Goal: Task Accomplishment & Management: Use online tool/utility

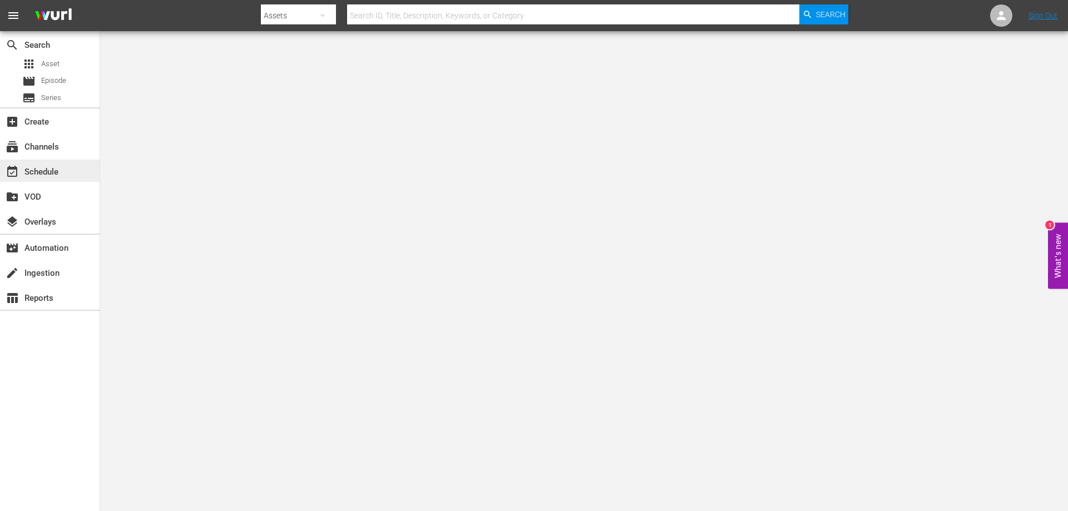
click at [39, 167] on div "event_available Schedule" at bounding box center [31, 170] width 62 height 10
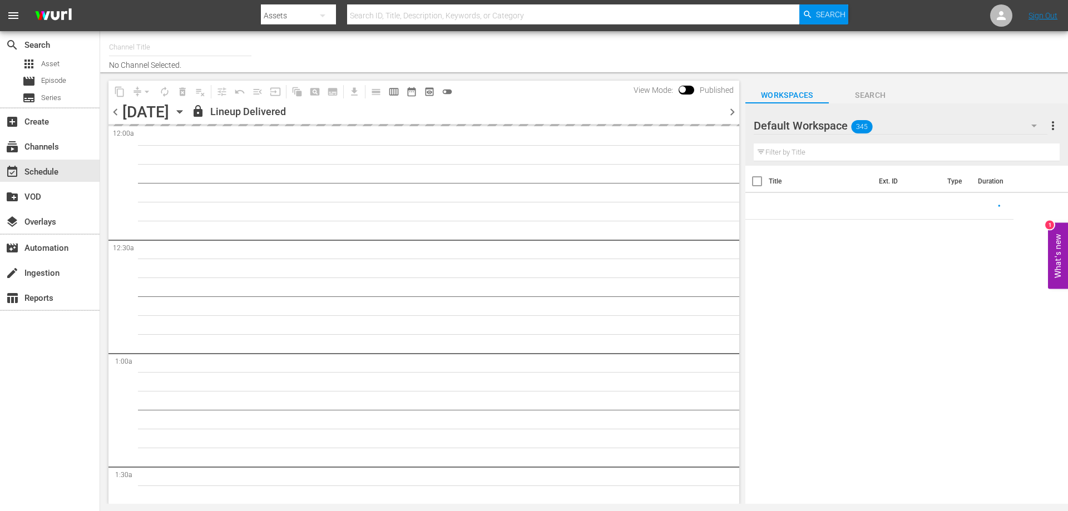
type input "[PERSON_NAME] Film (PKA [PERSON_NAME] & co. > I film di [PERSON_NAME]) (619)"
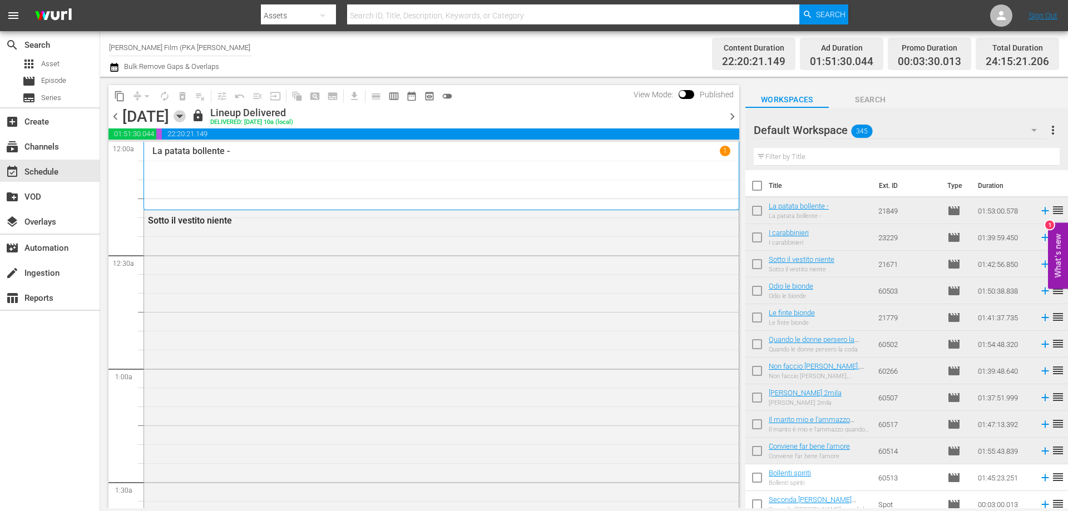
click at [186, 120] on icon "button" at bounding box center [180, 116] width 12 height 12
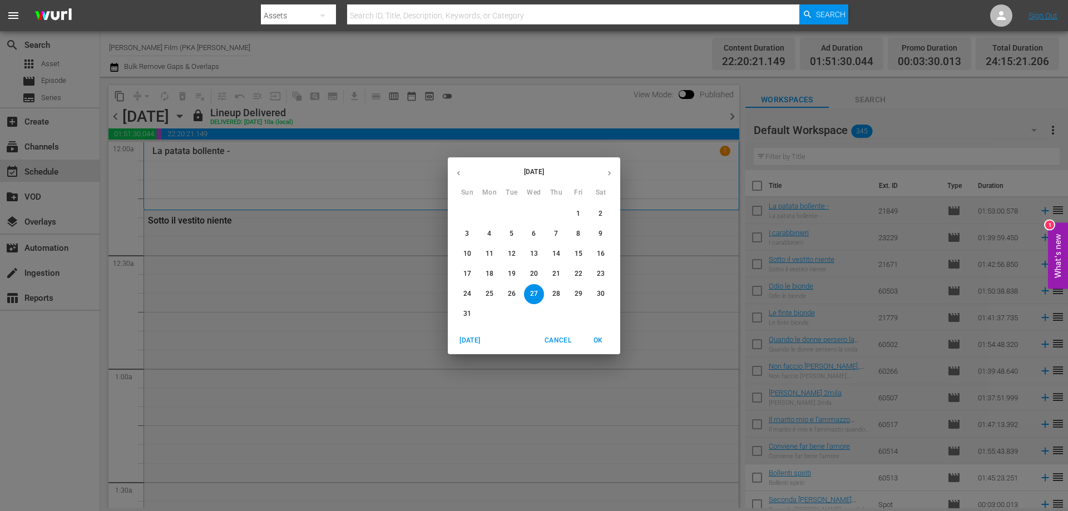
click at [609, 169] on icon "button" at bounding box center [609, 173] width 8 height 8
click at [503, 230] on span "9" at bounding box center [512, 233] width 20 height 9
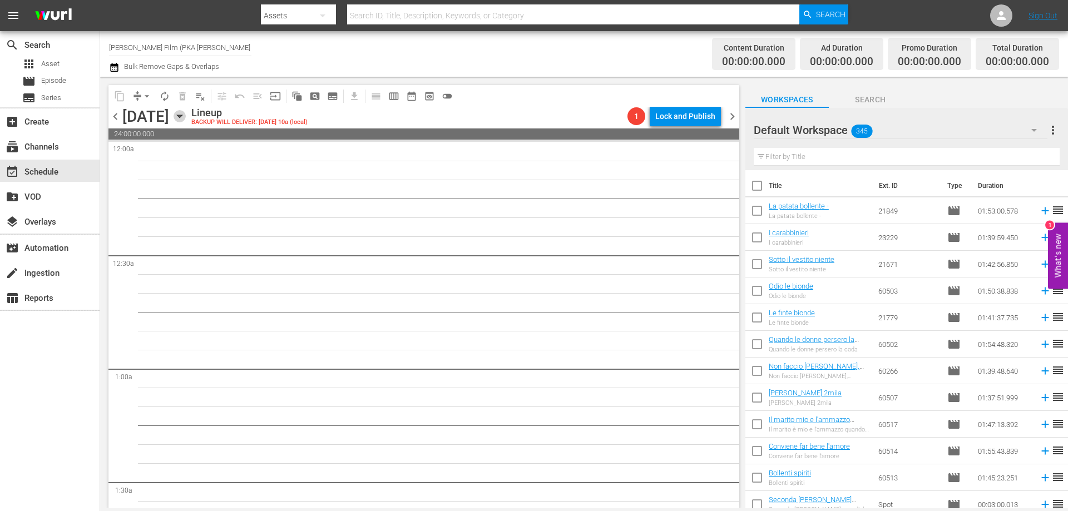
click at [182, 116] on icon "button" at bounding box center [179, 116] width 5 height 3
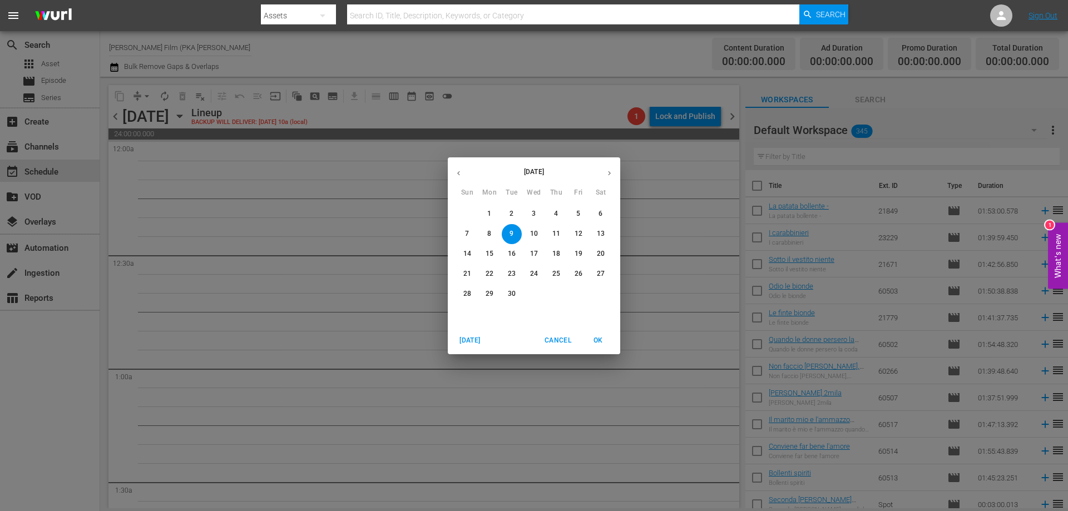
click at [492, 226] on button "8" at bounding box center [490, 234] width 20 height 20
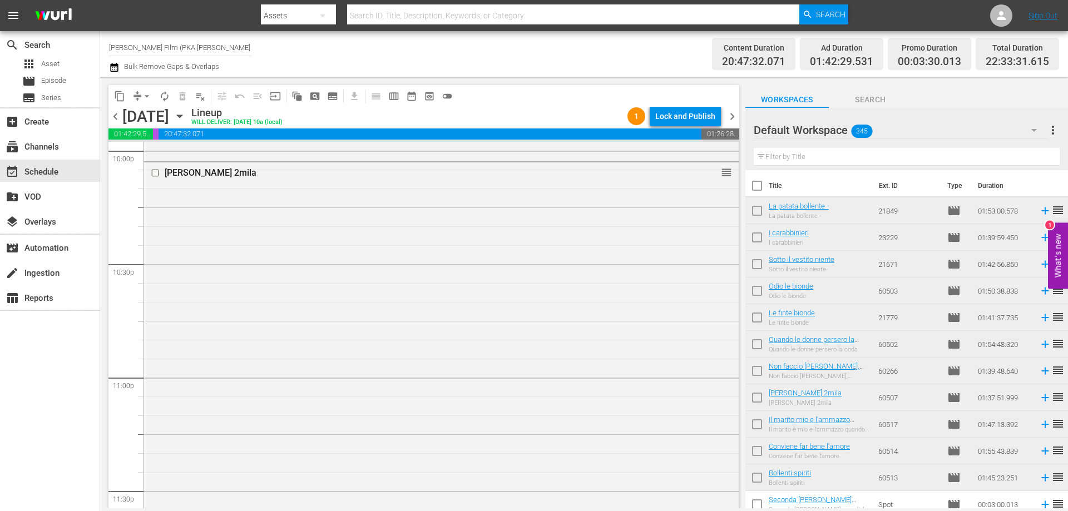
scroll to position [5081, 0]
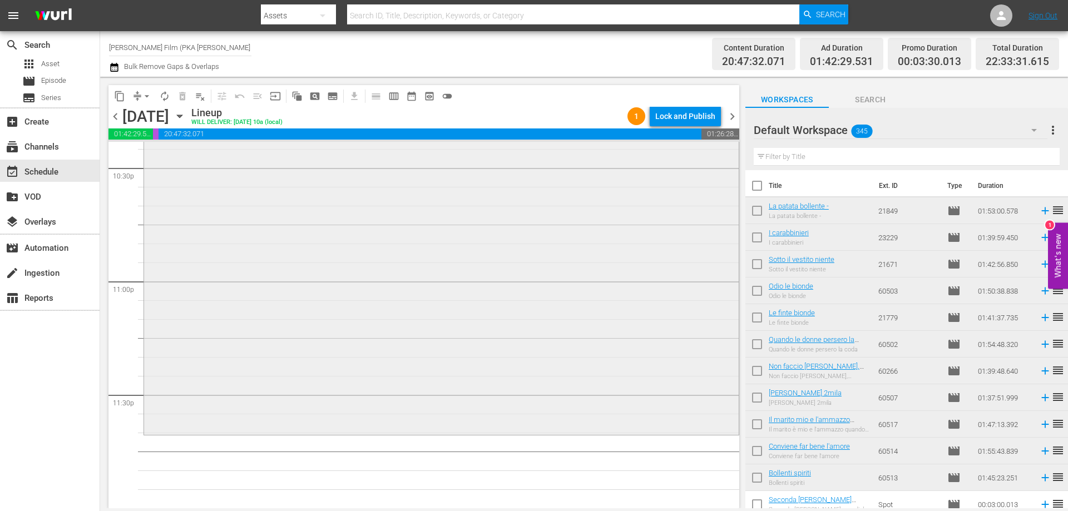
click at [601, 393] on div "[PERSON_NAME] 2mila reorder" at bounding box center [441, 249] width 595 height 367
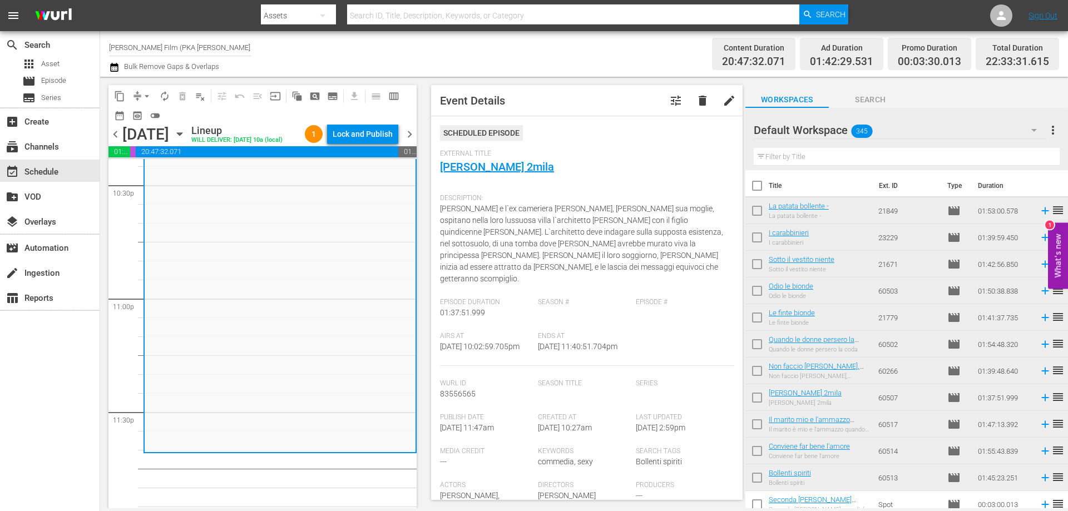
click at [808, 159] on input "text" at bounding box center [907, 157] width 306 height 18
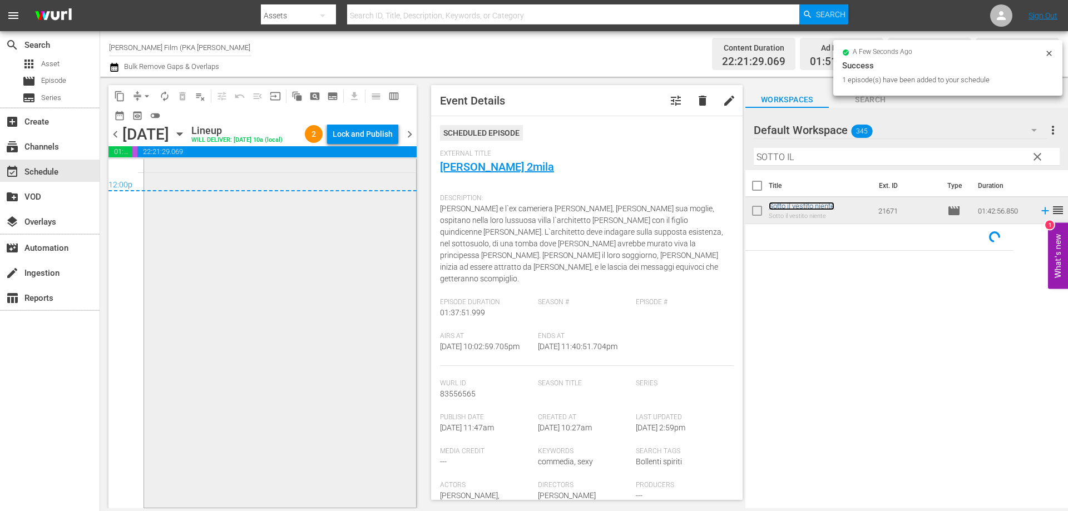
scroll to position [5435, 0]
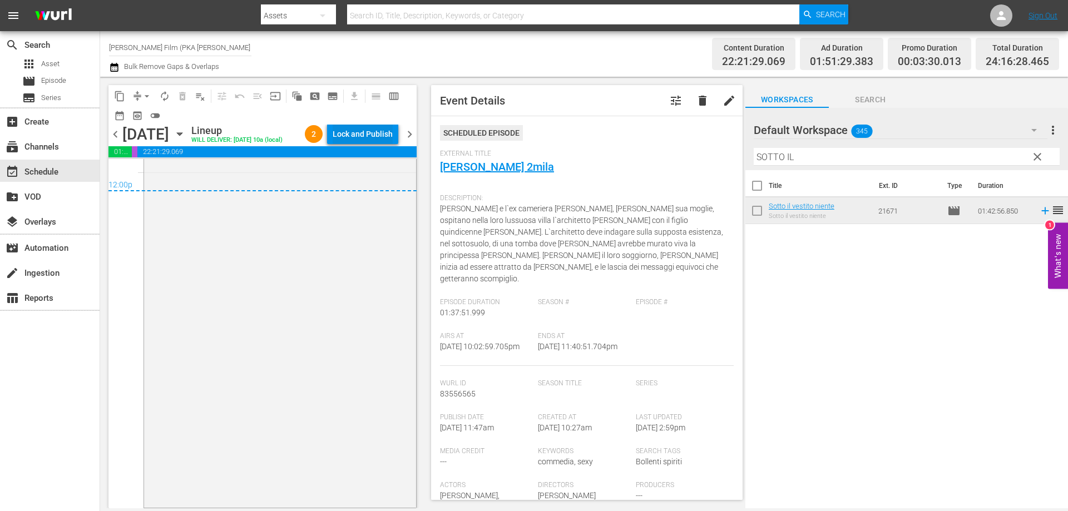
click at [352, 136] on div "Lock and Publish" at bounding box center [363, 134] width 60 height 20
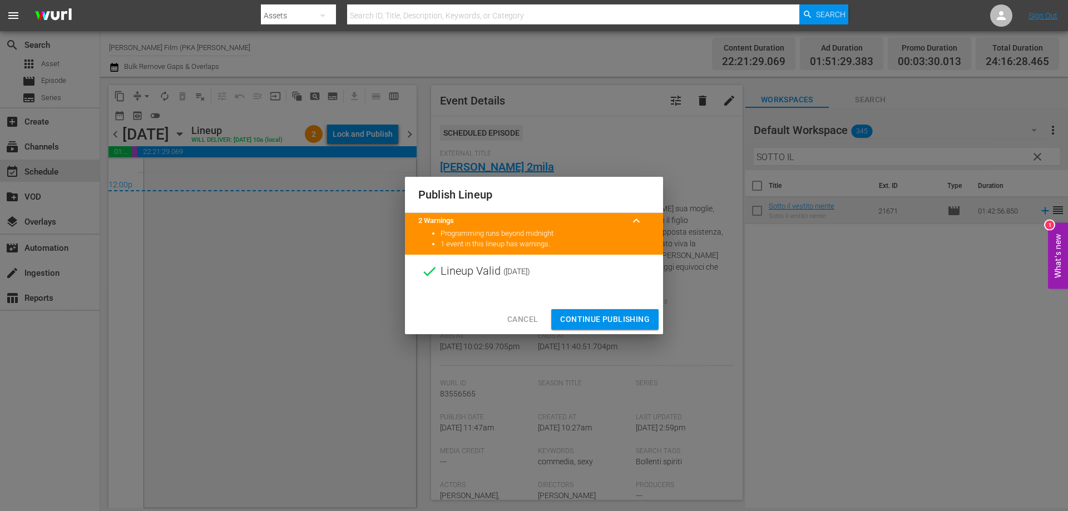
click at [615, 322] on span "Continue Publishing" at bounding box center [605, 320] width 90 height 14
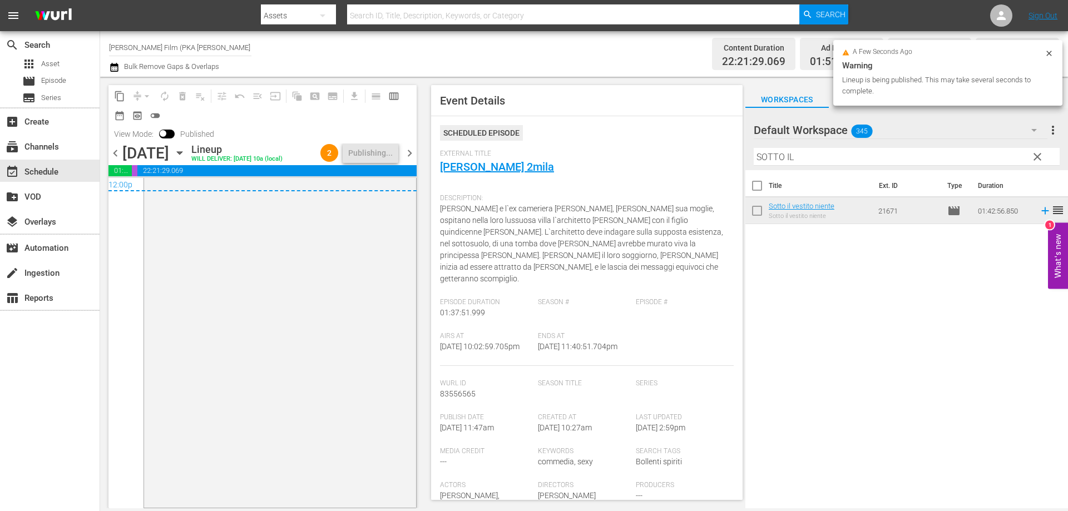
click at [182, 153] on icon "button" at bounding box center [179, 153] width 5 height 3
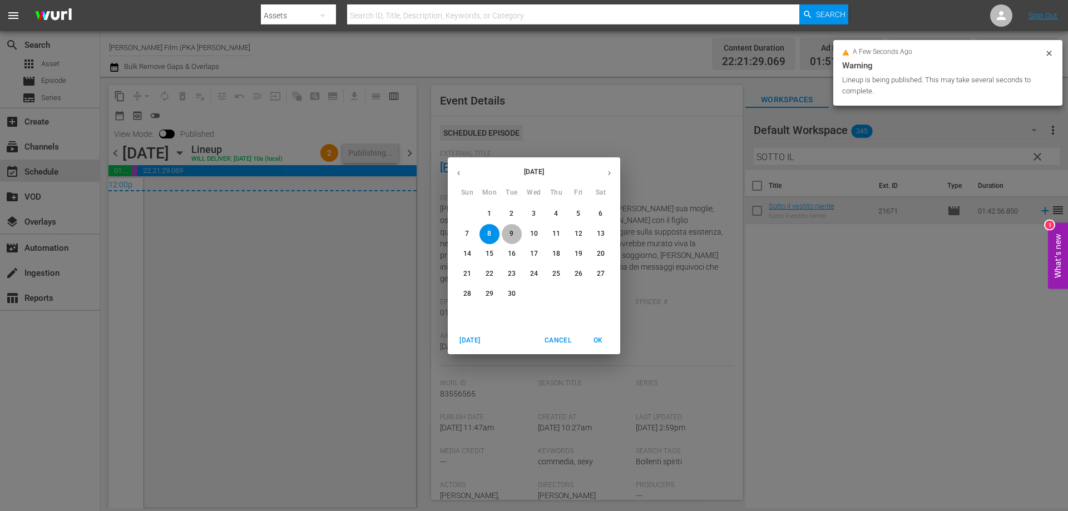
drag, startPoint x: 507, startPoint y: 231, endPoint x: 441, endPoint y: 277, distance: 80.6
click at [510, 231] on span "9" at bounding box center [512, 233] width 20 height 9
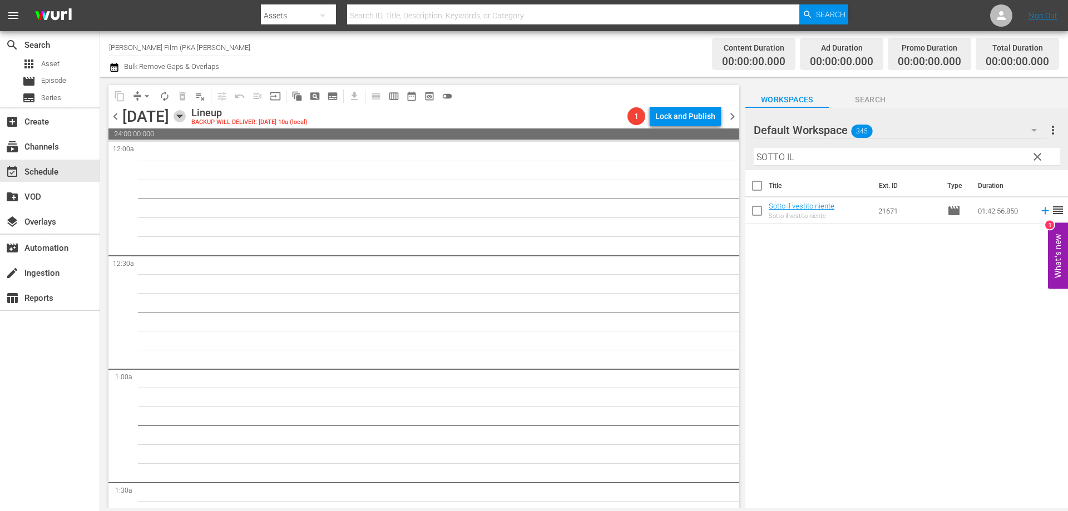
click at [186, 114] on icon "button" at bounding box center [180, 116] width 12 height 12
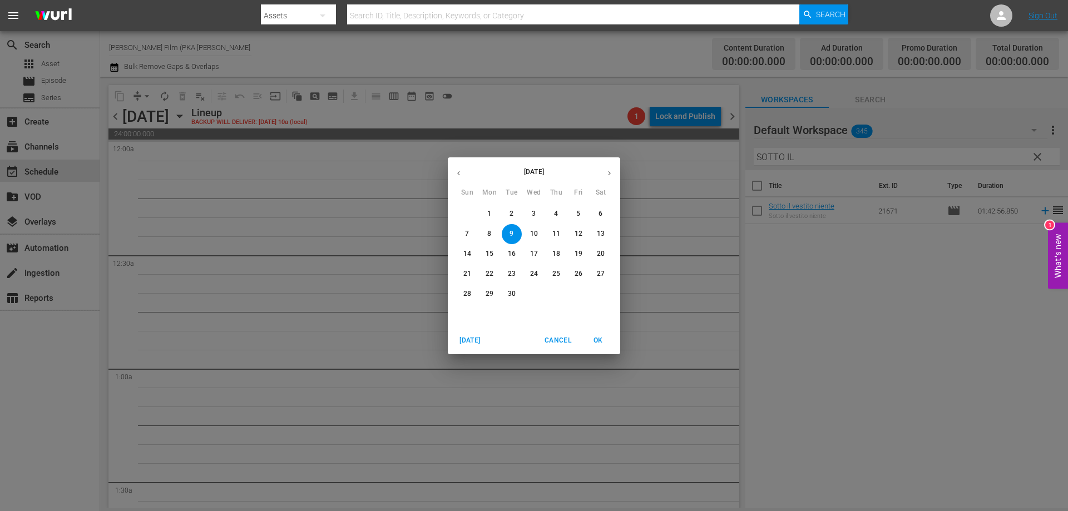
drag, startPoint x: 490, startPoint y: 233, endPoint x: 526, endPoint y: 248, distance: 38.9
click at [491, 233] on p "8" at bounding box center [489, 233] width 4 height 9
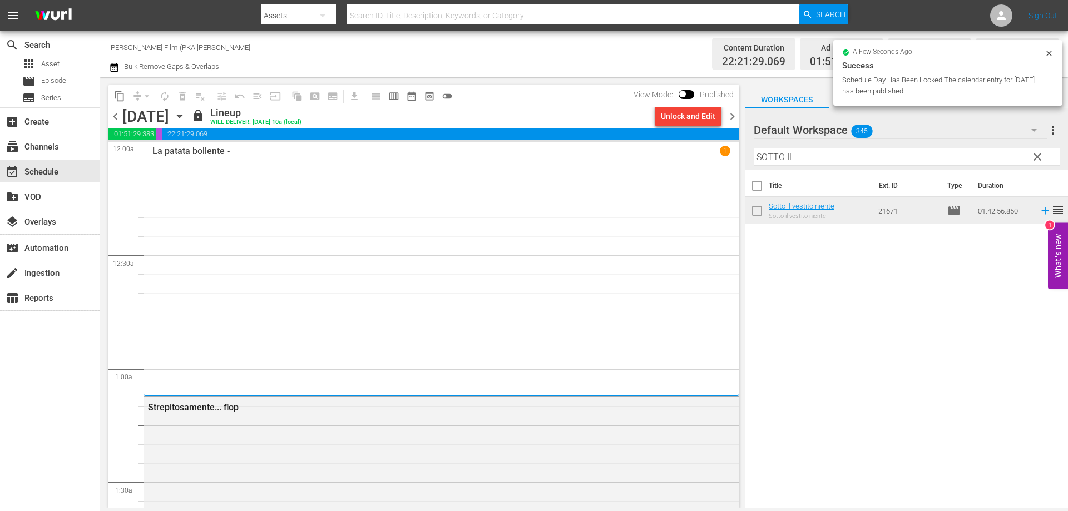
click at [186, 118] on icon "button" at bounding box center [180, 116] width 12 height 12
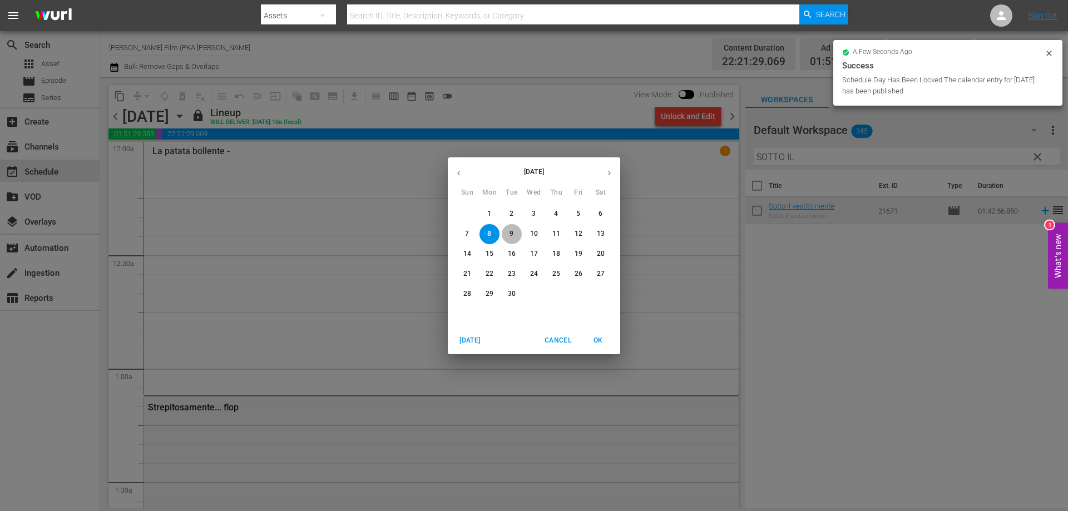
drag, startPoint x: 514, startPoint y: 233, endPoint x: 564, endPoint y: 233, distance: 49.5
click at [514, 233] on span "9" at bounding box center [512, 233] width 20 height 9
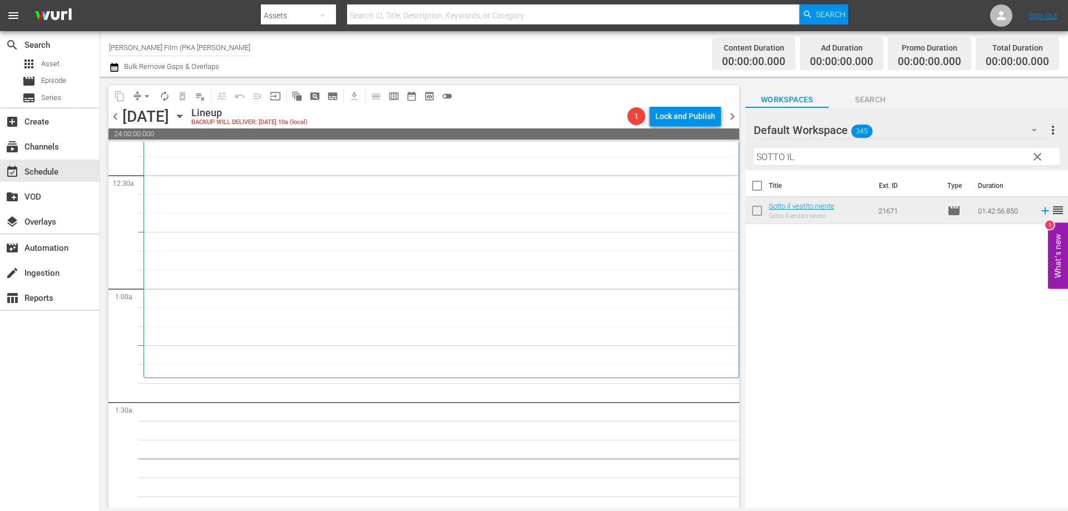
scroll to position [111, 0]
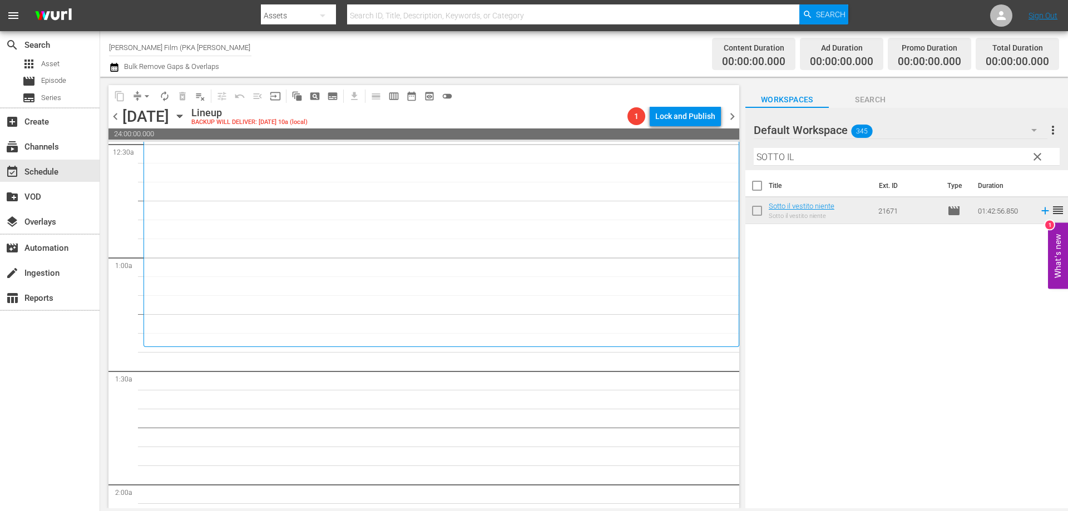
click at [502, 256] on div "Sotto il vestito niente 1" at bounding box center [441, 188] width 578 height 309
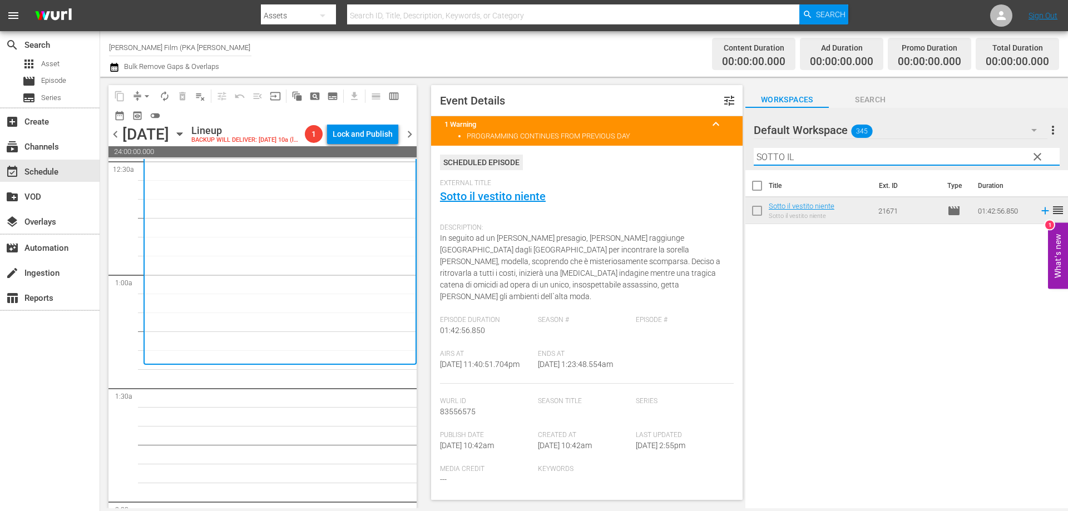
drag, startPoint x: 801, startPoint y: 156, endPoint x: 687, endPoint y: 146, distance: 113.9
click at [687, 146] on div "content_copy compress arrow_drop_down autorenew_outlined delete_forever_outline…" at bounding box center [584, 293] width 968 height 432
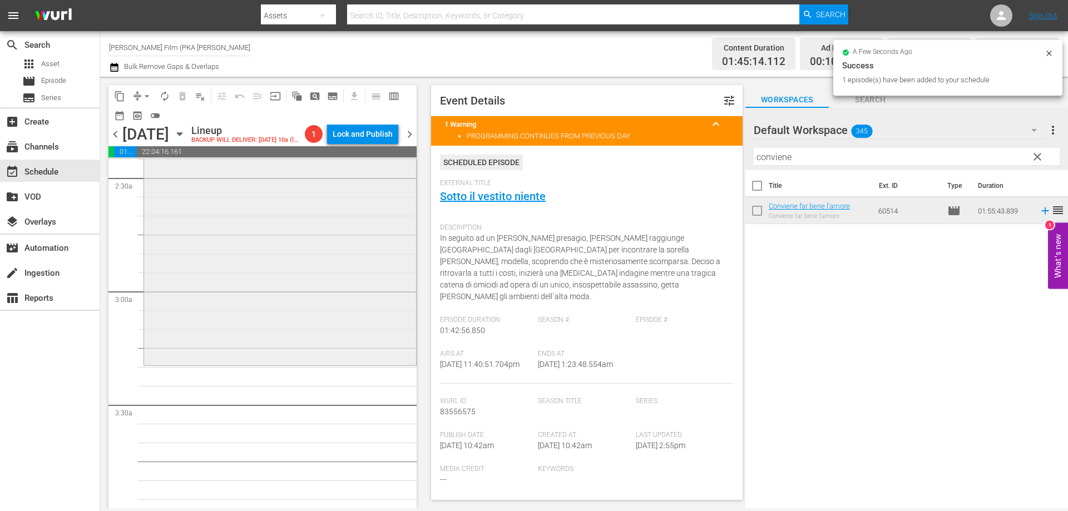
scroll to position [556, 0]
click at [304, 337] on div "Conviene far bene l'amore reorder" at bounding box center [280, 137] width 272 height 435
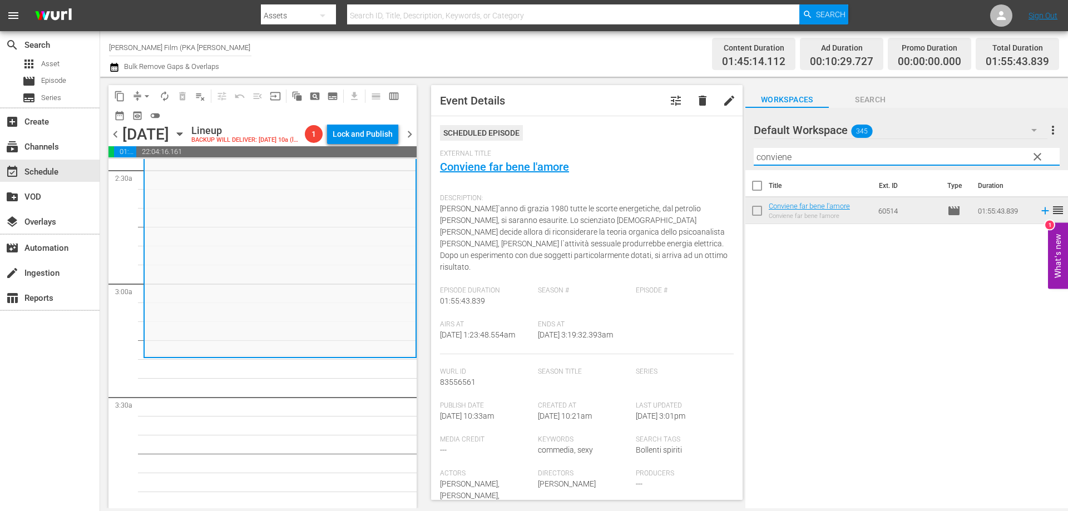
drag, startPoint x: 801, startPoint y: 159, endPoint x: 659, endPoint y: 125, distance: 145.8
click at [660, 126] on div "content_copy compress arrow_drop_down autorenew_outlined delete_forever_outline…" at bounding box center [584, 293] width 968 height 432
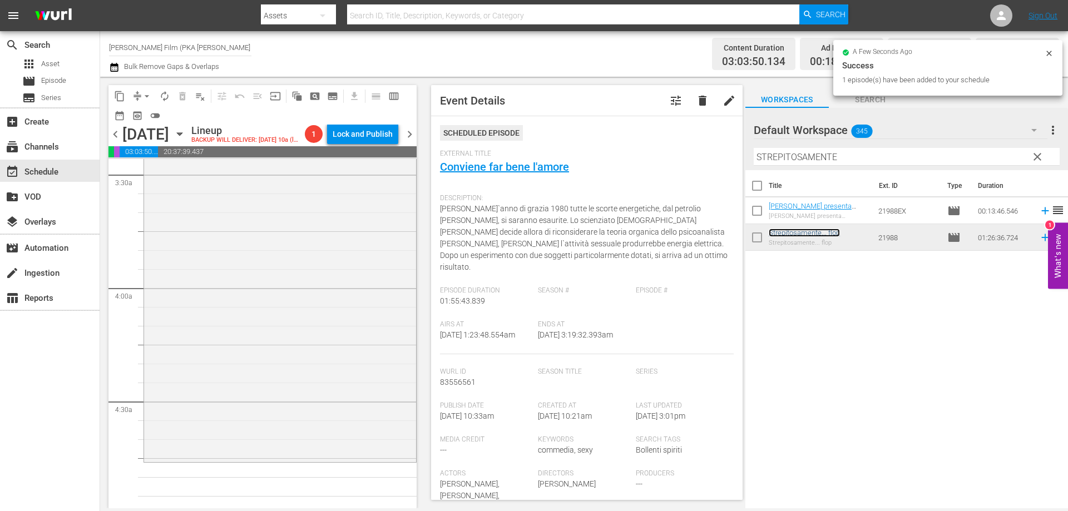
scroll to position [946, 0]
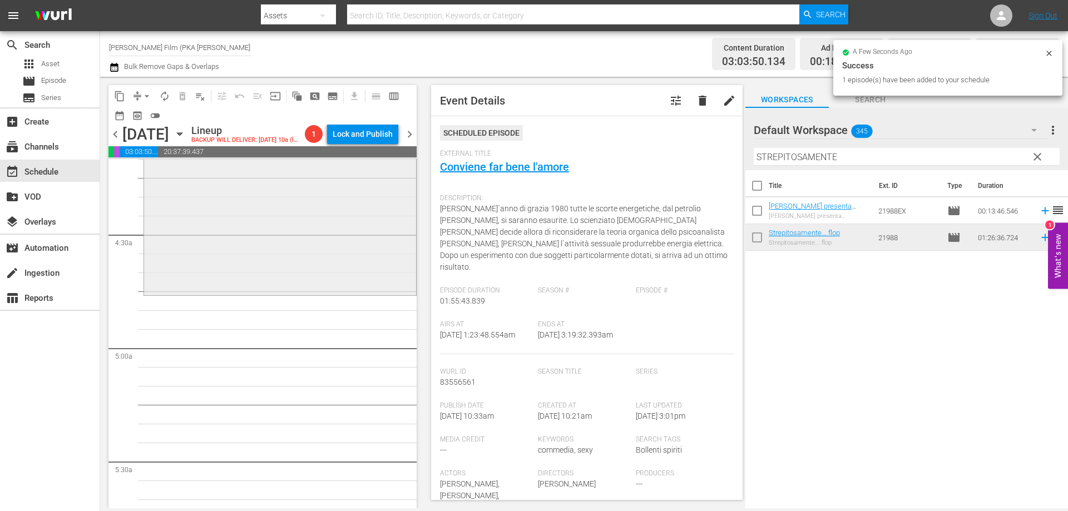
click at [359, 292] on div "Strepitosamente... flop reorder" at bounding box center [280, 131] width 272 height 324
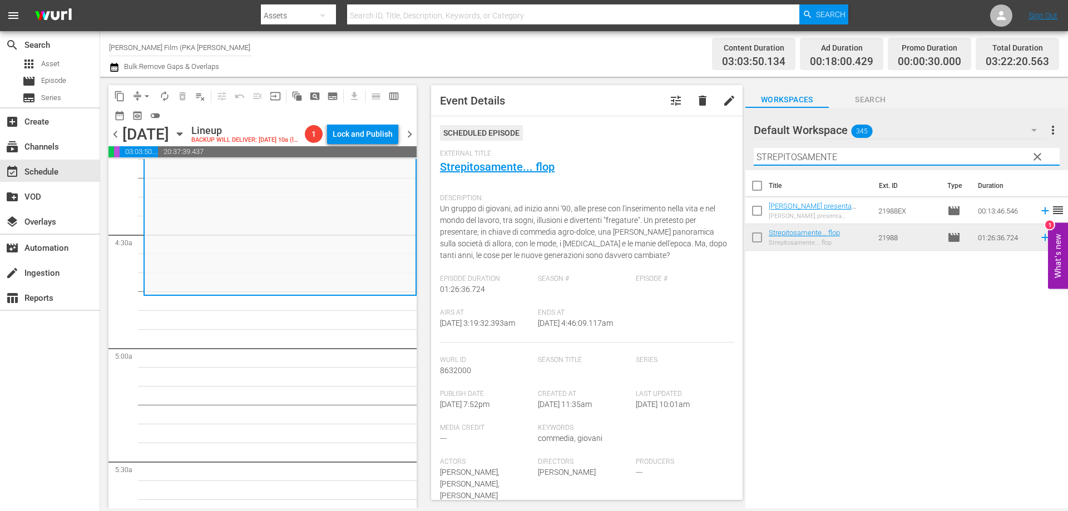
drag, startPoint x: 870, startPoint y: 158, endPoint x: 725, endPoint y: 142, distance: 145.6
click at [725, 142] on div "content_copy compress arrow_drop_down autorenew_outlined delete_forever_outline…" at bounding box center [584, 293] width 968 height 432
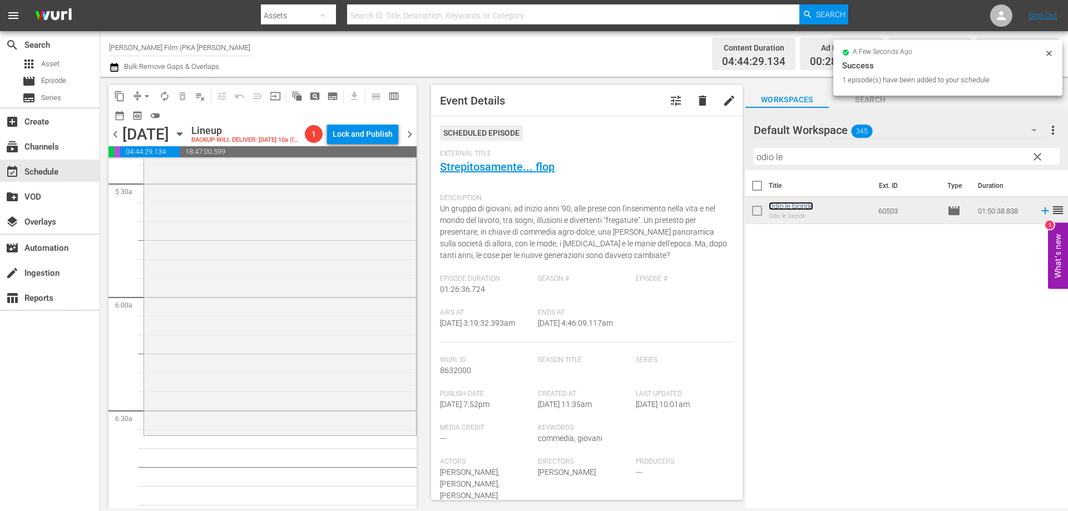
scroll to position [1280, 0]
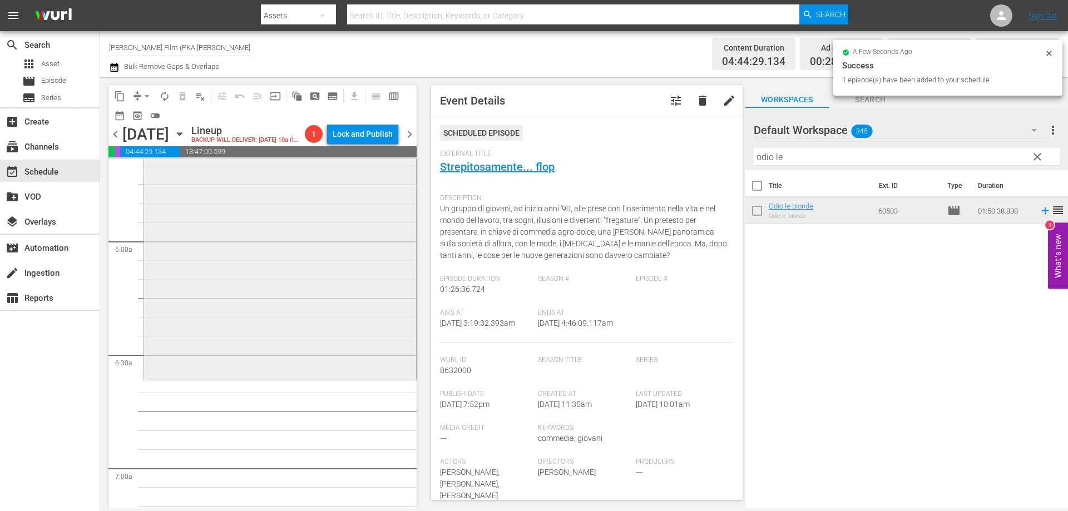
click at [362, 322] on div "Odio le bionde reorder" at bounding box center [280, 170] width 272 height 415
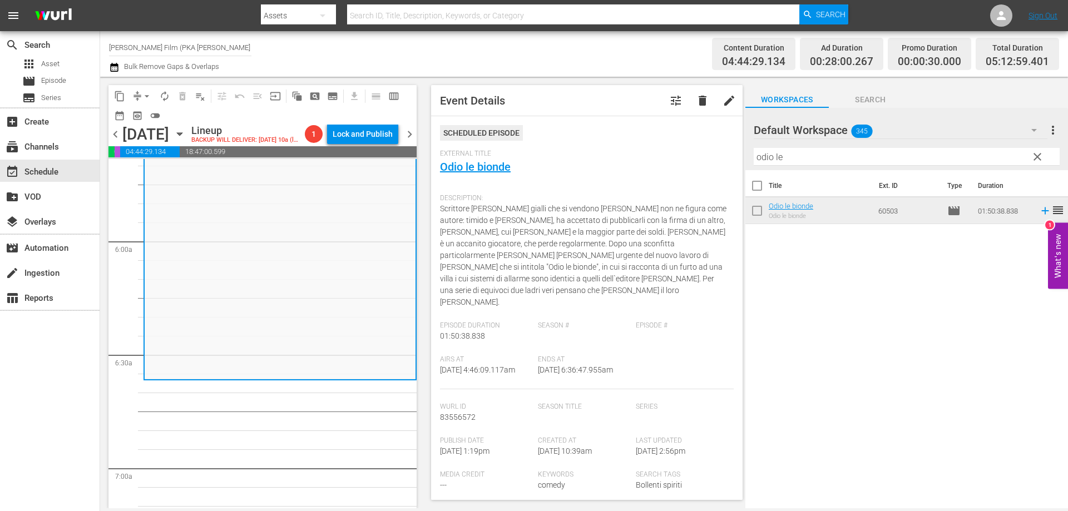
drag, startPoint x: 790, startPoint y: 155, endPoint x: 720, endPoint y: 149, distance: 70.4
click at [720, 149] on div "content_copy compress arrow_drop_down autorenew_outlined delete_forever_outline…" at bounding box center [584, 293] width 968 height 432
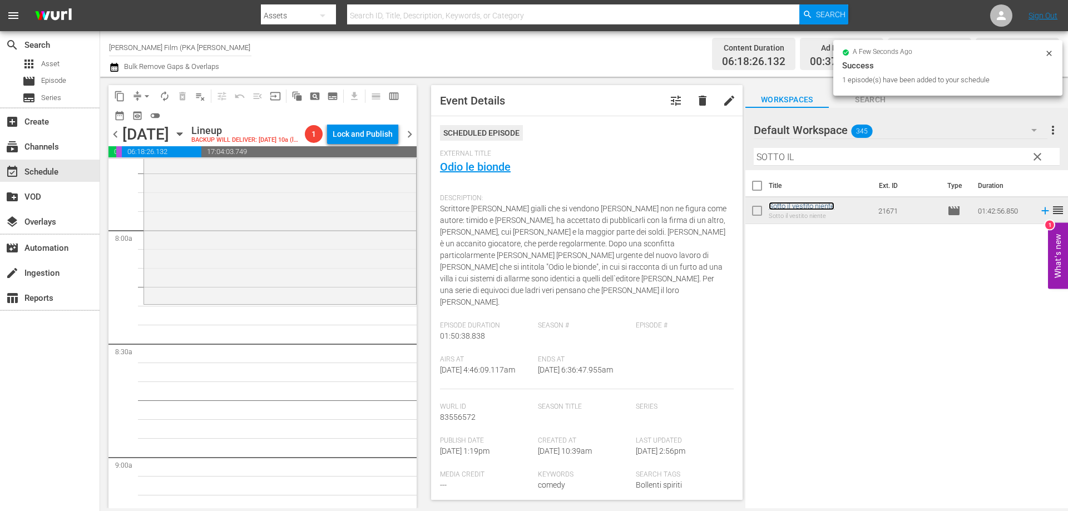
scroll to position [1780, 0]
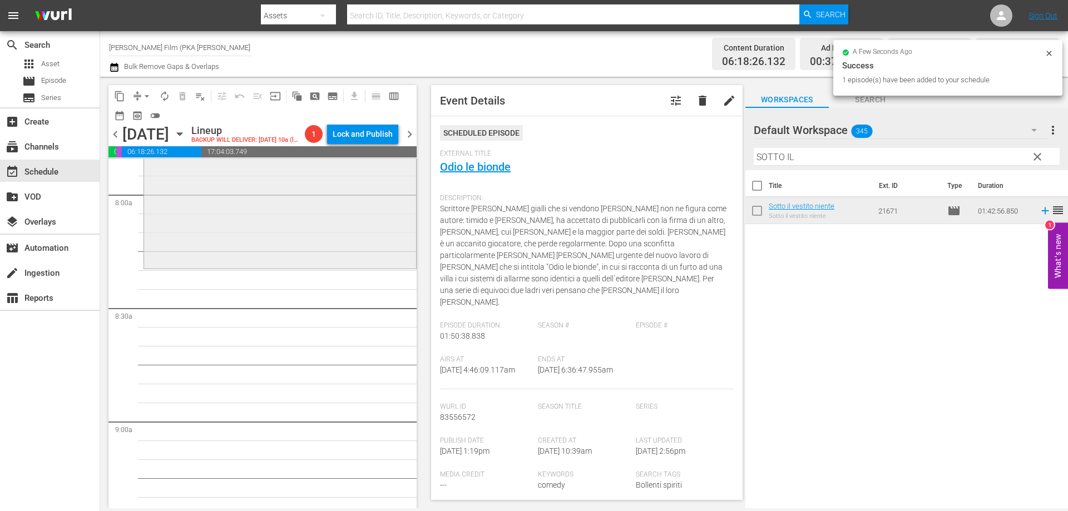
click at [310, 267] on div "Sotto il vestito niente reorder" at bounding box center [280, 73] width 272 height 386
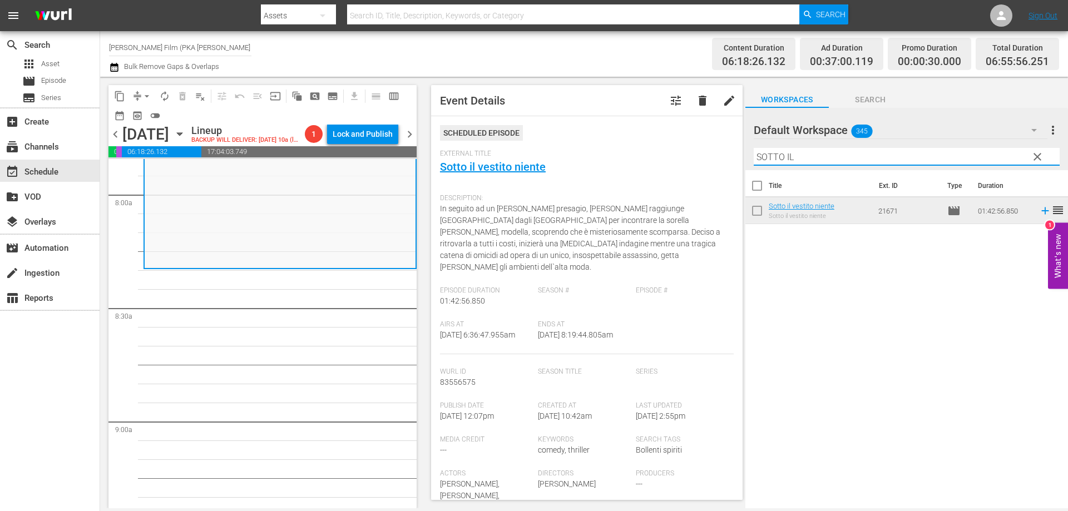
drag, startPoint x: 805, startPoint y: 154, endPoint x: 694, endPoint y: 154, distance: 111.3
click at [694, 155] on div "content_copy compress arrow_drop_down autorenew_outlined delete_forever_outline…" at bounding box center [584, 293] width 968 height 432
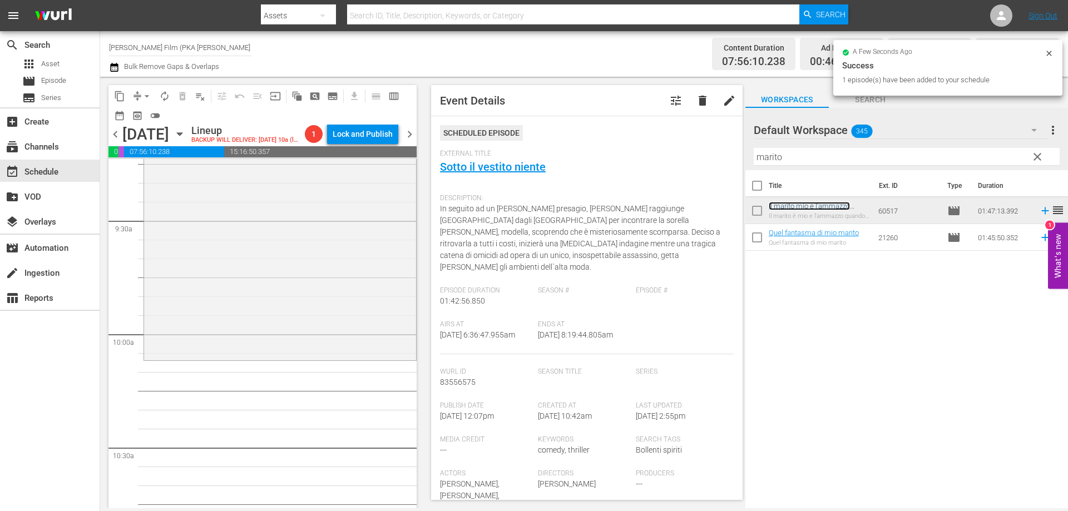
scroll to position [2114, 0]
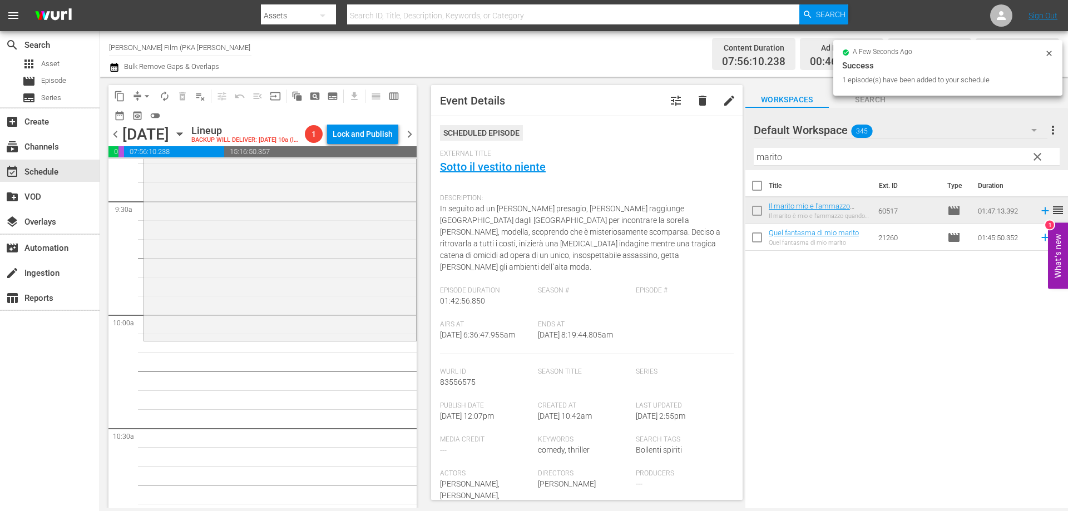
click at [372, 331] on div "Il marito mio e l'ammazzo quando mi pare reorder" at bounding box center [280, 137] width 272 height 402
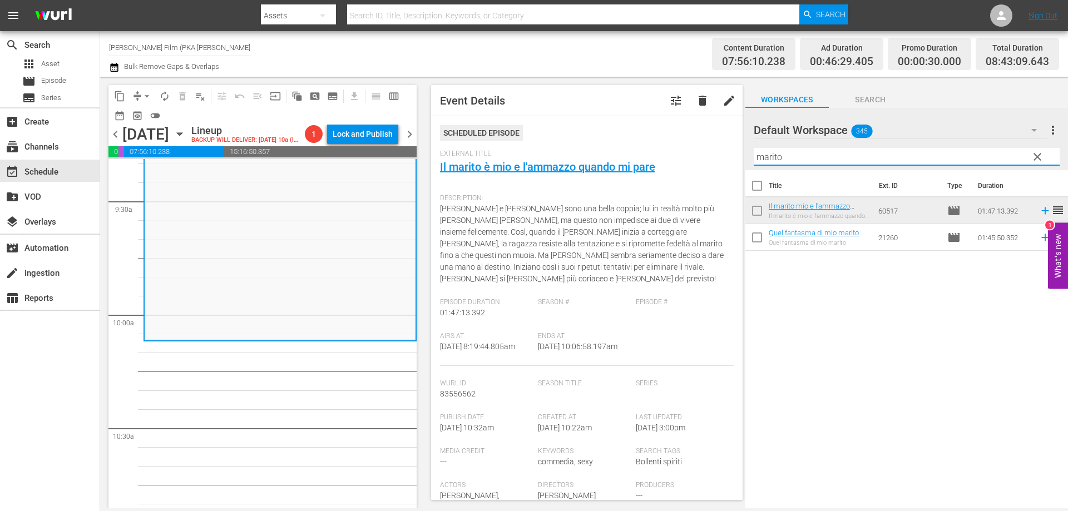
drag, startPoint x: 799, startPoint y: 162, endPoint x: 734, endPoint y: 152, distance: 65.8
click at [734, 152] on div "content_copy compress arrow_drop_down autorenew_outlined delete_forever_outline…" at bounding box center [584, 293] width 968 height 432
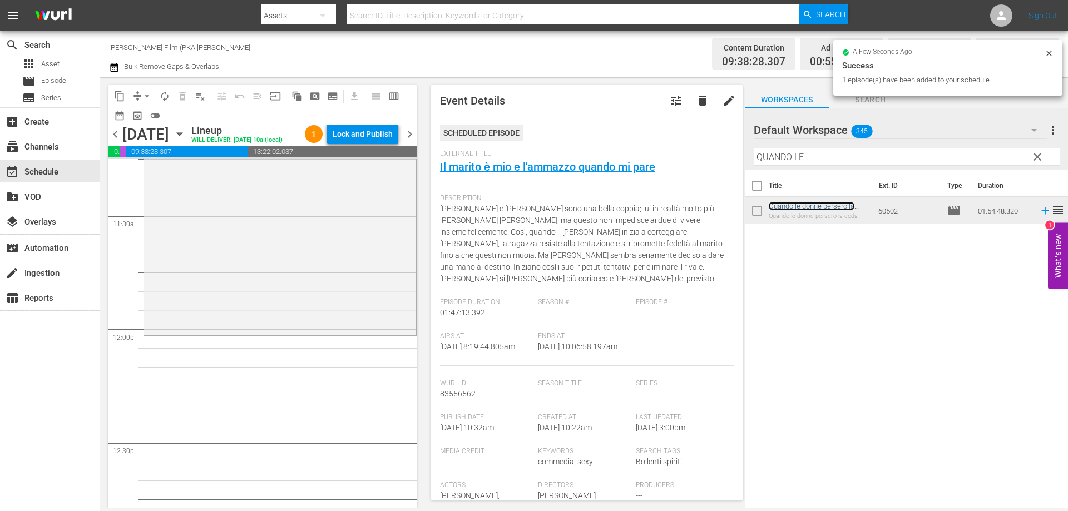
scroll to position [2559, 0]
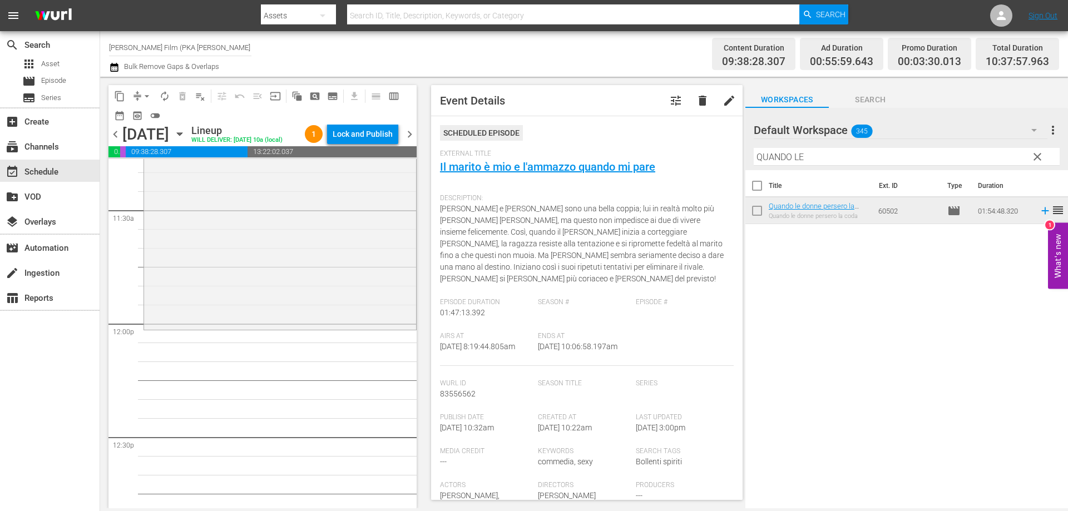
click at [375, 328] on div "Quando le donne persero la coda reorder" at bounding box center [280, 112] width 272 height 431
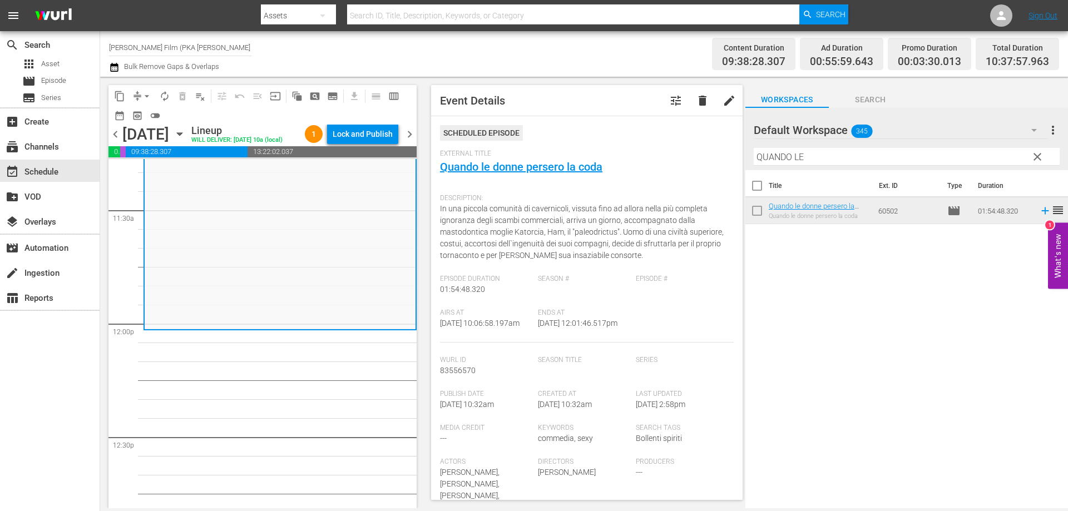
drag, startPoint x: 815, startPoint y: 155, endPoint x: 723, endPoint y: 150, distance: 91.4
click at [723, 150] on div "content_copy compress arrow_drop_down autorenew_outlined delete_forever_outline…" at bounding box center [584, 293] width 968 height 432
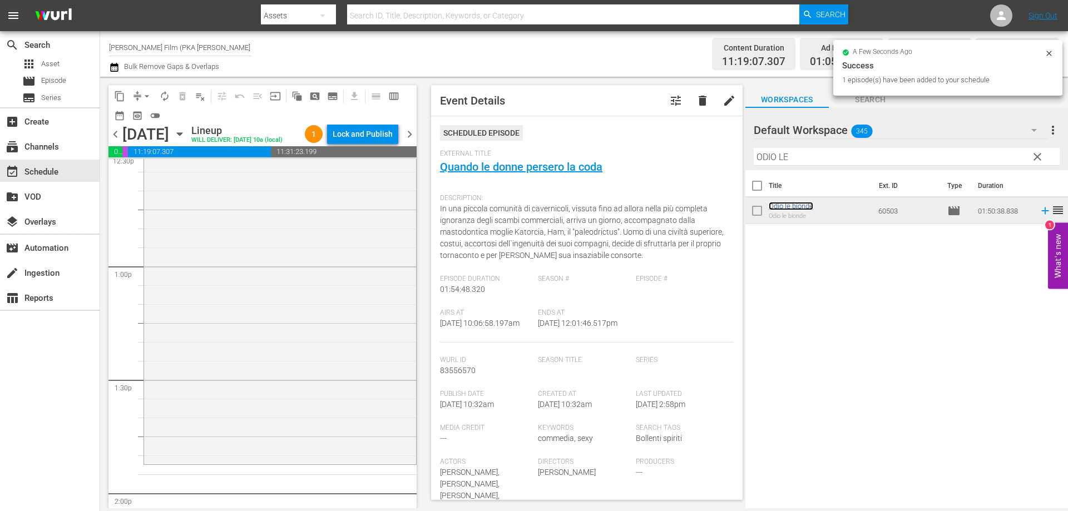
scroll to position [2949, 0]
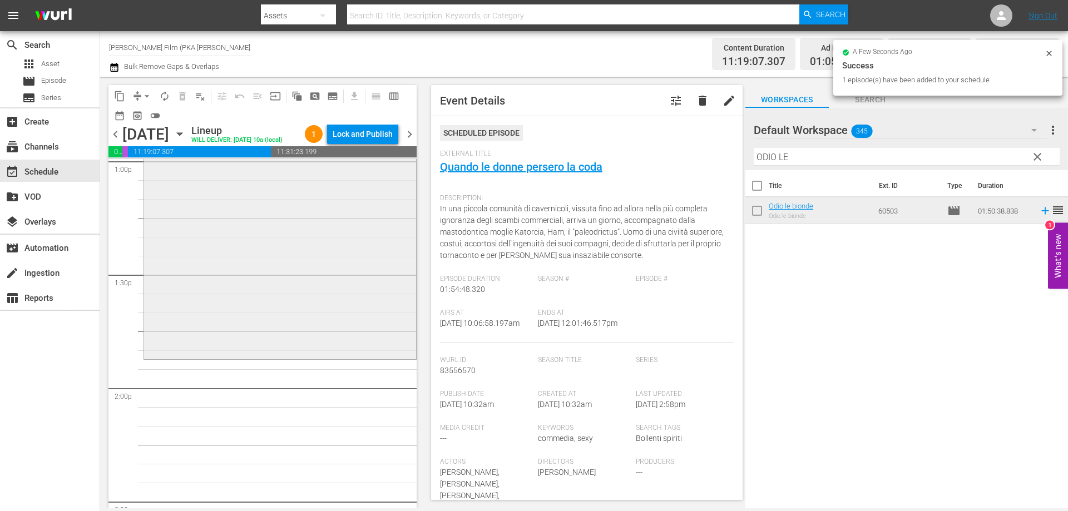
click at [358, 357] on div "Odio le bionde reorder" at bounding box center [280, 149] width 272 height 415
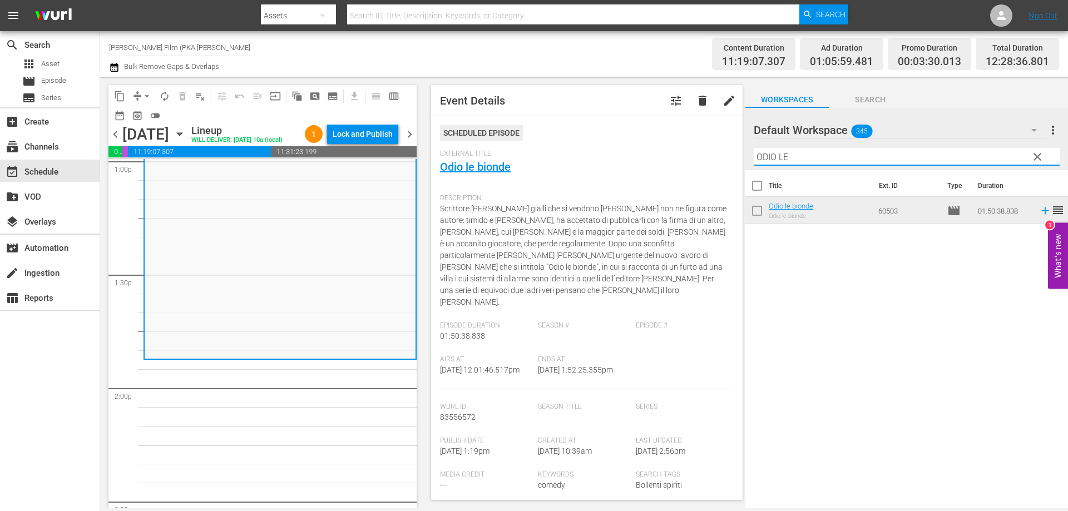
drag, startPoint x: 800, startPoint y: 159, endPoint x: 752, endPoint y: 152, distance: 48.3
click at [752, 152] on div "Default Workspace 345 Default more_vert clear Filter by Title ODIO LE" at bounding box center [907, 139] width 323 height 62
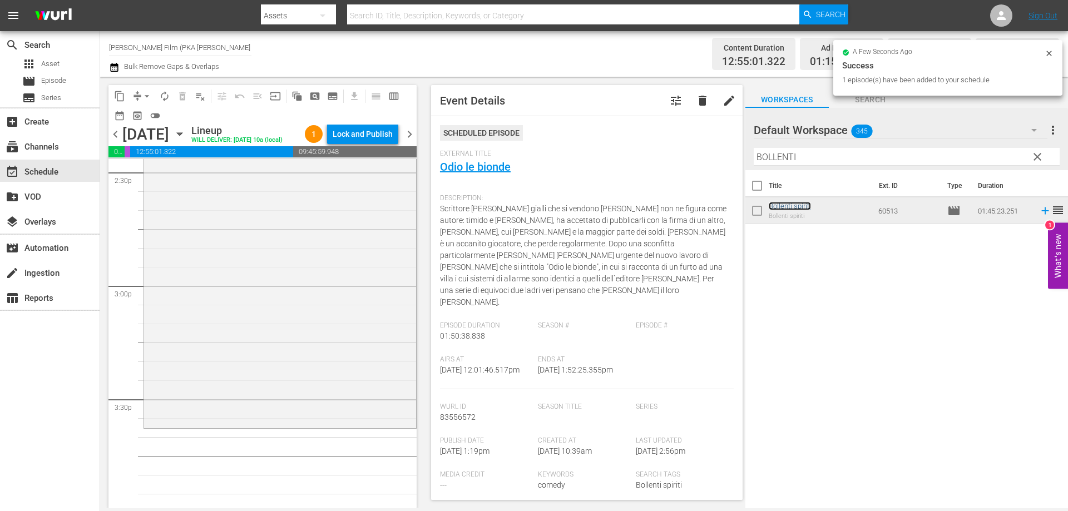
scroll to position [3338, 0]
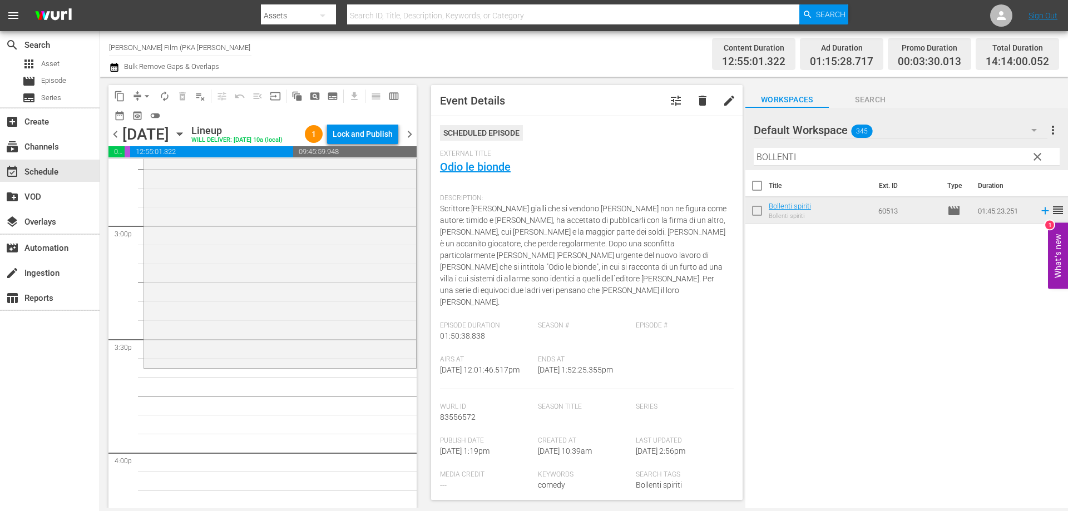
drag, startPoint x: 805, startPoint y: 206, endPoint x: 336, endPoint y: 383, distance: 500.6
click at [336, 367] on div "Bollenti spiriti reorder" at bounding box center [280, 169] width 272 height 396
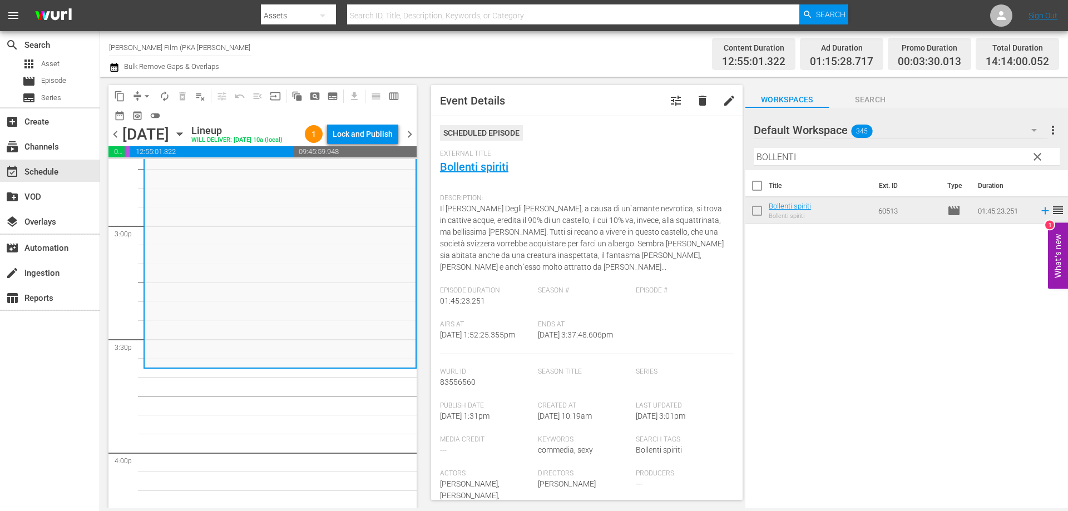
drag, startPoint x: 810, startPoint y: 156, endPoint x: 702, endPoint y: 146, distance: 108.4
click at [702, 146] on div "content_copy compress arrow_drop_down autorenew_outlined delete_forever_outline…" at bounding box center [584, 293] width 968 height 432
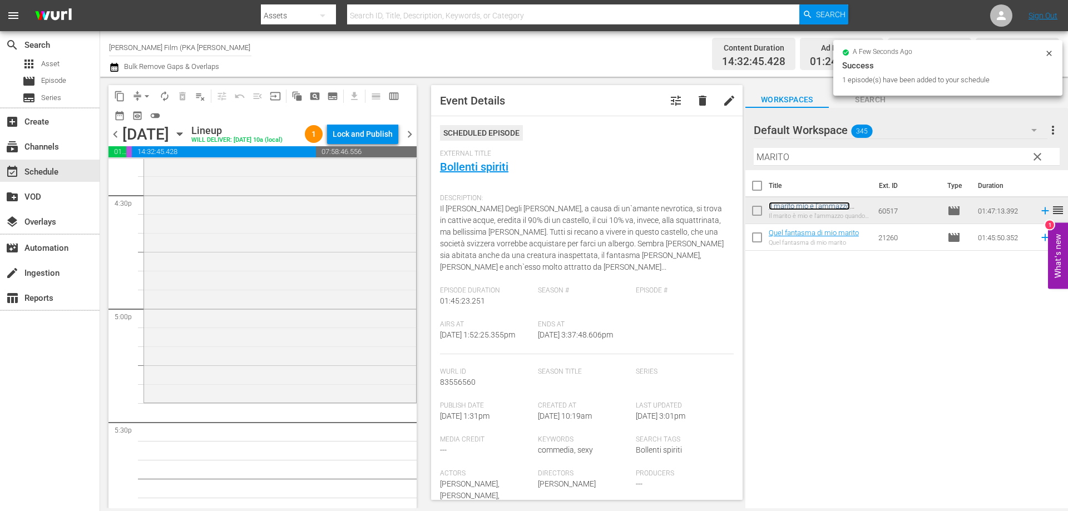
scroll to position [3728, 0]
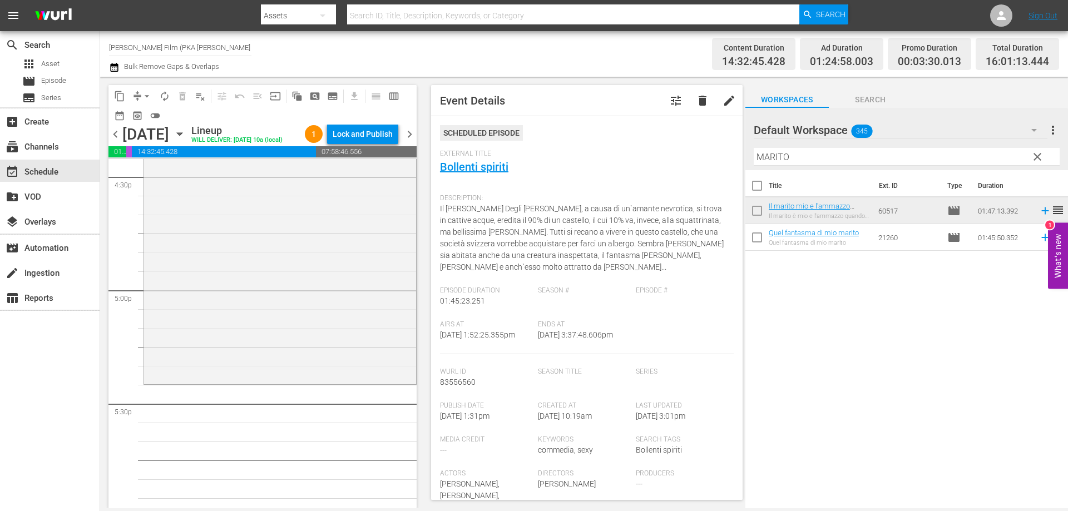
click at [386, 383] on div "Il marito mio e l'ammazzo quando mi pare reorder" at bounding box center [280, 182] width 272 height 402
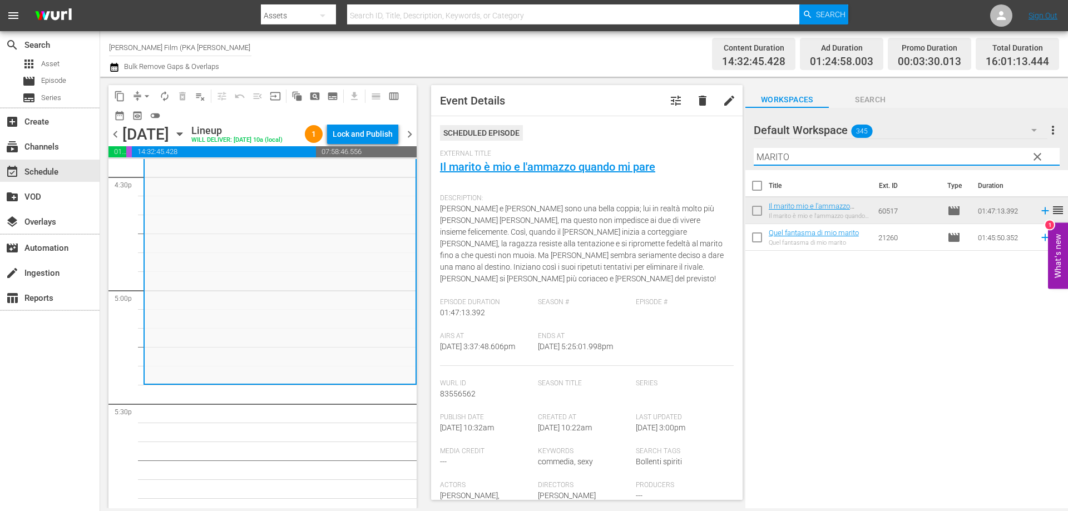
drag, startPoint x: 791, startPoint y: 151, endPoint x: 743, endPoint y: 151, distance: 48.4
click at [743, 151] on div "content_copy compress arrow_drop_down autorenew_outlined delete_forever_outline…" at bounding box center [584, 293] width 968 height 432
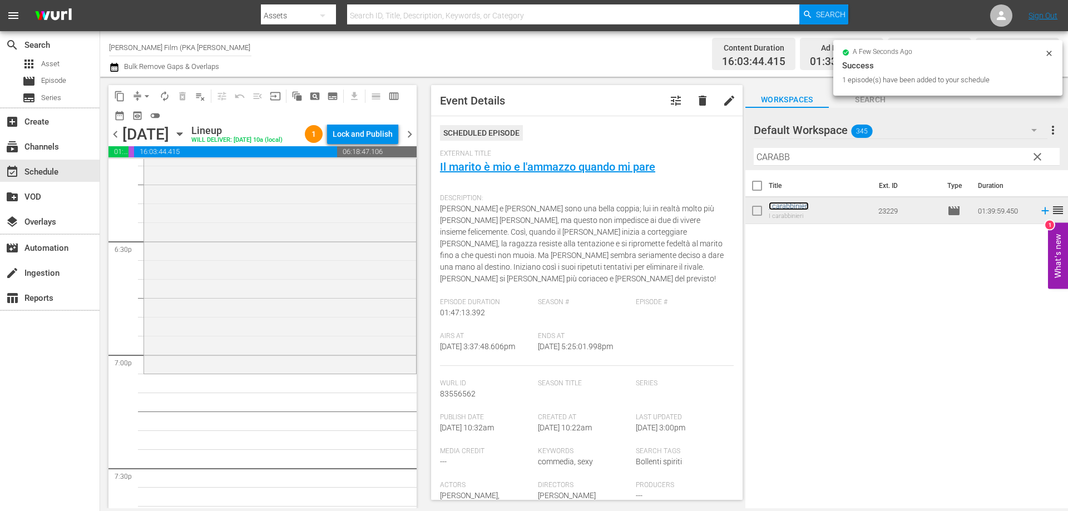
scroll to position [4173, 0]
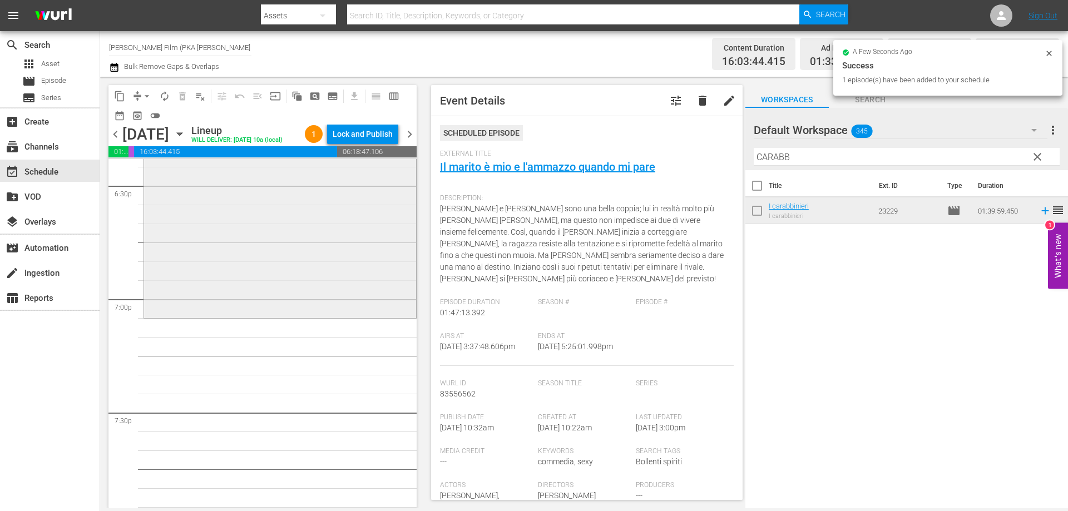
click at [342, 315] on div "I carabbinieri reorder" at bounding box center [280, 127] width 272 height 375
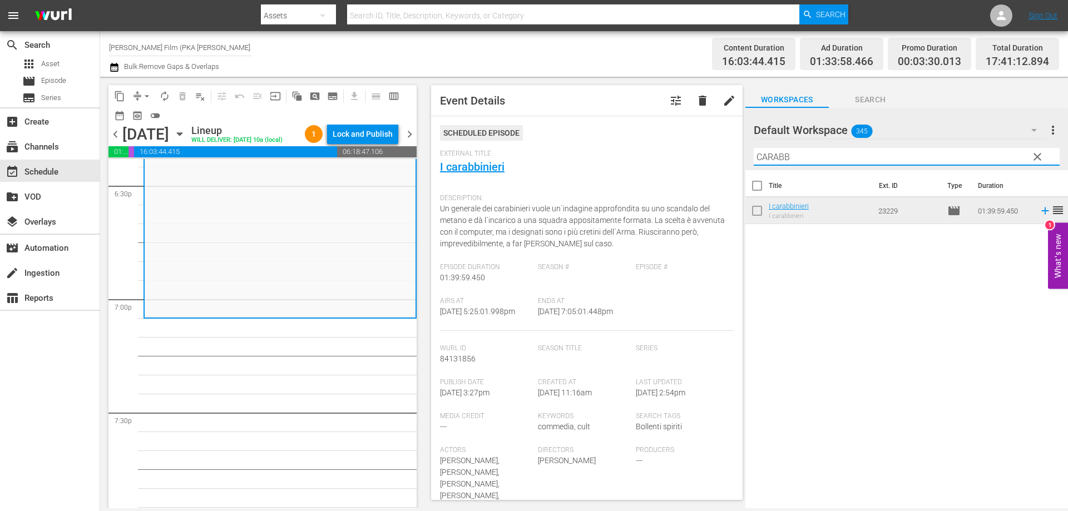
drag, startPoint x: 778, startPoint y: 161, endPoint x: 713, endPoint y: 151, distance: 66.4
click at [713, 151] on div "content_copy compress arrow_drop_down autorenew_outlined delete_forever_outline…" at bounding box center [584, 293] width 968 height 432
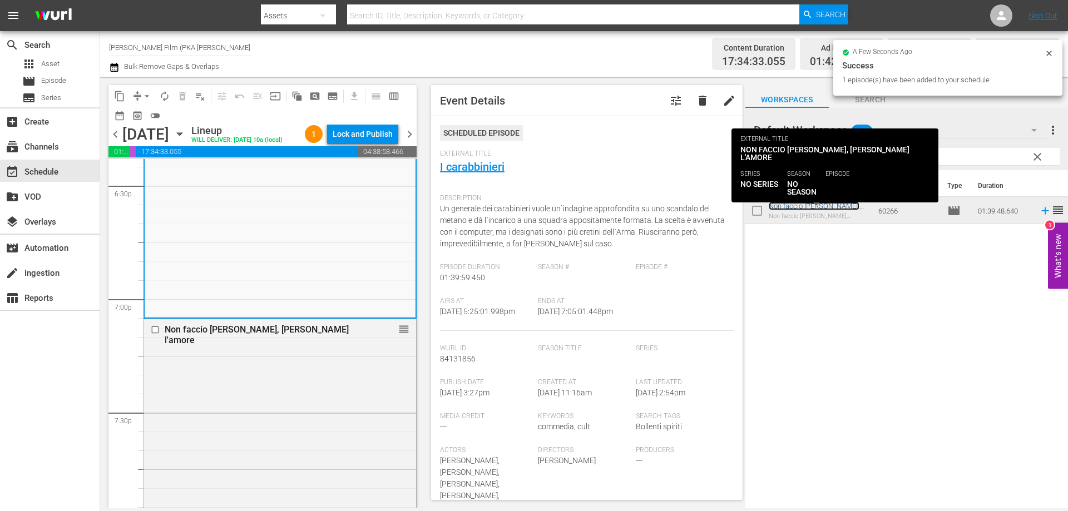
scroll to position [4451, 0]
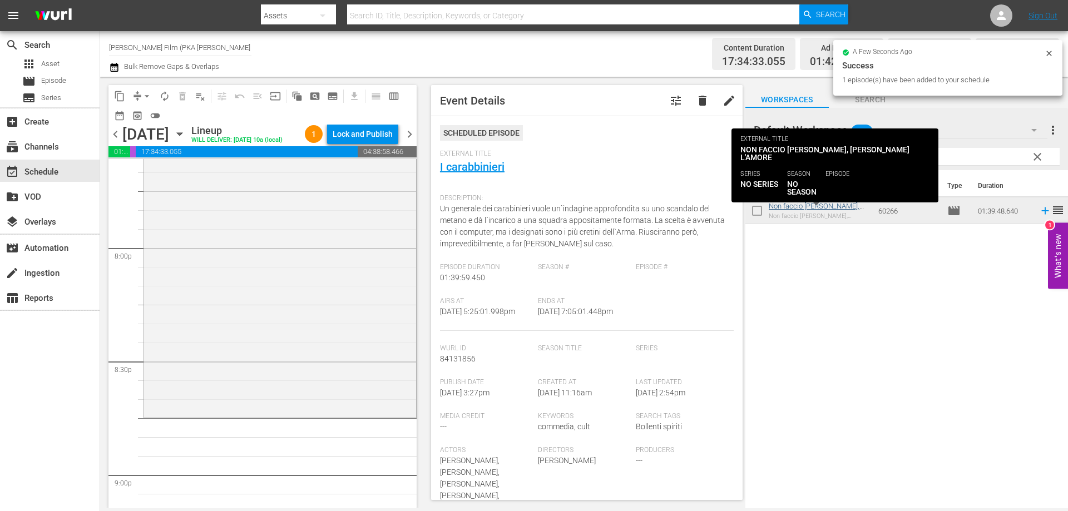
click at [348, 377] on div "Non faccio [PERSON_NAME], [PERSON_NAME] l'amore reorder" at bounding box center [280, 228] width 272 height 374
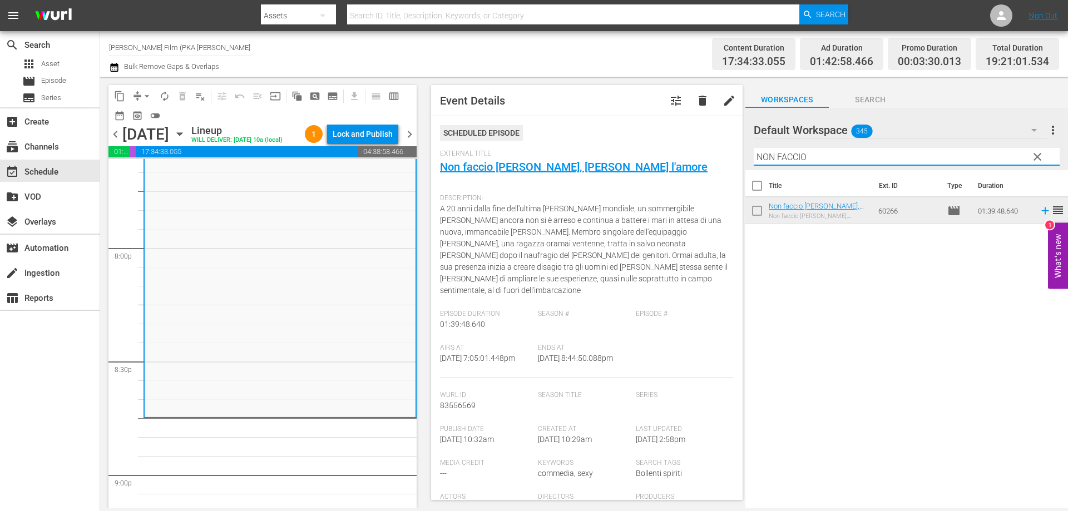
drag, startPoint x: 819, startPoint y: 155, endPoint x: 697, endPoint y: 142, distance: 123.1
click at [697, 142] on div "content_copy compress arrow_drop_down autorenew_outlined delete_forever_outline…" at bounding box center [584, 293] width 968 height 432
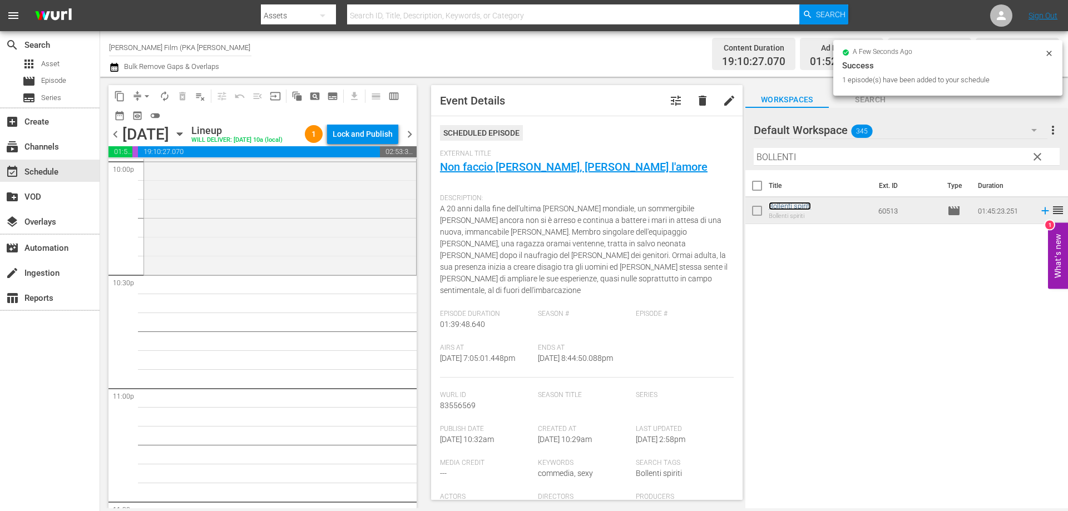
scroll to position [5007, 0]
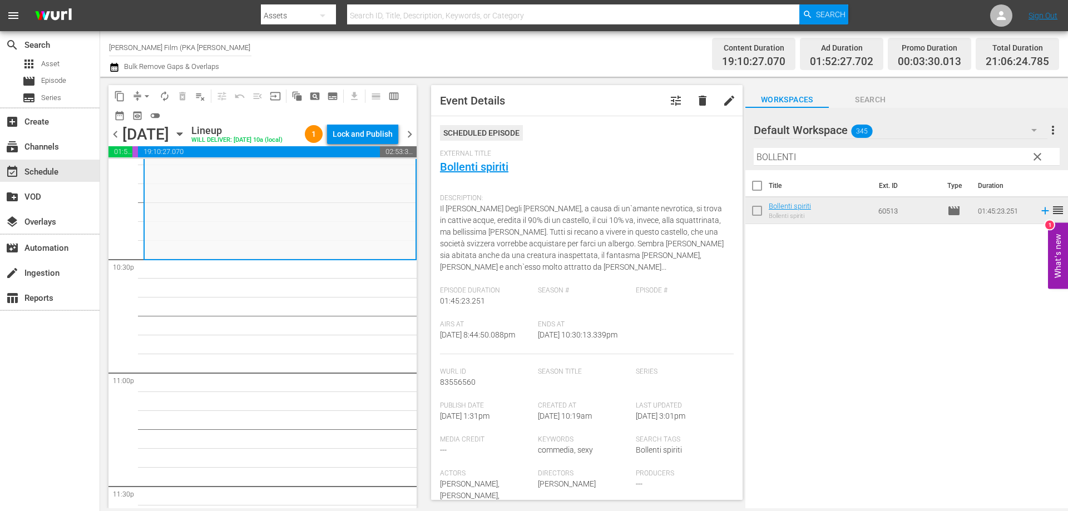
drag, startPoint x: 812, startPoint y: 160, endPoint x: 736, endPoint y: 150, distance: 77.4
click at [736, 150] on div "content_copy compress arrow_drop_down autorenew_outlined delete_forever_outline…" at bounding box center [584, 293] width 968 height 432
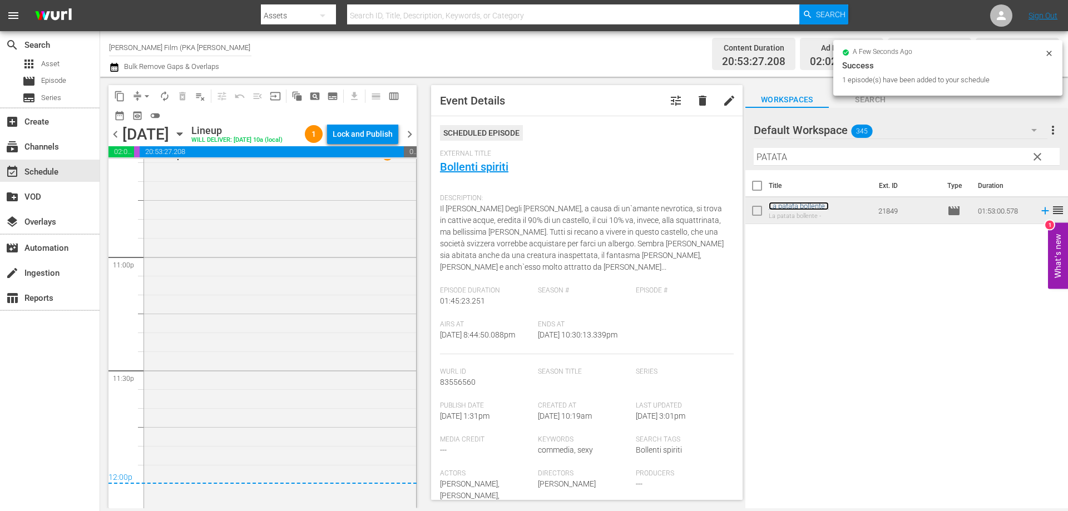
scroll to position [5206, 0]
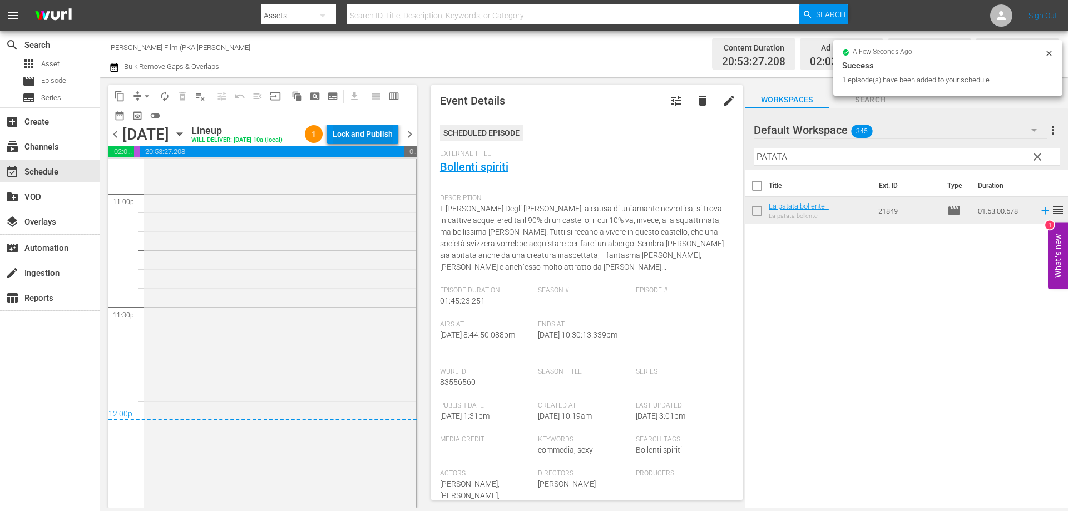
click at [372, 140] on div "Lock and Publish" at bounding box center [363, 134] width 60 height 20
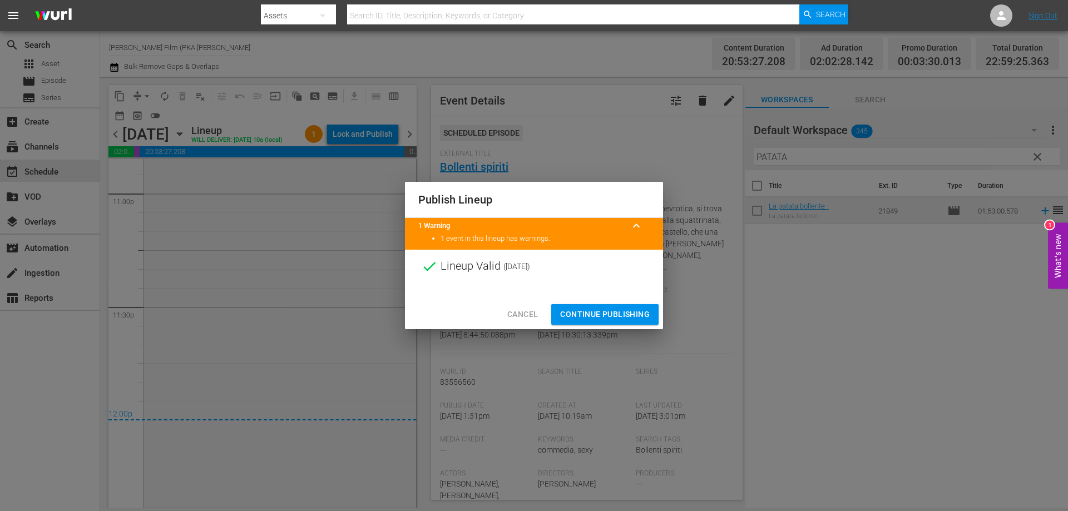
click at [588, 318] on span "Continue Publishing" at bounding box center [605, 315] width 90 height 14
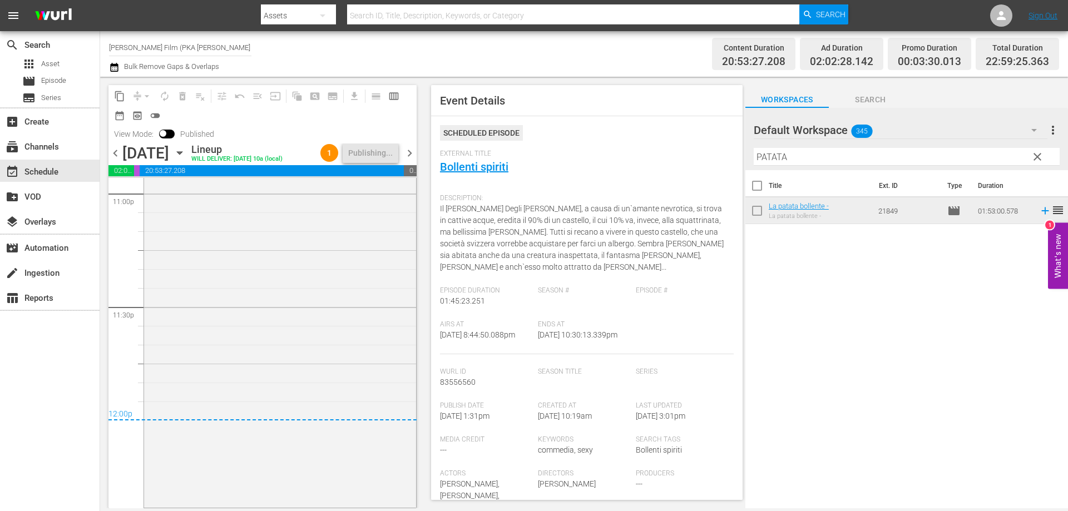
click at [182, 154] on icon "button" at bounding box center [179, 153] width 5 height 3
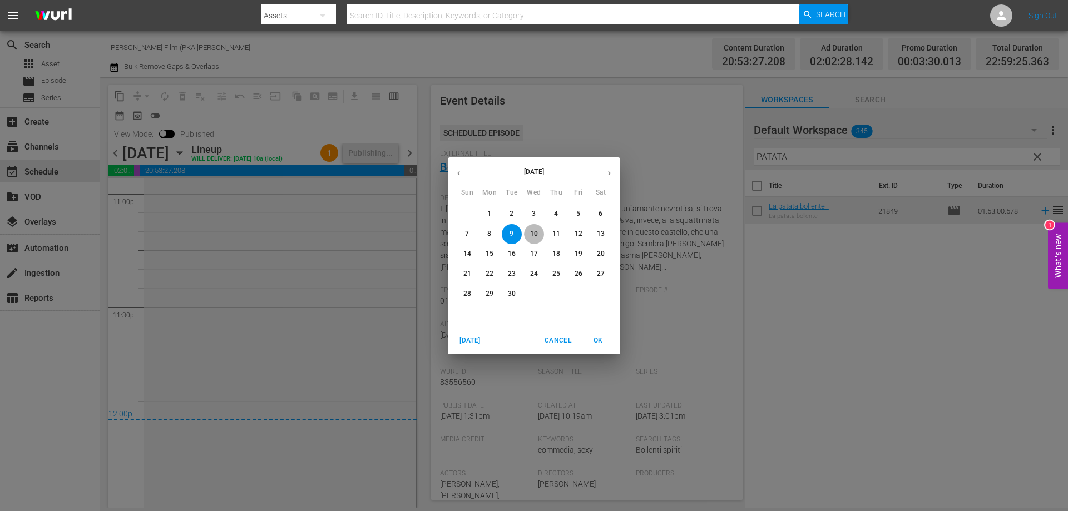
click at [534, 234] on p "10" at bounding box center [534, 233] width 8 height 9
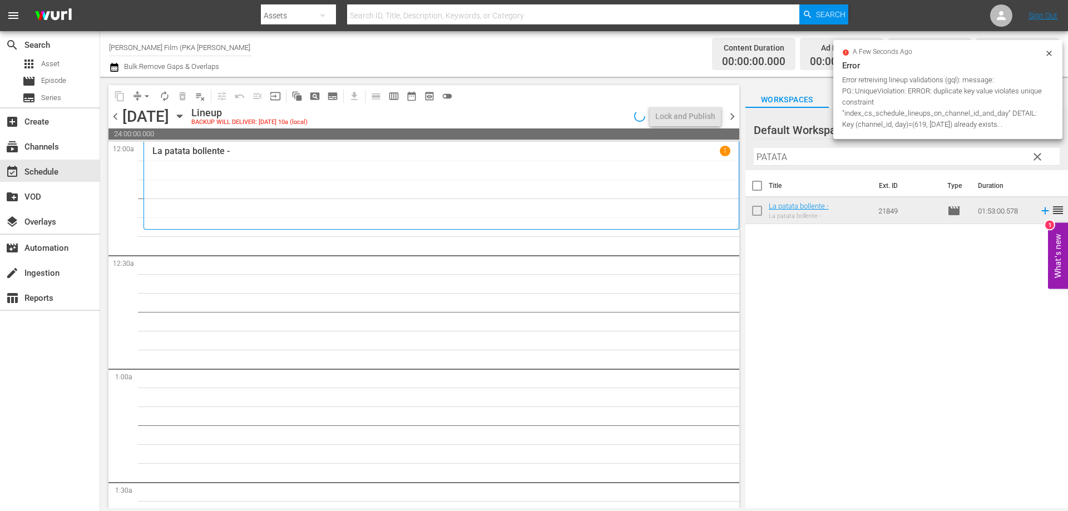
click at [482, 210] on div "La patata bollente - 1" at bounding box center [441, 186] width 578 height 80
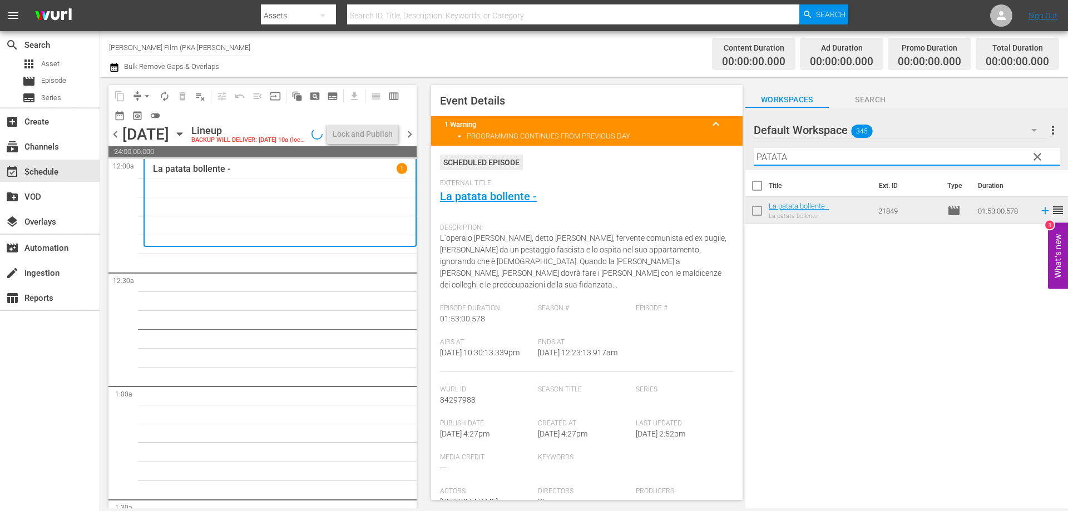
drag, startPoint x: 813, startPoint y: 162, endPoint x: 735, endPoint y: 152, distance: 78.5
click at [735, 152] on div "content_copy compress arrow_drop_down autorenew_outlined delete_forever_outline…" at bounding box center [584, 293] width 968 height 432
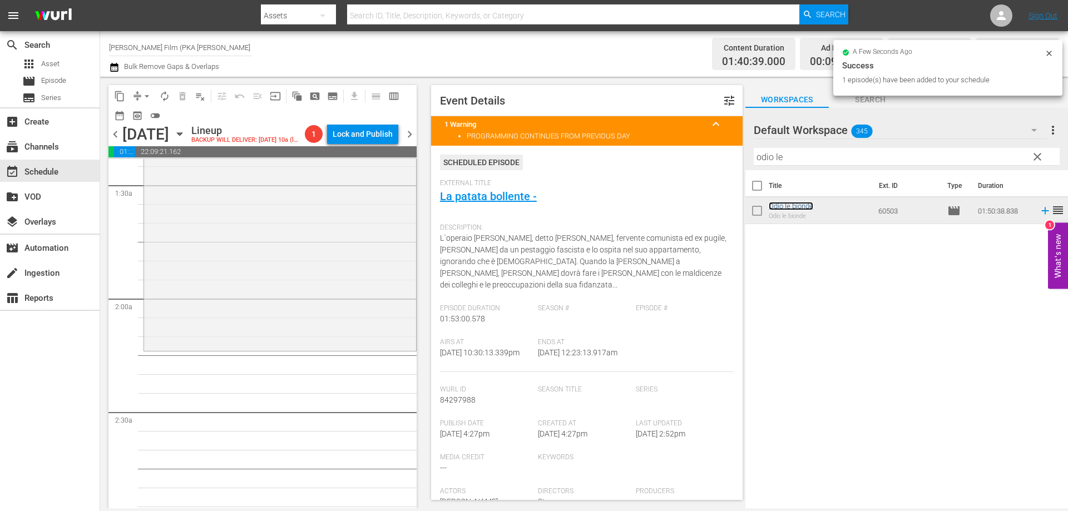
scroll to position [334, 0]
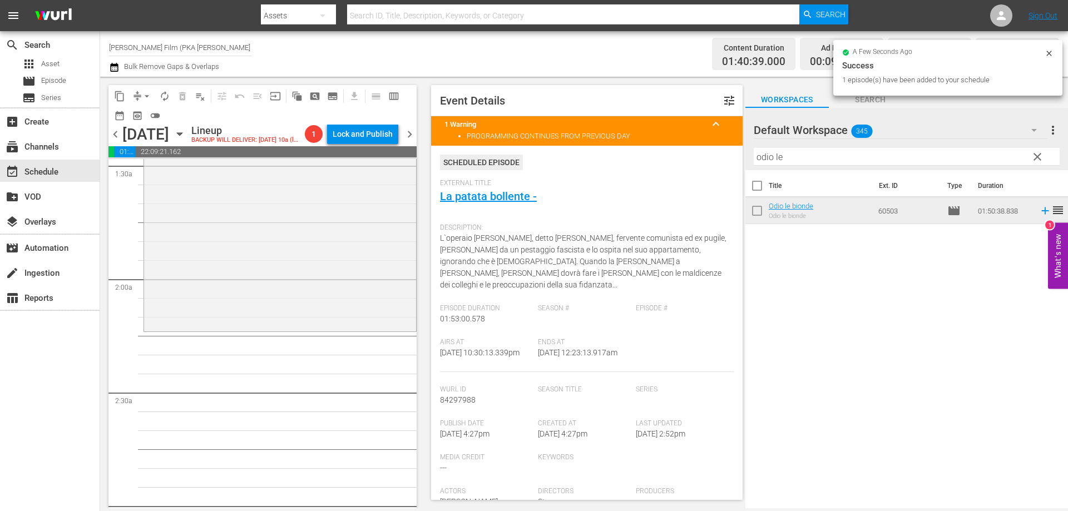
click at [354, 269] on div "Odio le bionde reorder" at bounding box center [280, 121] width 272 height 415
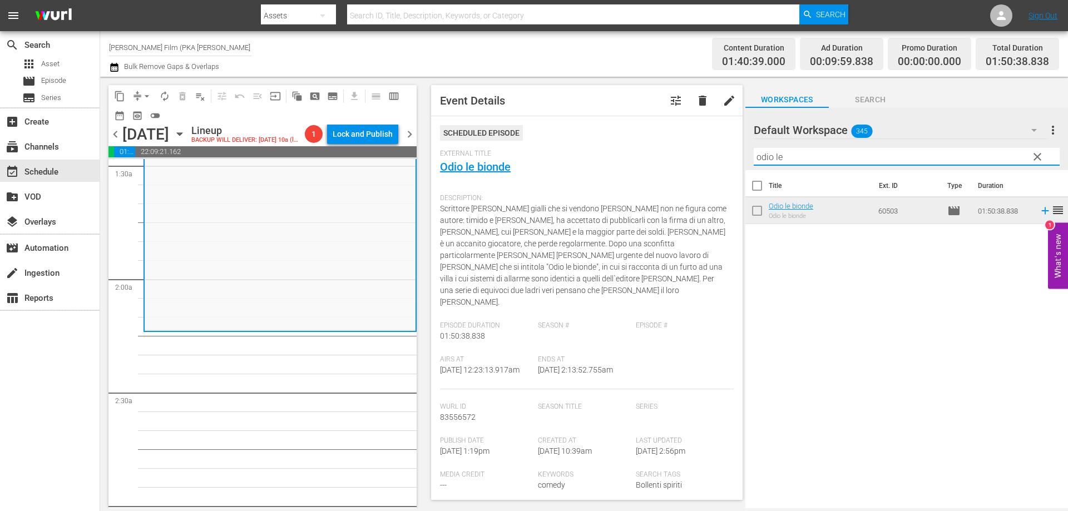
drag, startPoint x: 791, startPoint y: 158, endPoint x: 738, endPoint y: 157, distance: 52.9
click at [748, 157] on div "Default Workspace 345 Default more_vert clear Filter by Title odio le" at bounding box center [907, 139] width 323 height 62
click at [744, 157] on div "content_copy compress arrow_drop_down autorenew_outlined delete_forever_outline…" at bounding box center [584, 293] width 968 height 432
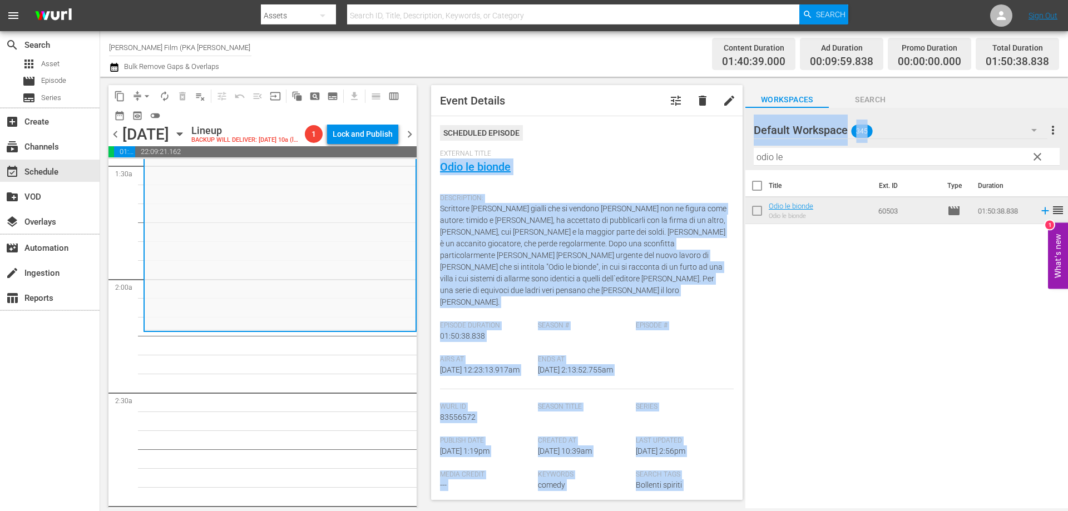
click at [818, 156] on input "odio le" at bounding box center [907, 157] width 306 height 18
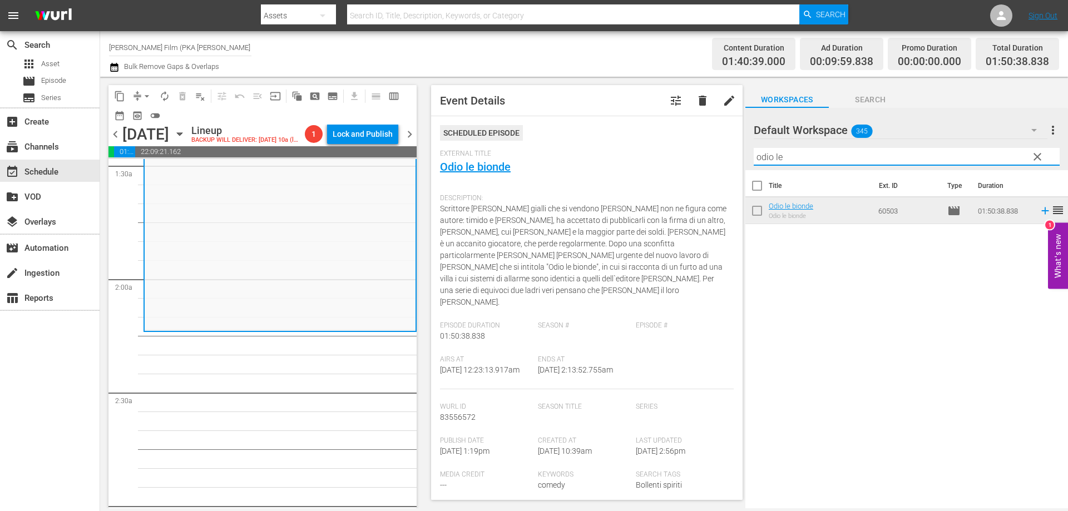
drag, startPoint x: 797, startPoint y: 158, endPoint x: 722, endPoint y: 147, distance: 75.9
click at [739, 152] on div "content_copy compress arrow_drop_down autorenew_outlined delete_forever_outline…" at bounding box center [584, 293] width 968 height 432
click at [723, 148] on div "Event Details tune delete edit Scheduled Episode External Title Odio le bionde …" at bounding box center [587, 292] width 312 height 415
drag, startPoint x: 805, startPoint y: 154, endPoint x: 756, endPoint y: 152, distance: 48.4
click at [756, 152] on input "odio le" at bounding box center [907, 157] width 306 height 18
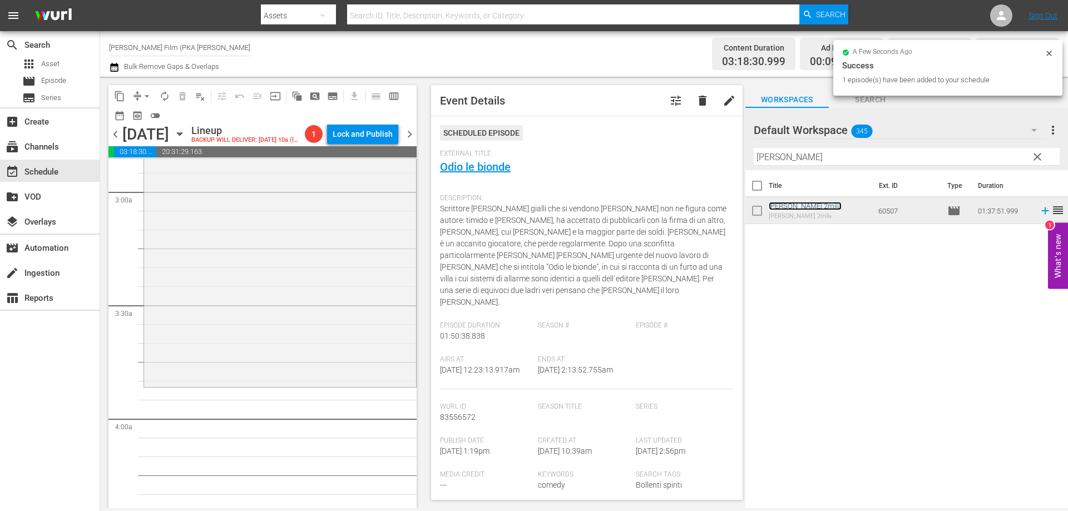
scroll to position [668, 0]
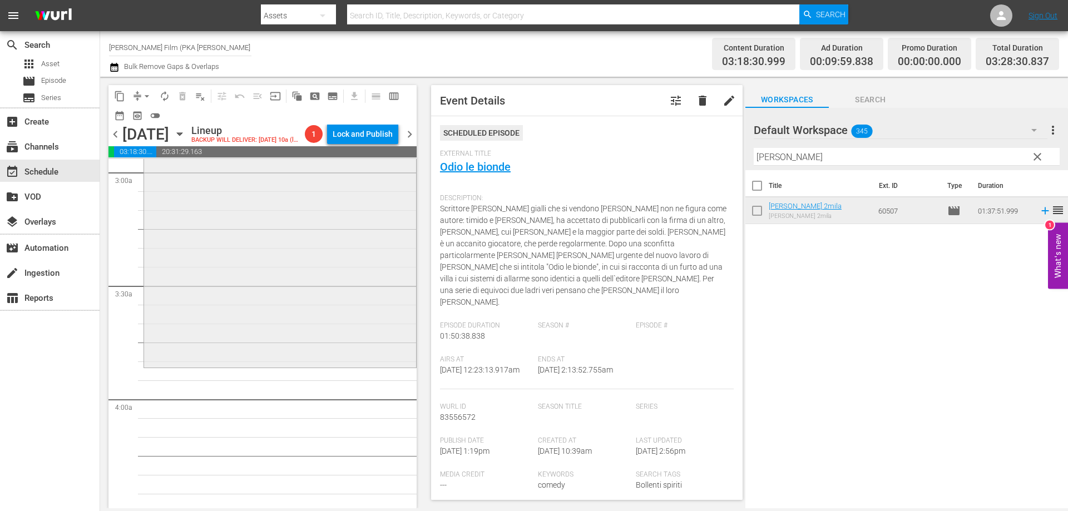
click at [356, 330] on div "[PERSON_NAME] 2mila reorder" at bounding box center [280, 182] width 272 height 367
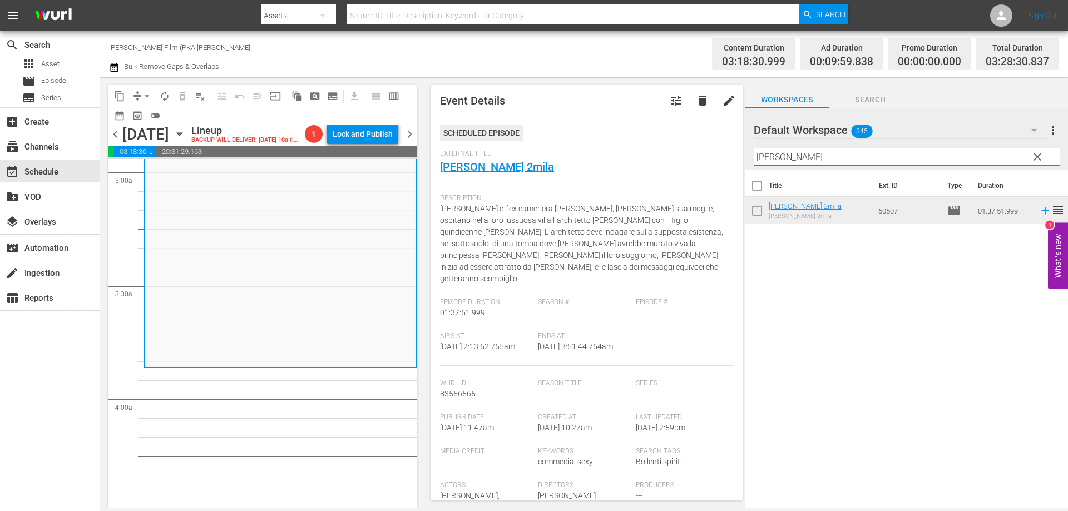
drag, startPoint x: 809, startPoint y: 160, endPoint x: 725, endPoint y: 151, distance: 84.4
click at [725, 151] on div "content_copy compress arrow_drop_down autorenew_outlined delete_forever_outline…" at bounding box center [584, 293] width 968 height 432
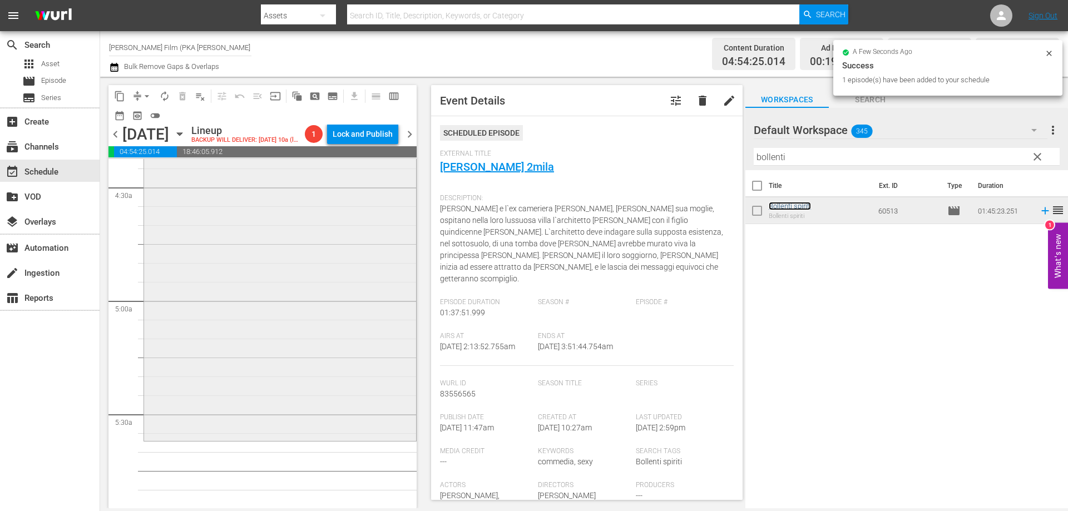
scroll to position [1001, 0]
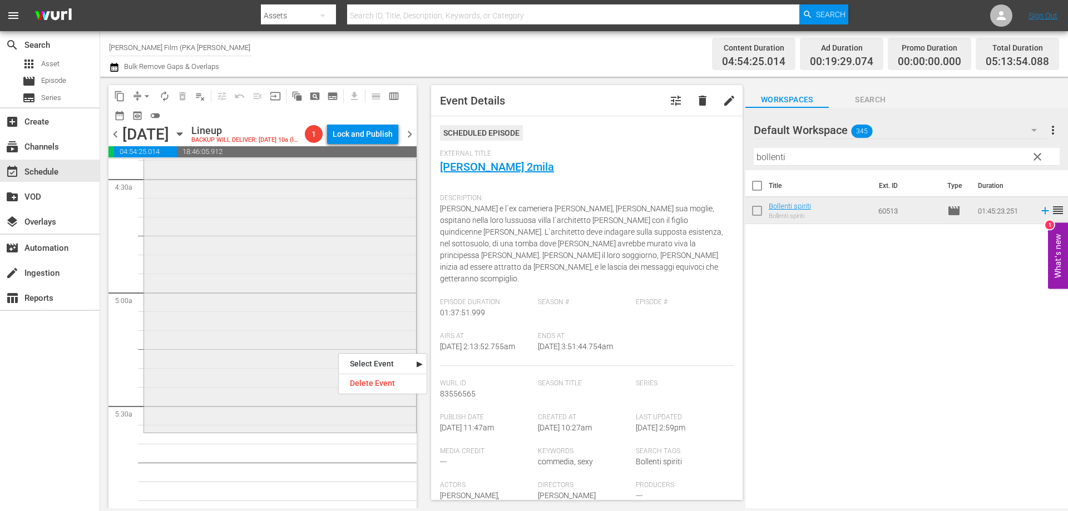
click at [265, 341] on div "Bollenti spiriti reorder" at bounding box center [280, 233] width 272 height 396
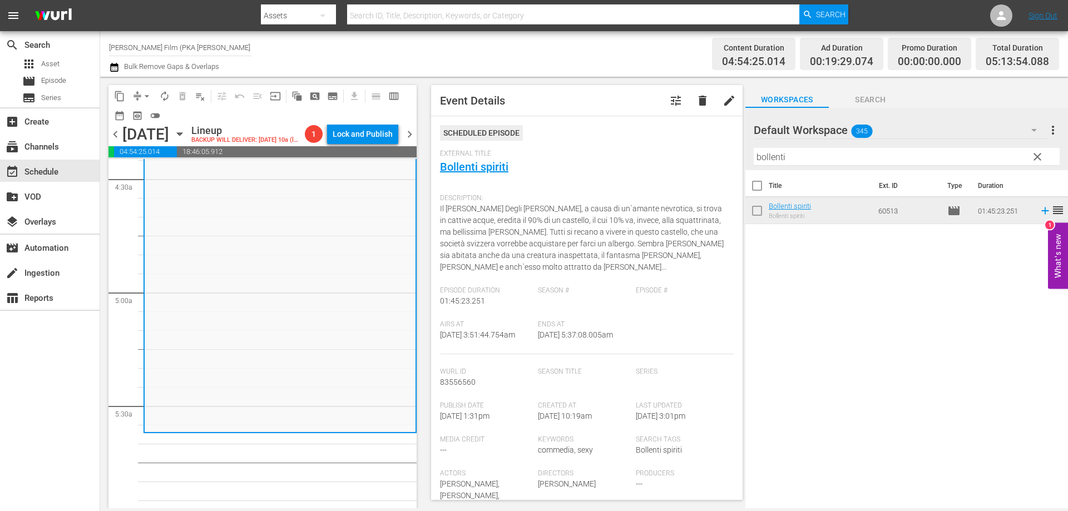
click at [742, 156] on div "content_copy compress arrow_drop_down autorenew_outlined delete_forever_outline…" at bounding box center [584, 293] width 968 height 432
type input "O"
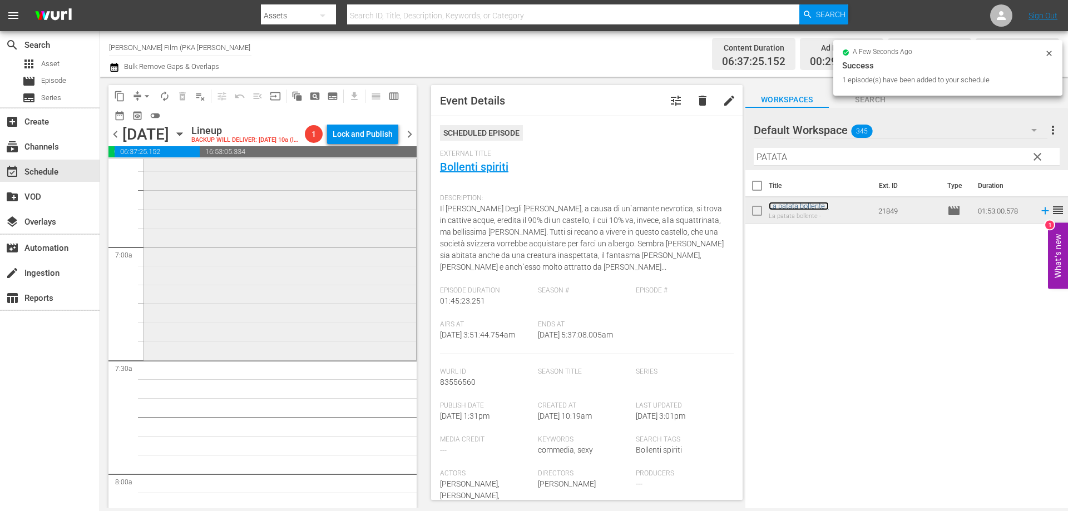
scroll to position [1502, 0]
click at [330, 357] on div "La patata bollente - reorder" at bounding box center [280, 145] width 272 height 424
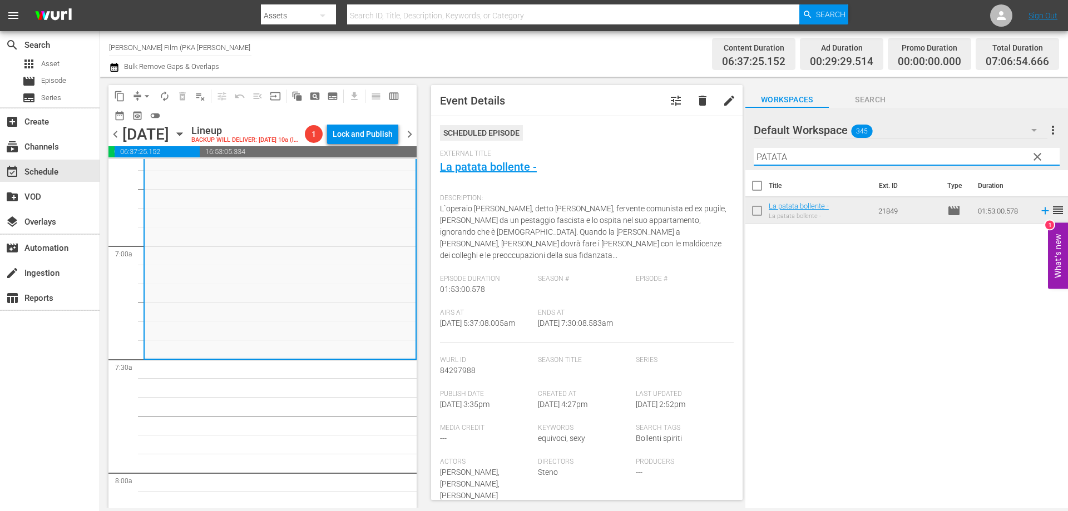
drag, startPoint x: 785, startPoint y: 155, endPoint x: 736, endPoint y: 151, distance: 48.6
click at [736, 151] on div "content_copy compress arrow_drop_down autorenew_outlined delete_forever_outline…" at bounding box center [584, 293] width 968 height 432
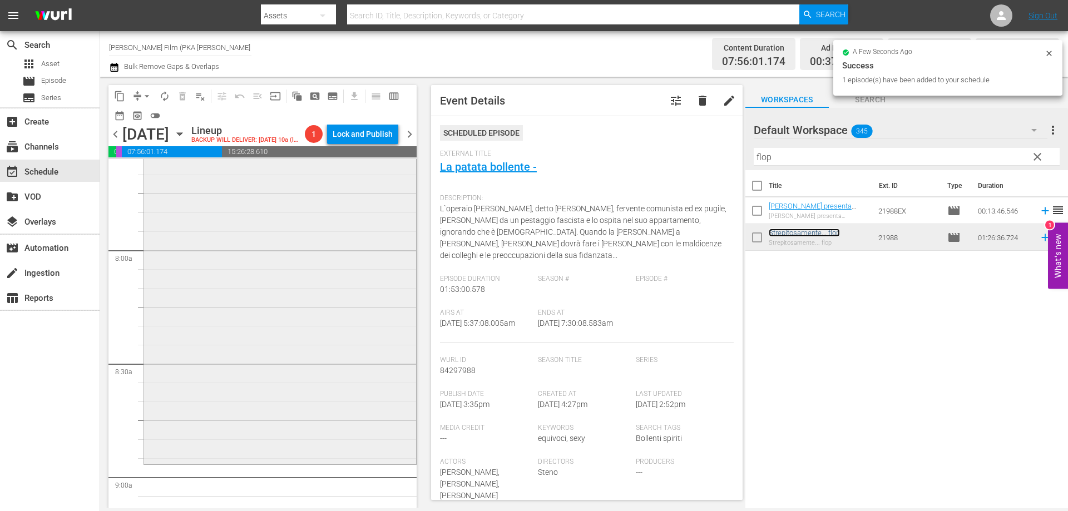
scroll to position [1836, 0]
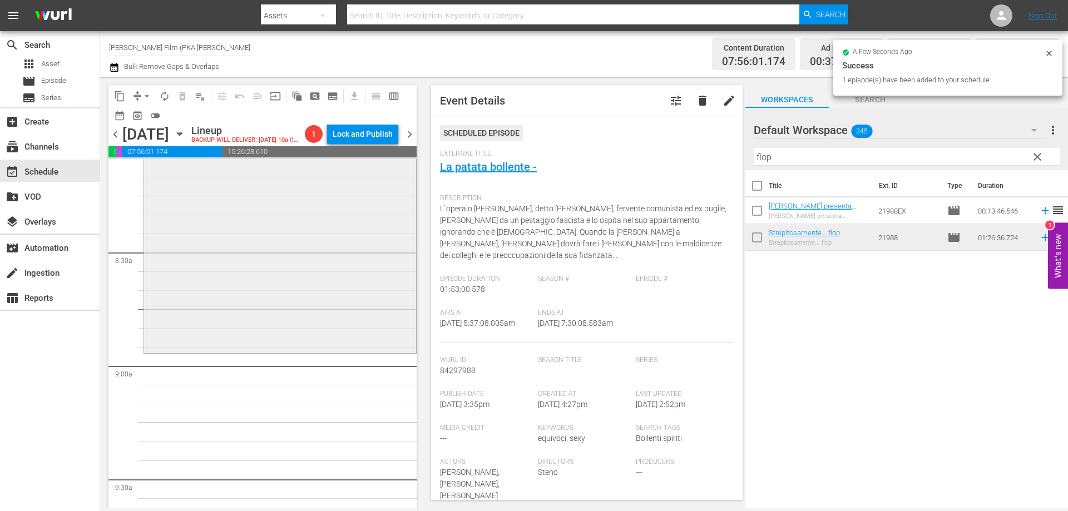
click at [361, 351] on div "Strepitosamente... flop reorder" at bounding box center [280, 189] width 272 height 324
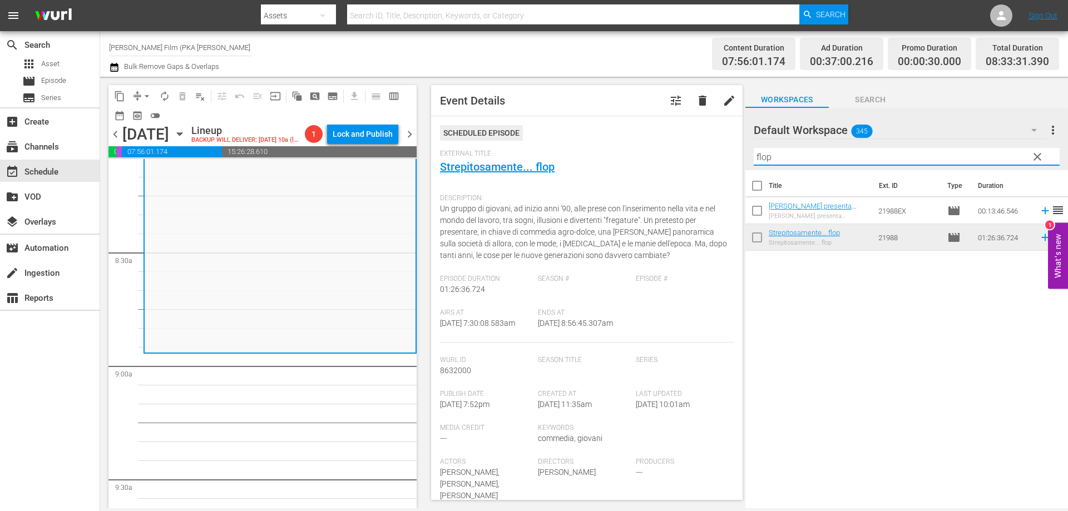
drag, startPoint x: 771, startPoint y: 157, endPoint x: 712, endPoint y: 151, distance: 59.3
click at [723, 151] on div "content_copy compress arrow_drop_down autorenew_outlined delete_forever_outline…" at bounding box center [584, 293] width 968 height 432
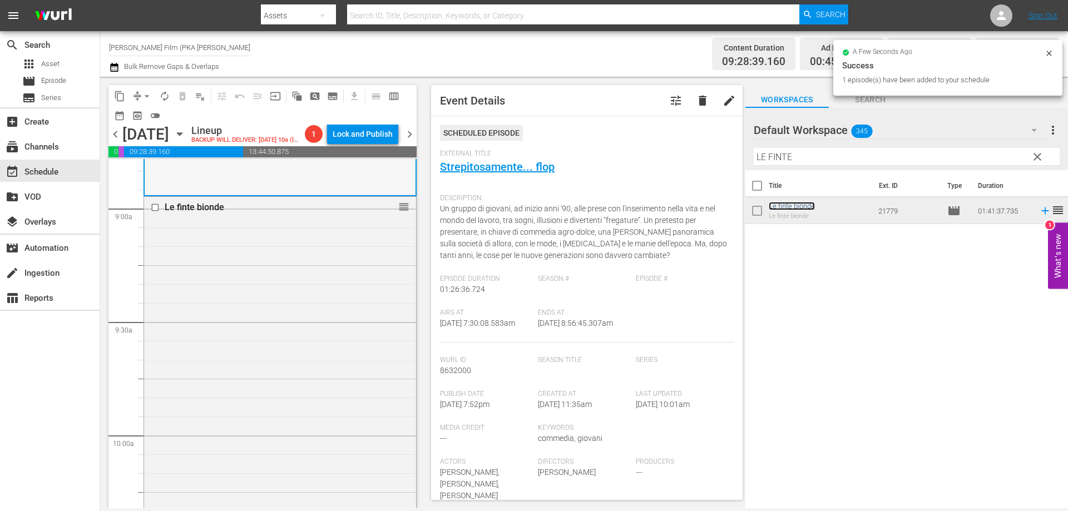
scroll to position [2170, 0]
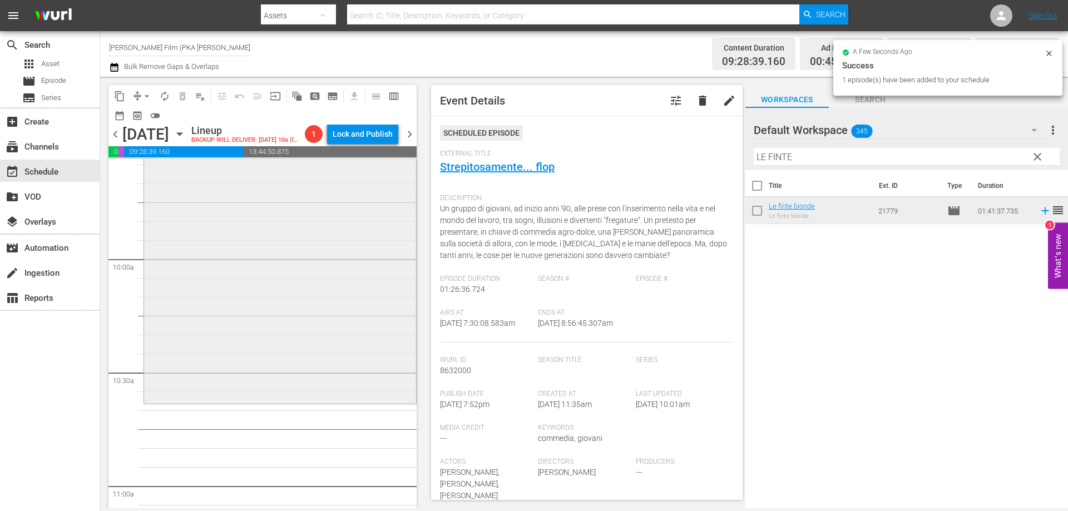
click at [323, 398] on div "Le finte bionde reorder" at bounding box center [280, 211] width 272 height 381
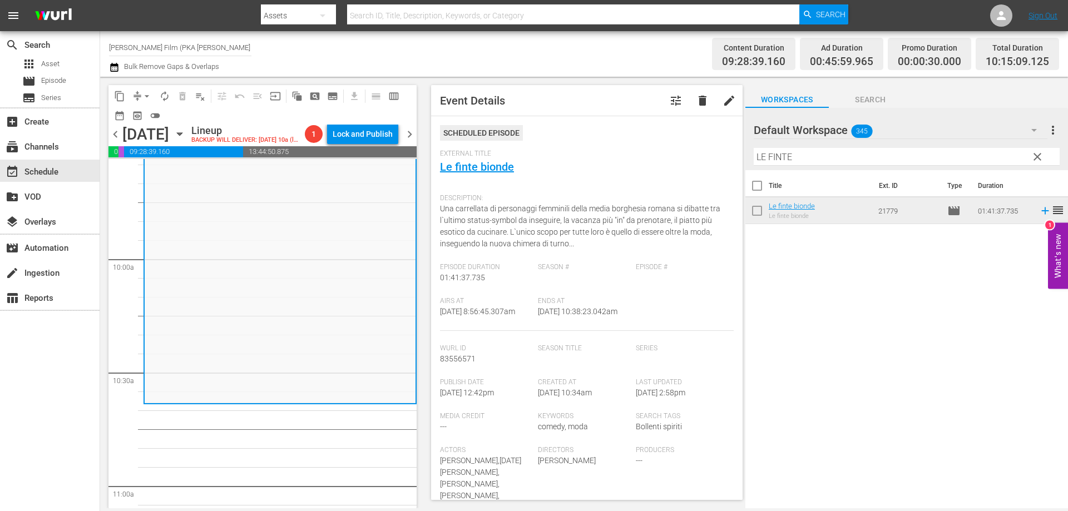
click at [758, 153] on input "LE FINTE" at bounding box center [907, 157] width 306 height 18
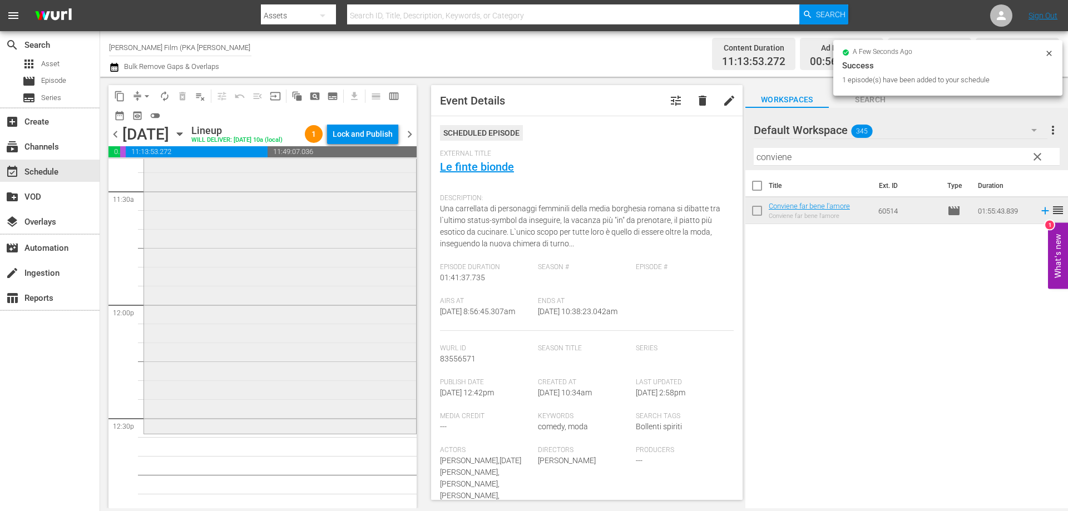
scroll to position [2671, 0]
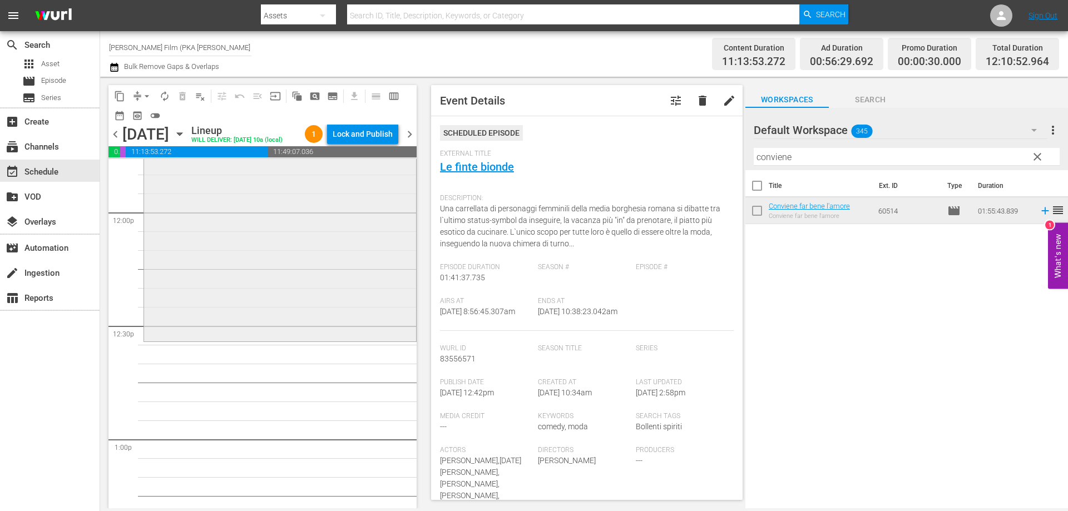
click at [223, 324] on div "Conviene far bene l'amore reorder" at bounding box center [280, 121] width 272 height 435
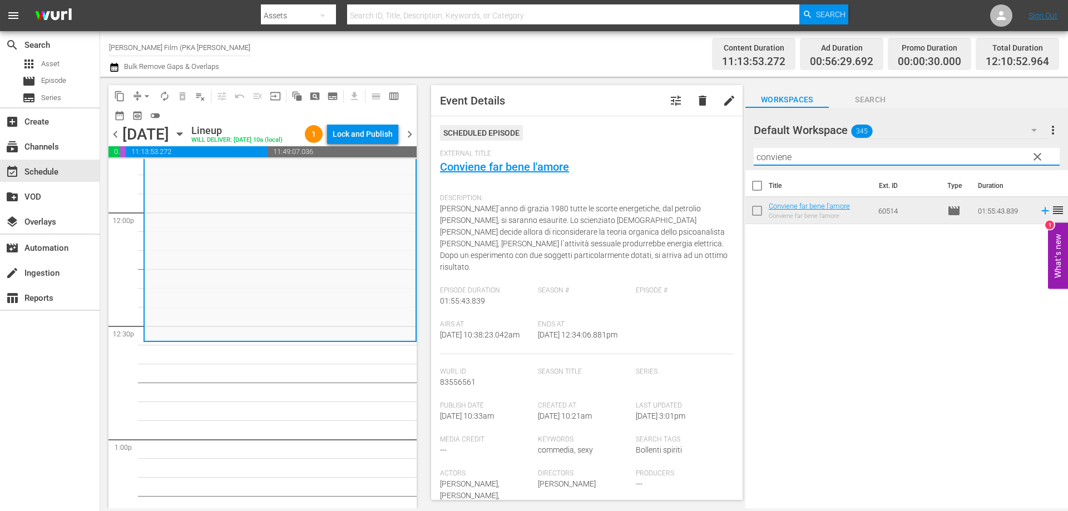
drag, startPoint x: 805, startPoint y: 151, endPoint x: 723, endPoint y: 147, distance: 81.9
click at [723, 147] on div "content_copy compress arrow_drop_down autorenew_outlined delete_forever_outline…" at bounding box center [584, 293] width 968 height 432
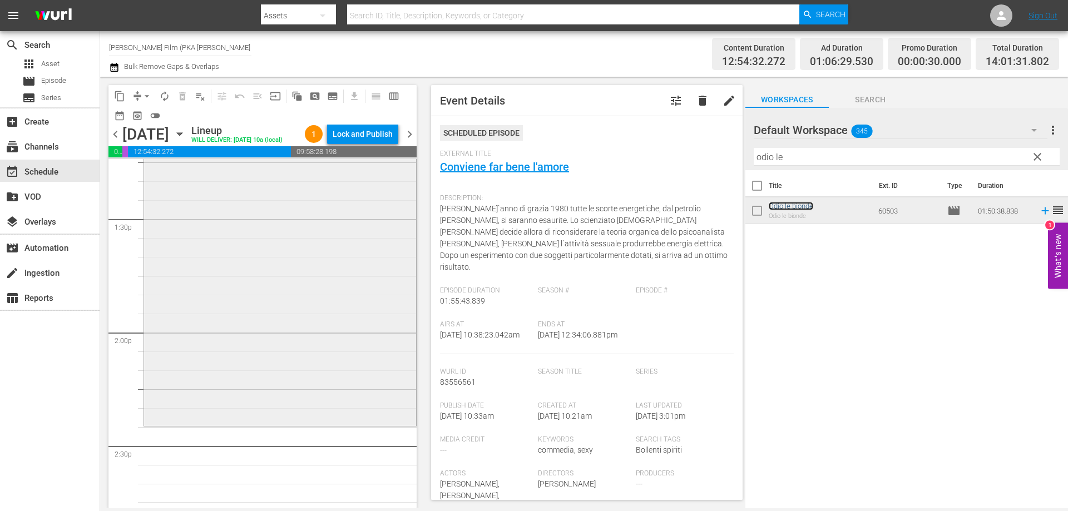
scroll to position [3171, 0]
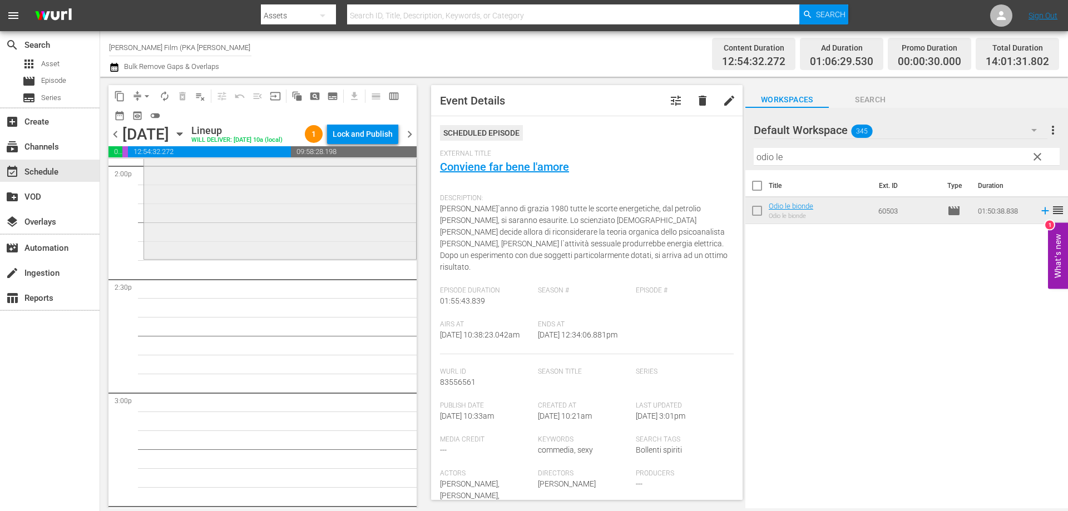
click at [321, 256] on div "Odio le bionde reorder" at bounding box center [280, 48] width 272 height 415
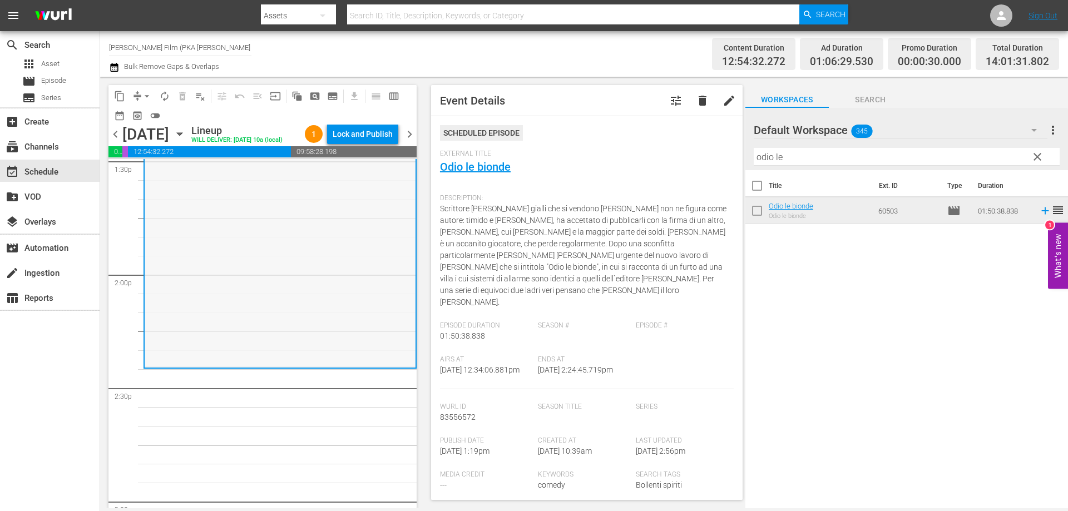
scroll to position [3116, 0]
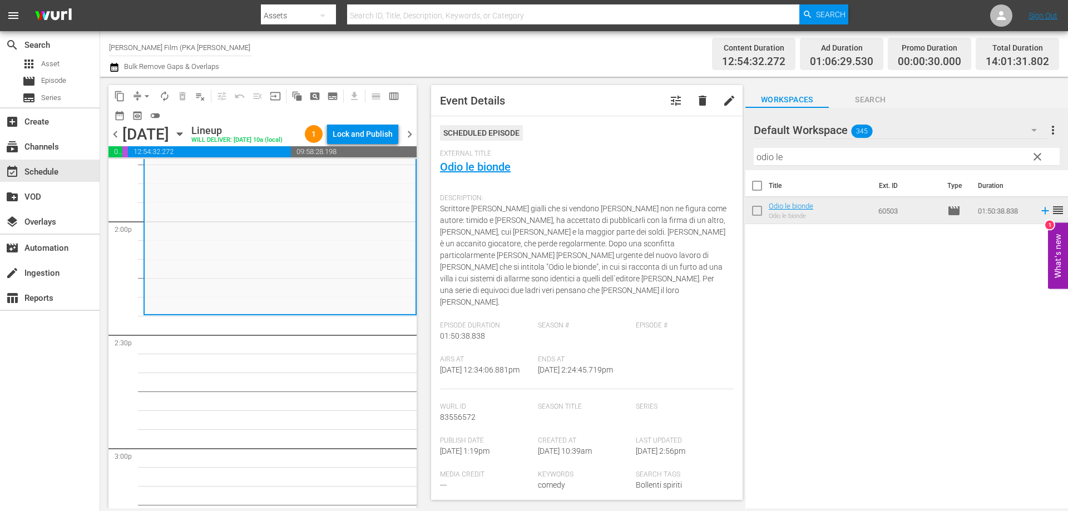
drag, startPoint x: 805, startPoint y: 155, endPoint x: 742, endPoint y: 156, distance: 63.4
click at [742, 156] on div "content_copy compress arrow_drop_down autorenew_outlined delete_forever_outline…" at bounding box center [584, 293] width 968 height 432
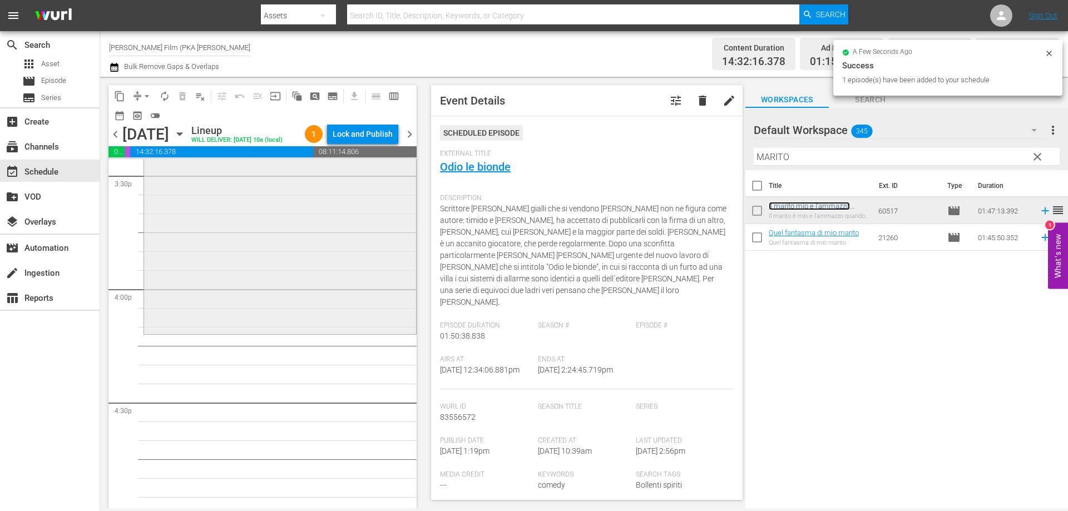
scroll to position [3505, 0]
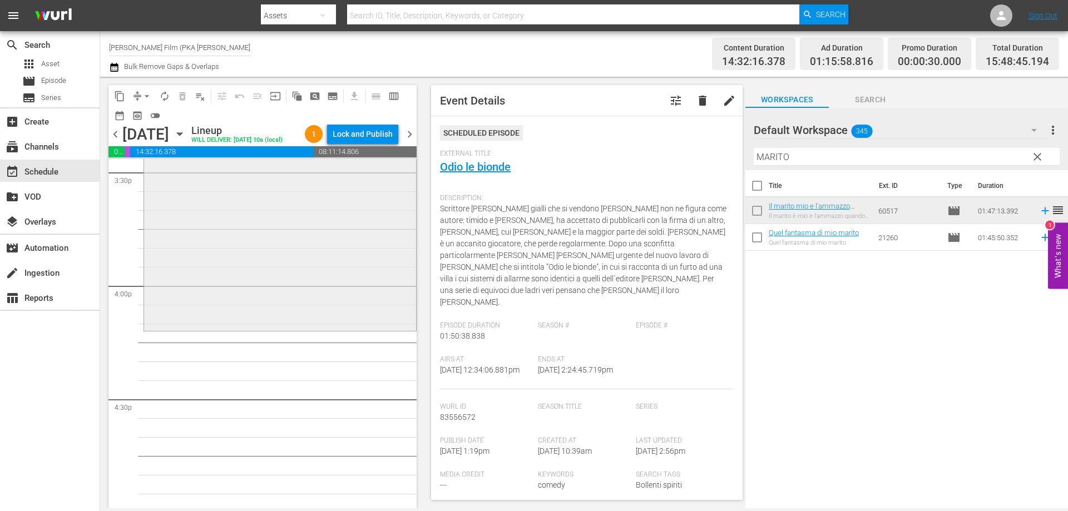
click at [319, 329] on div "Il marito mio e l'ammazzo quando mi pare reorder" at bounding box center [280, 128] width 272 height 402
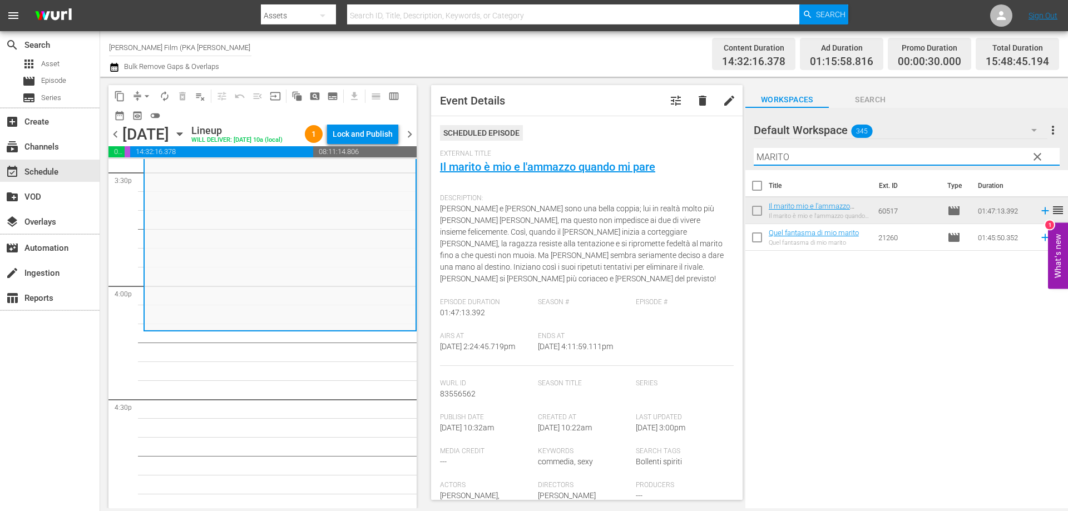
drag, startPoint x: 792, startPoint y: 160, endPoint x: 743, endPoint y: 155, distance: 48.7
click at [743, 155] on div "content_copy compress arrow_drop_down autorenew_outlined delete_forever_outline…" at bounding box center [584, 293] width 968 height 432
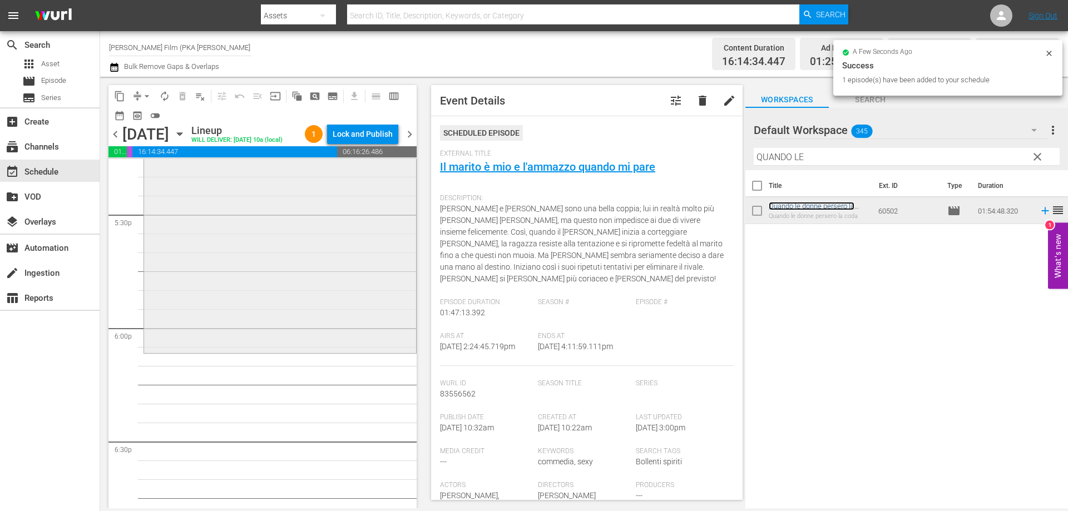
scroll to position [3950, 0]
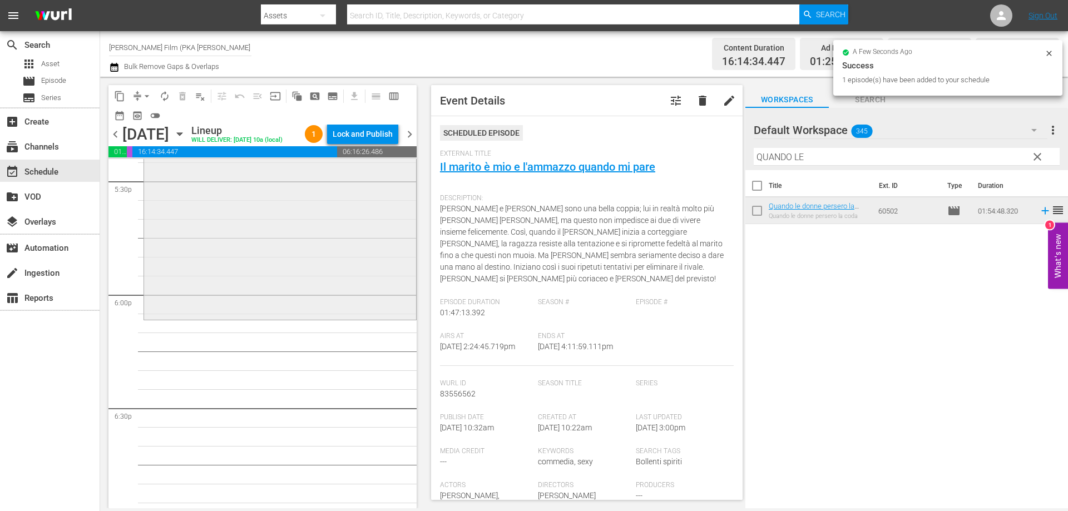
click at [369, 318] on div "Quando le donne persero la coda reorder" at bounding box center [280, 102] width 272 height 431
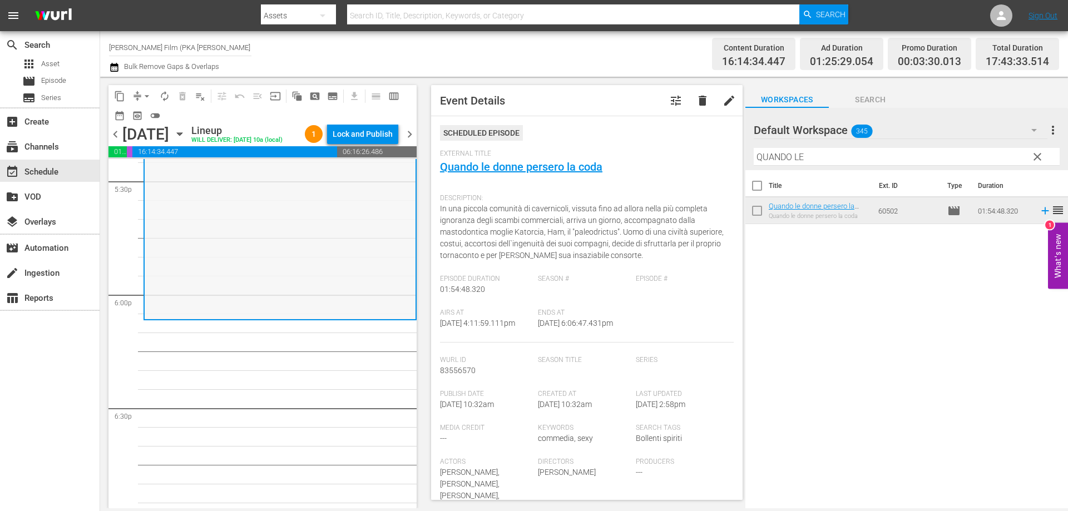
click at [295, 276] on div "Quando le donne persero la coda reorder" at bounding box center [280, 103] width 271 height 431
drag, startPoint x: 810, startPoint y: 151, endPoint x: 743, endPoint y: 154, distance: 66.8
click at [743, 154] on div "content_copy compress arrow_drop_down autorenew_outlined delete_forever_outline…" at bounding box center [584, 293] width 968 height 432
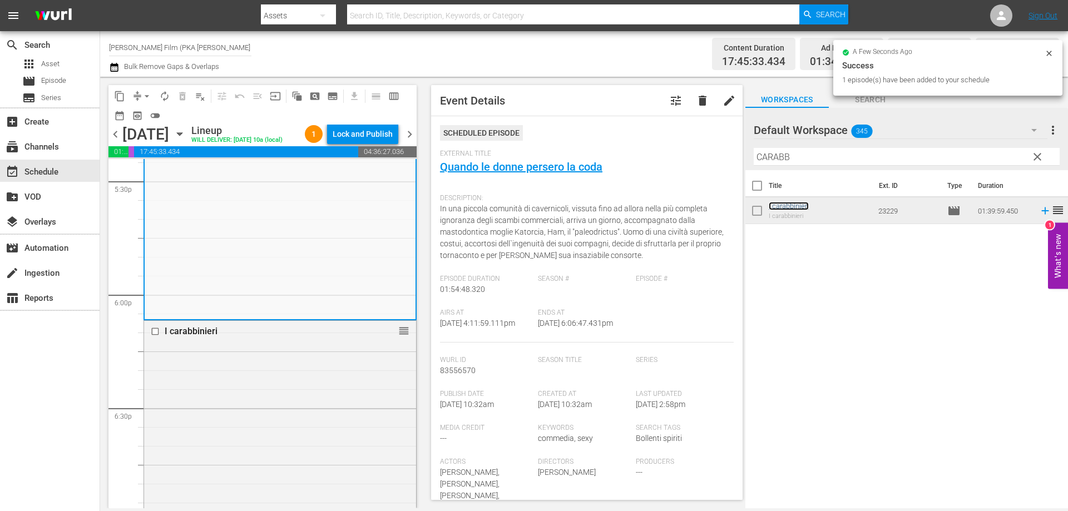
scroll to position [4284, 0]
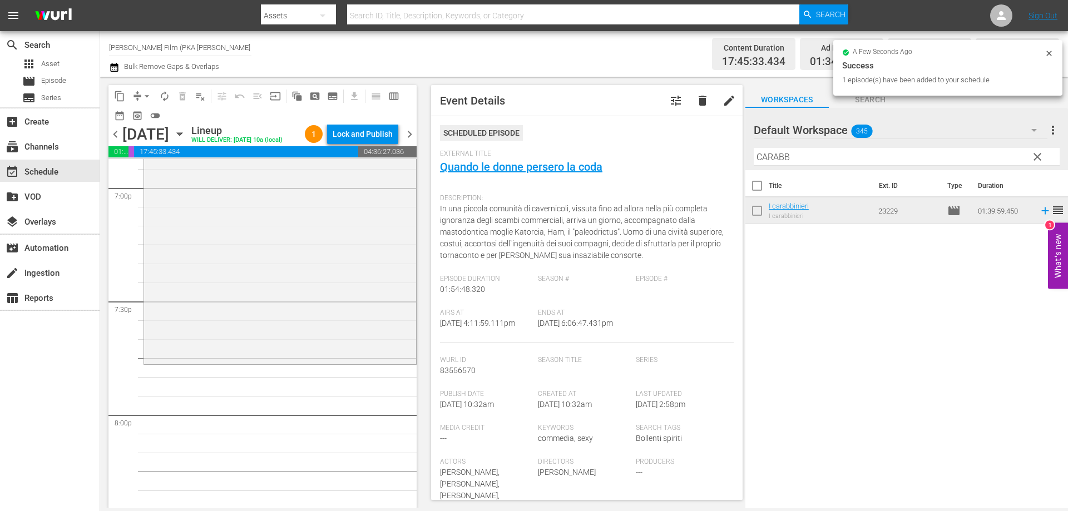
click at [354, 362] on div "I carabbinieri reorder" at bounding box center [280, 174] width 272 height 375
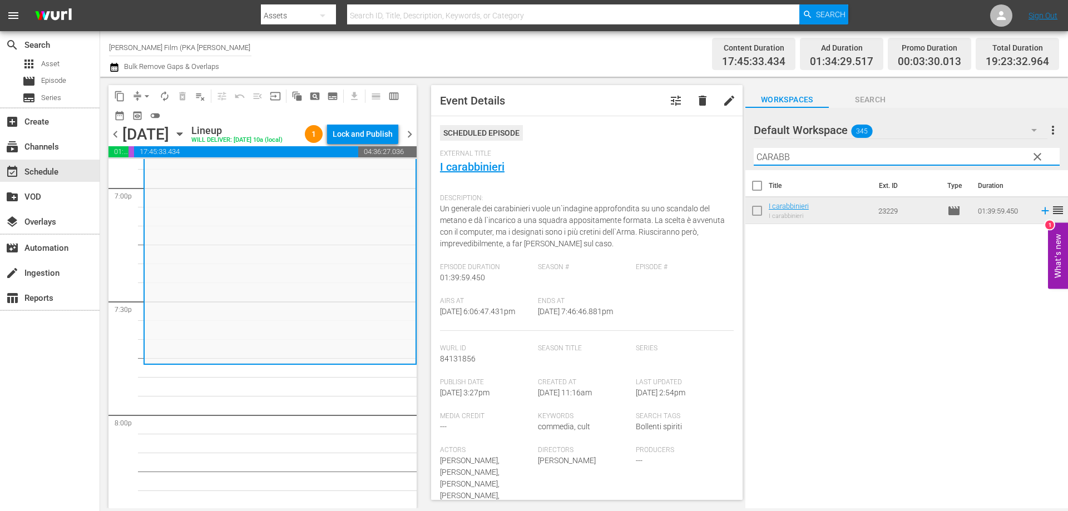
drag, startPoint x: 803, startPoint y: 155, endPoint x: 747, endPoint y: 146, distance: 56.3
click at [748, 146] on div "Default Workspace 345 Default more_vert clear Filter by Title CARABB" at bounding box center [907, 139] width 323 height 62
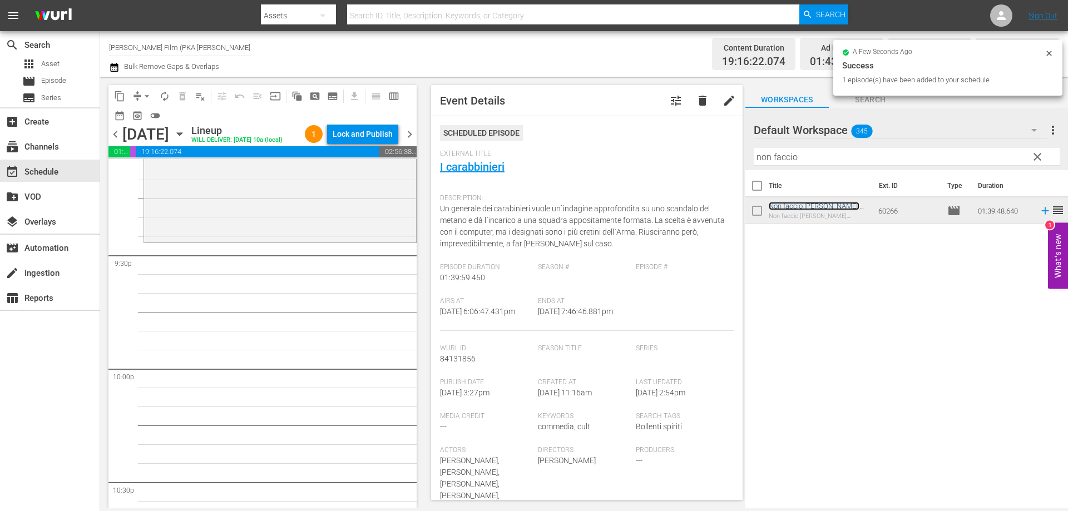
scroll to position [4785, 0]
click at [353, 239] on div "Non faccio [PERSON_NAME], [PERSON_NAME] l'amore reorder" at bounding box center [280, 52] width 272 height 374
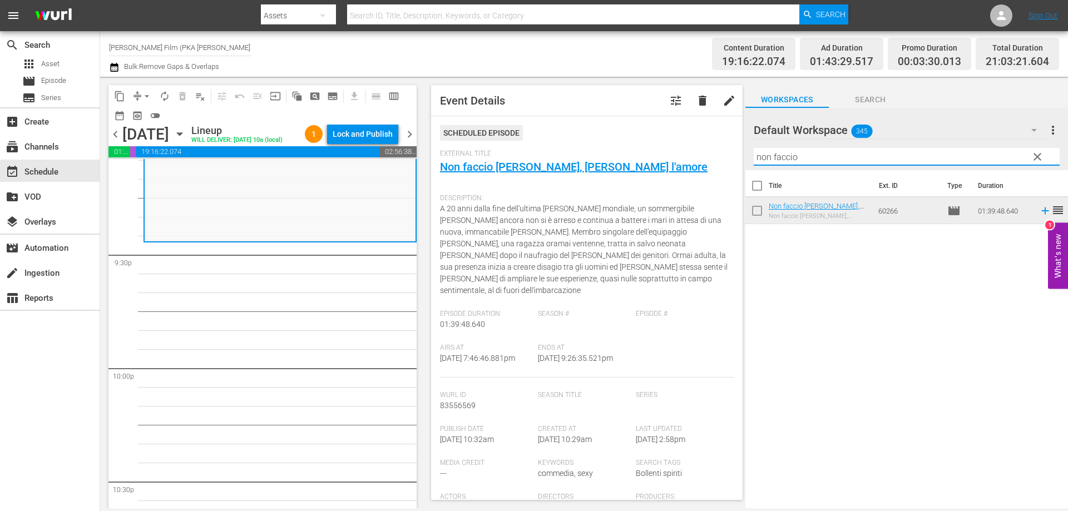
drag, startPoint x: 797, startPoint y: 158, endPoint x: 744, endPoint y: 158, distance: 53.4
click at [744, 158] on div "content_copy compress arrow_drop_down autorenew_outlined delete_forever_outline…" at bounding box center [584, 293] width 968 height 432
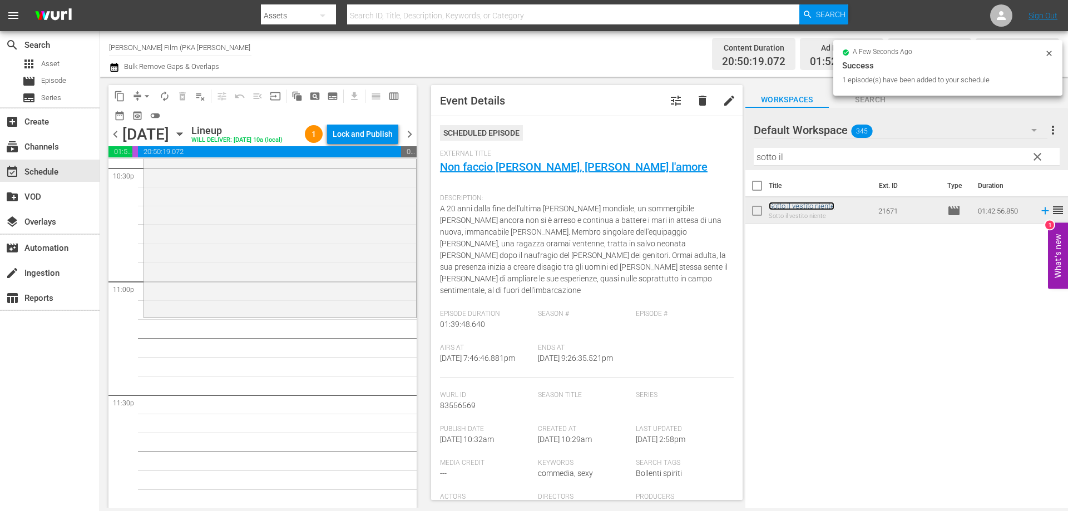
scroll to position [5118, 0]
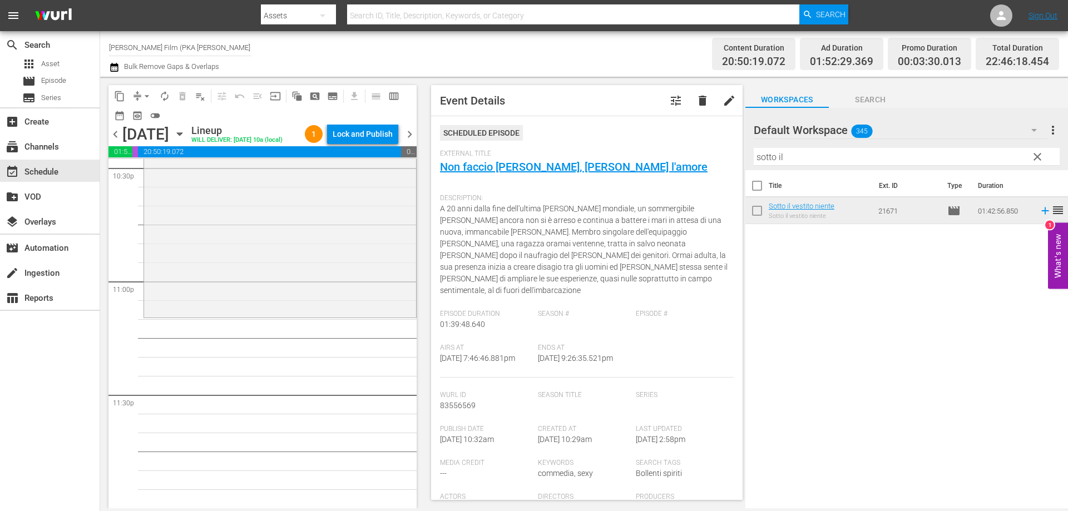
drag, startPoint x: 777, startPoint y: 203, endPoint x: 307, endPoint y: 303, distance: 480.1
click at [307, 303] on div "Sotto il vestito niente reorder" at bounding box center [280, 122] width 272 height 386
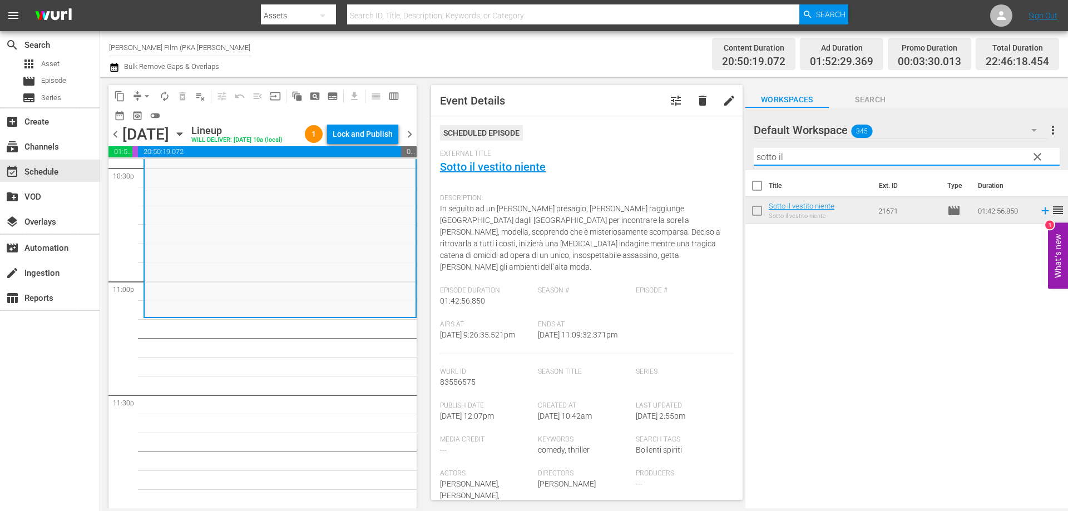
drag, startPoint x: 792, startPoint y: 159, endPoint x: 744, endPoint y: 156, distance: 47.9
click at [744, 156] on div "content_copy compress arrow_drop_down autorenew_outlined delete_forever_outline…" at bounding box center [584, 293] width 968 height 432
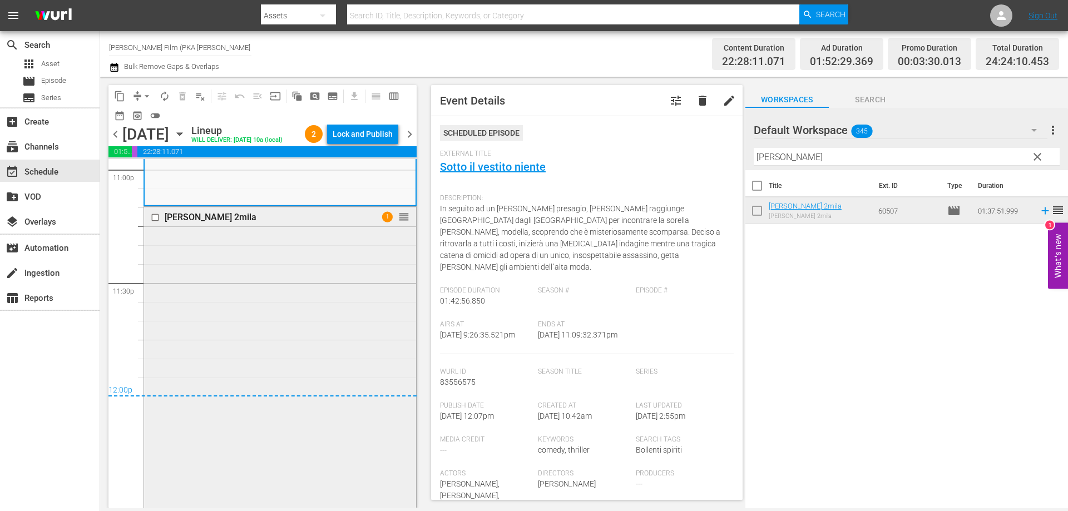
scroll to position [5297, 0]
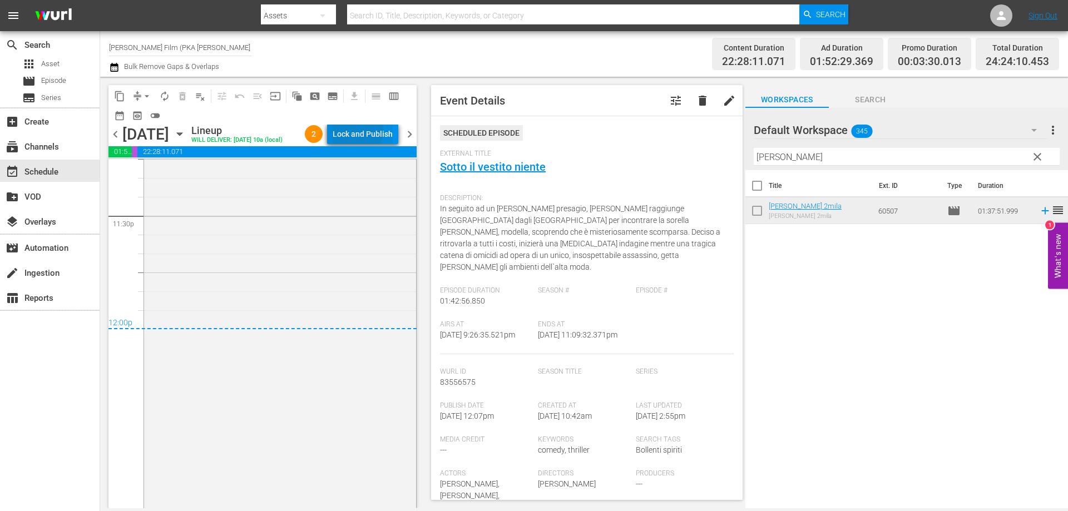
click at [373, 134] on div "Lock and Publish" at bounding box center [363, 134] width 60 height 20
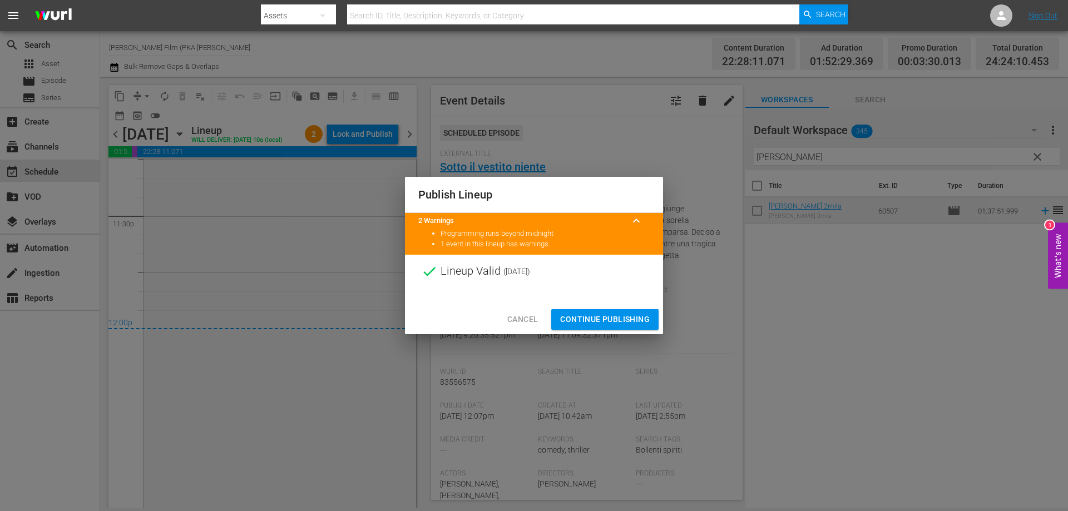
drag, startPoint x: 579, startPoint y: 311, endPoint x: 501, endPoint y: 295, distance: 79.4
click at [578, 311] on button "Continue Publishing" at bounding box center [604, 319] width 107 height 21
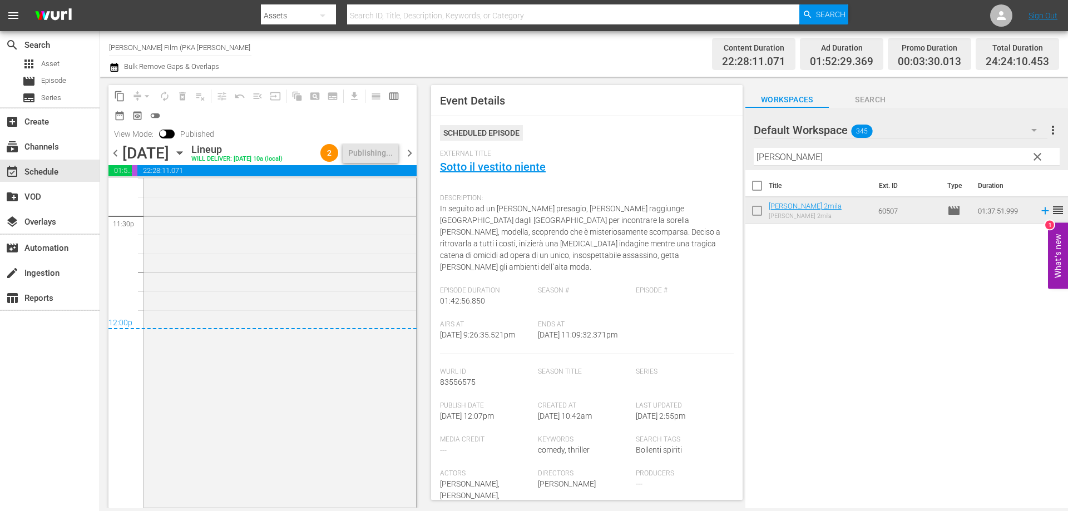
click at [186, 159] on icon "button" at bounding box center [180, 153] width 12 height 12
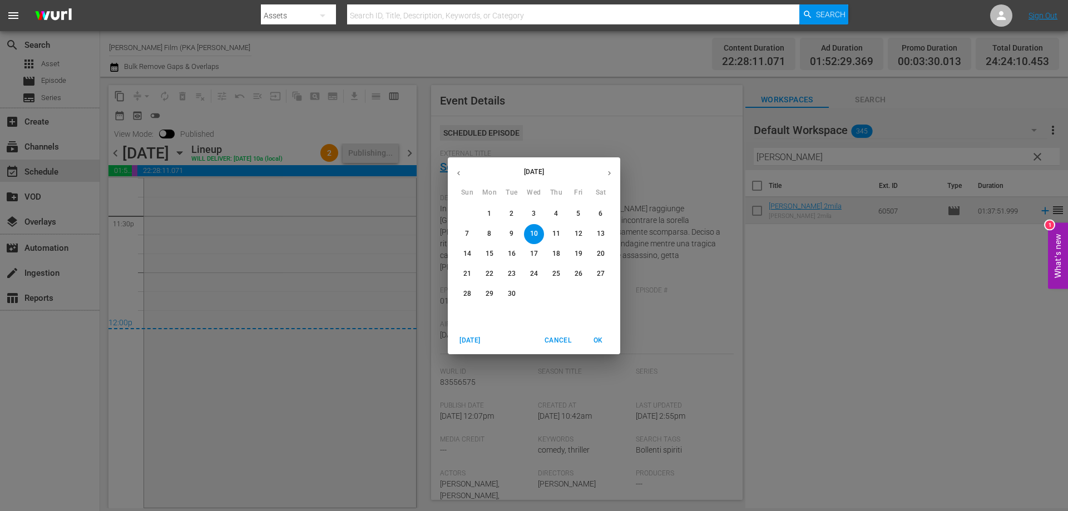
click at [551, 231] on span "11" at bounding box center [556, 233] width 20 height 9
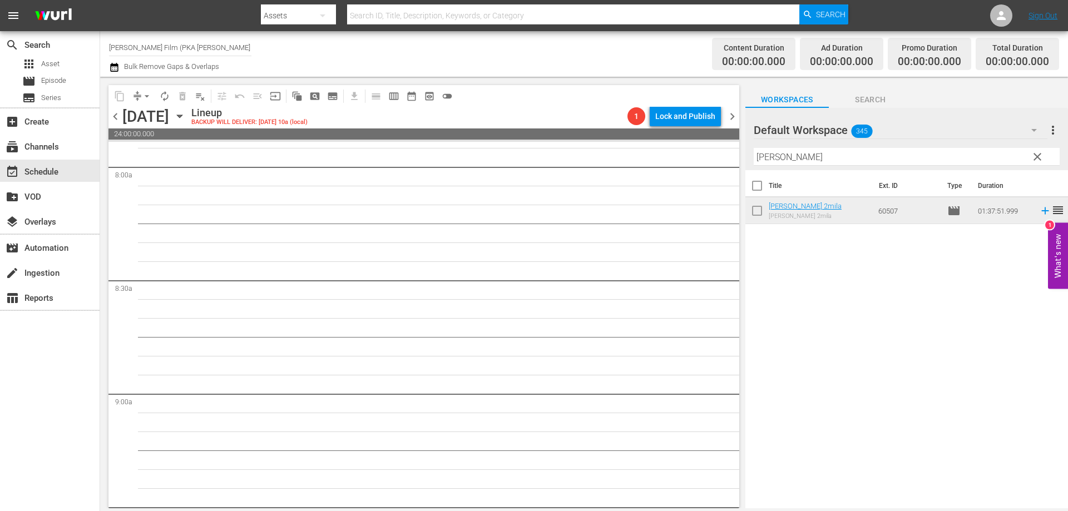
scroll to position [1783, 0]
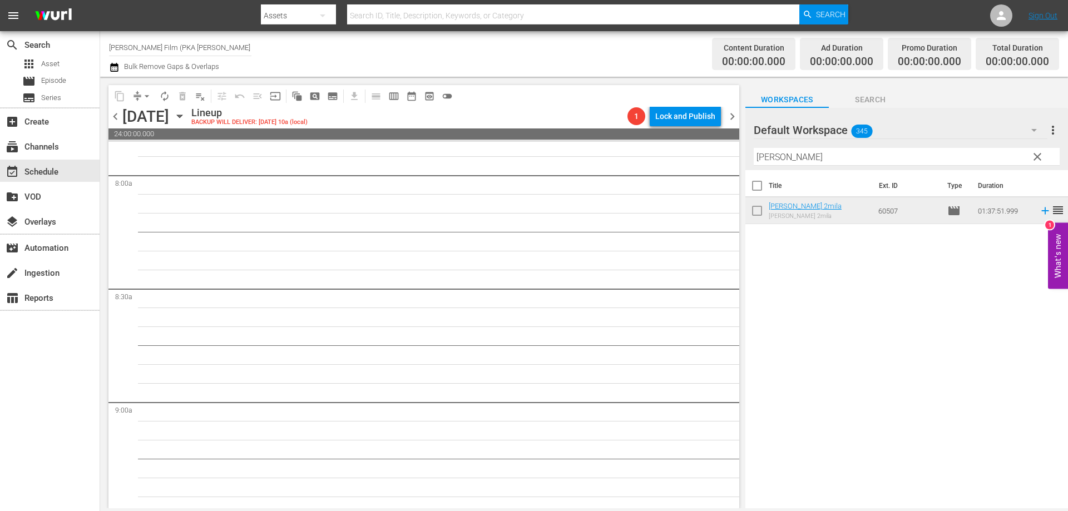
drag, startPoint x: 722, startPoint y: 280, endPoint x: 662, endPoint y: 298, distance: 62.3
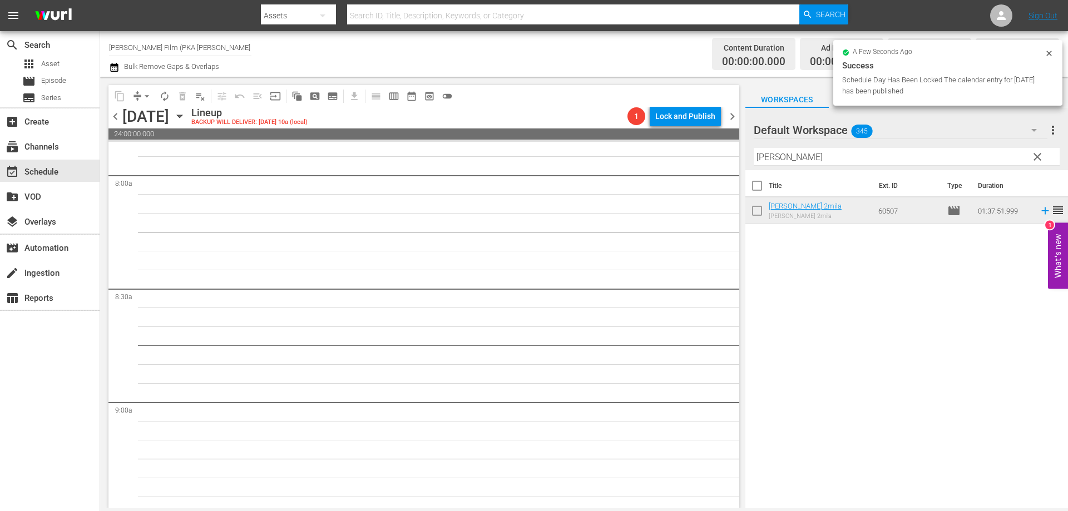
scroll to position [0, 0]
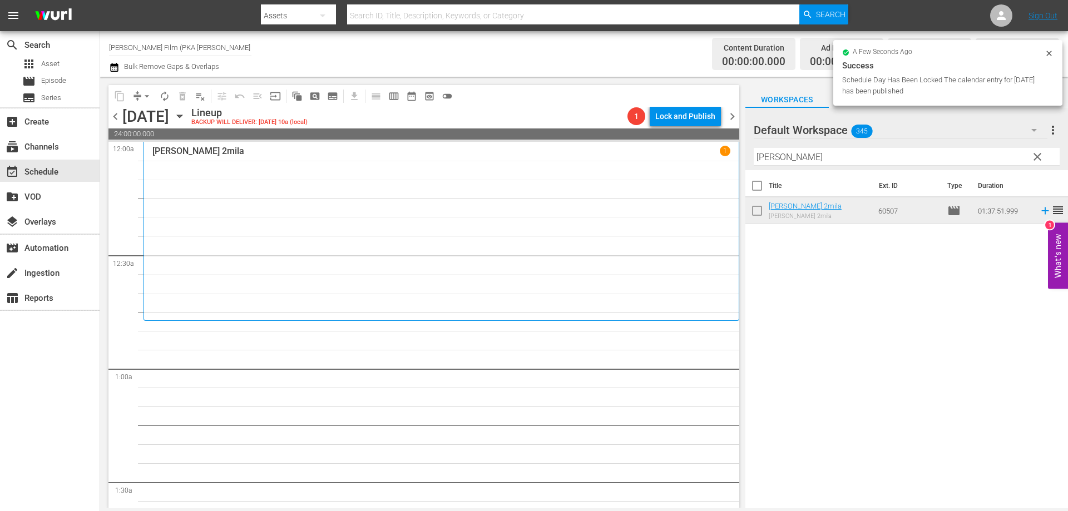
click at [505, 205] on div "[PERSON_NAME] 2mila 1" at bounding box center [441, 231] width 578 height 171
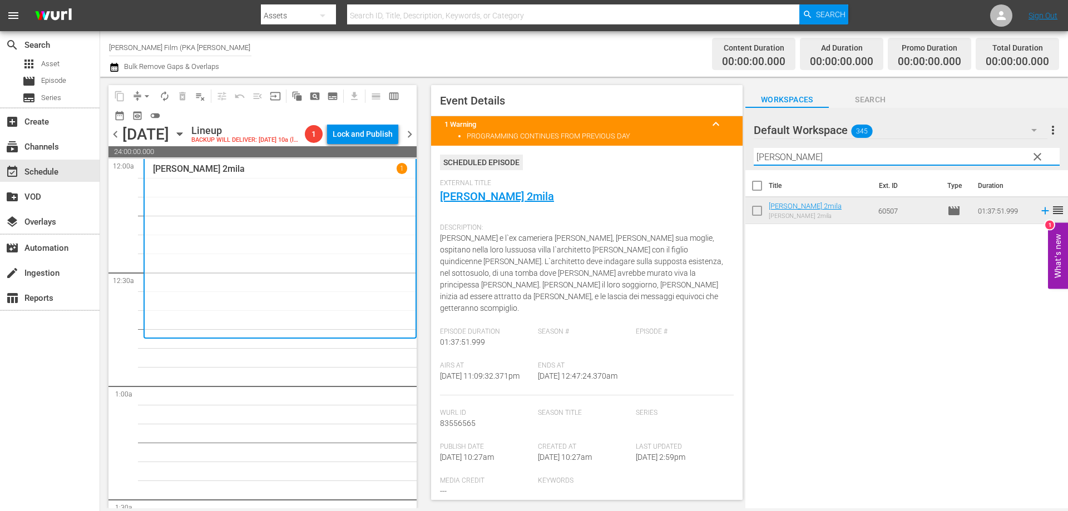
drag, startPoint x: 814, startPoint y: 161, endPoint x: 727, endPoint y: 144, distance: 89.1
click at [723, 151] on div "content_copy compress arrow_drop_down autorenew_outlined delete_forever_outline…" at bounding box center [584, 293] width 968 height 432
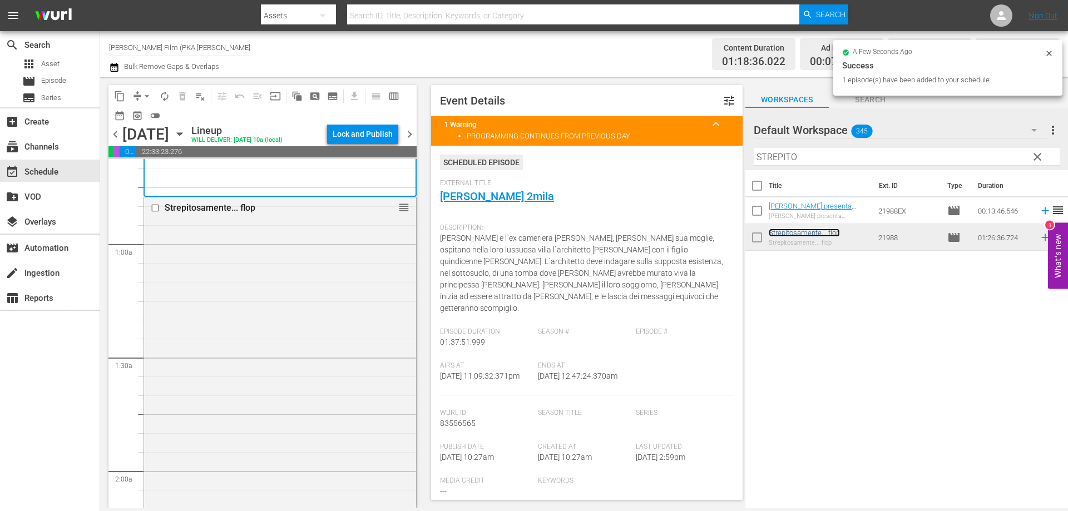
scroll to position [334, 0]
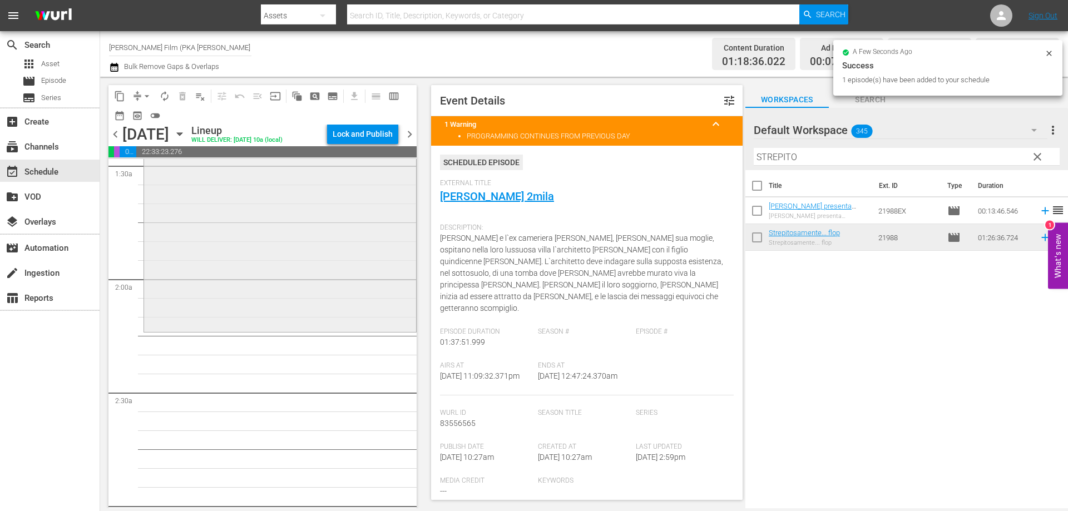
click at [298, 330] on div "Strepitosamente... flop reorder" at bounding box center [280, 168] width 272 height 324
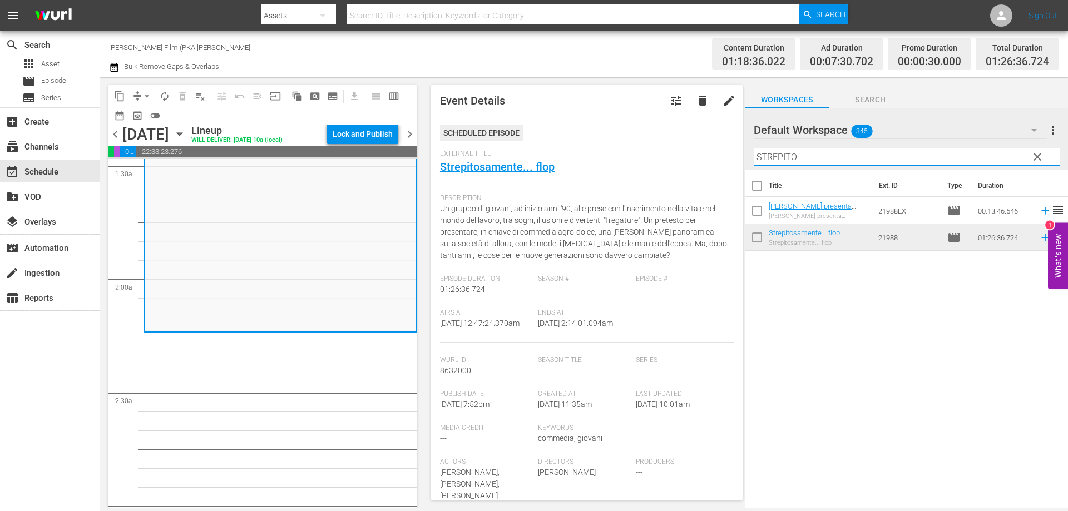
drag, startPoint x: 804, startPoint y: 156, endPoint x: 735, endPoint y: 155, distance: 69.0
click at [739, 155] on div "content_copy compress arrow_drop_down autorenew_outlined delete_forever_outline…" at bounding box center [584, 293] width 968 height 432
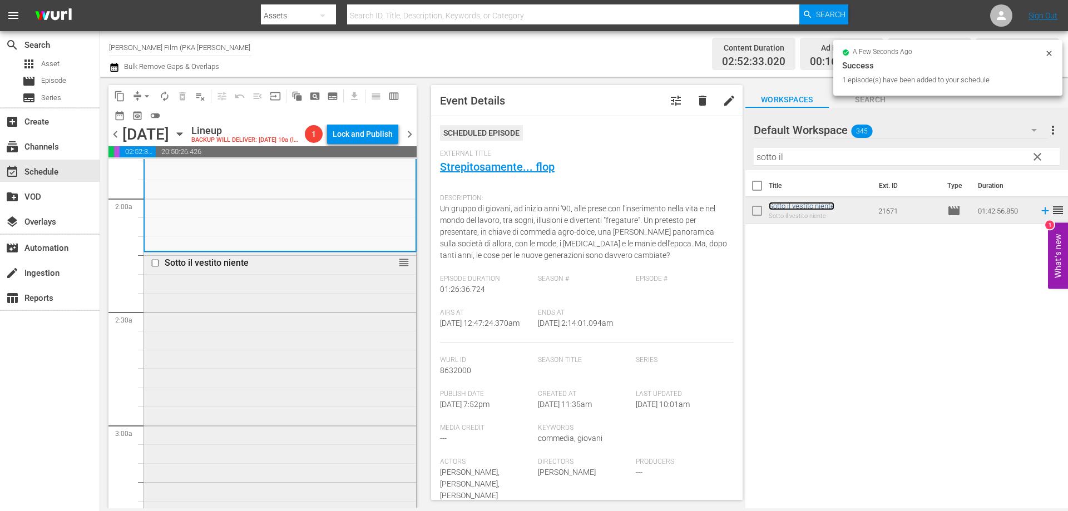
scroll to position [668, 0]
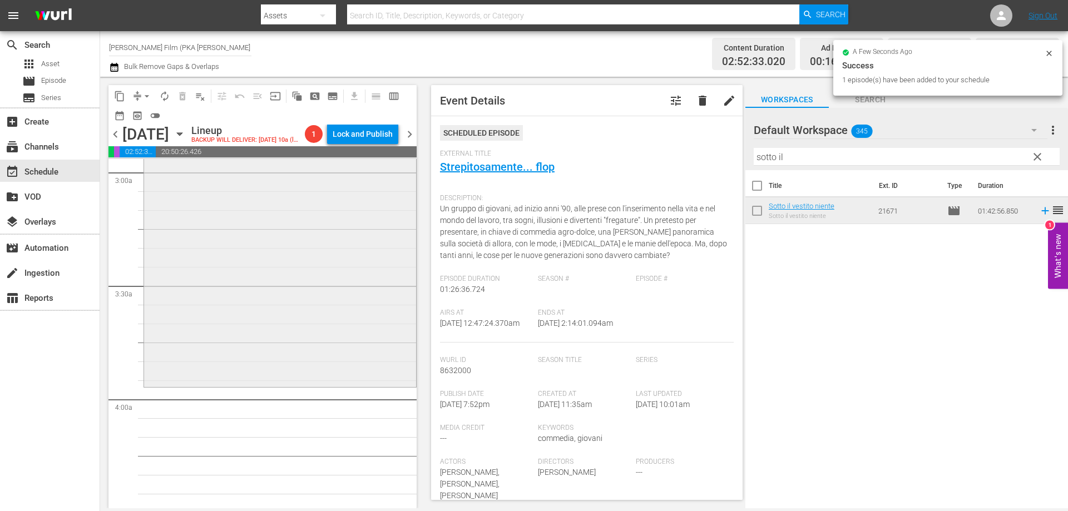
click at [325, 386] on div "Sotto il vestito niente reorder" at bounding box center [280, 192] width 272 height 386
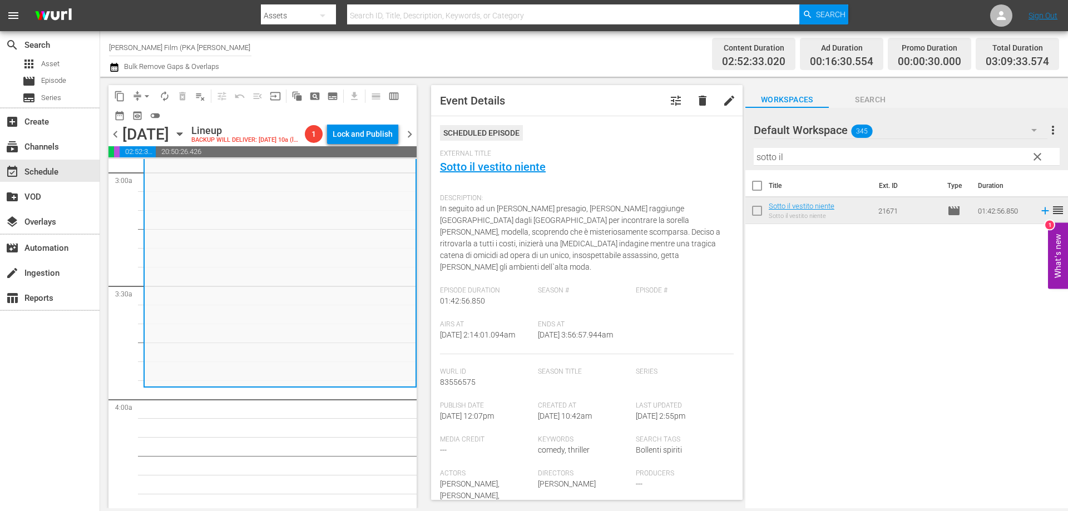
drag, startPoint x: 789, startPoint y: 157, endPoint x: 713, endPoint y: 146, distance: 76.5
click at [713, 146] on div "content_copy compress arrow_drop_down autorenew_outlined delete_forever_outline…" at bounding box center [584, 293] width 968 height 432
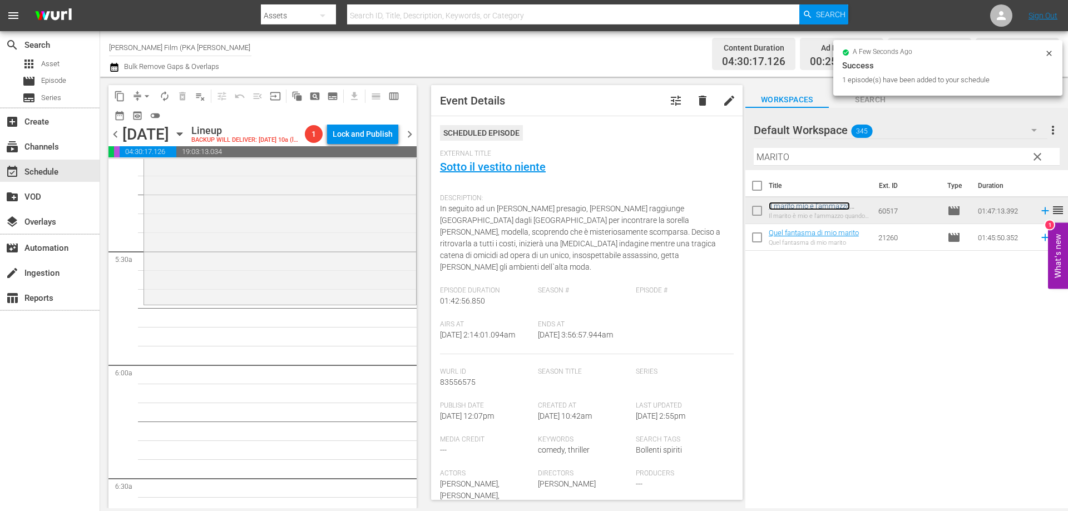
scroll to position [1168, 0]
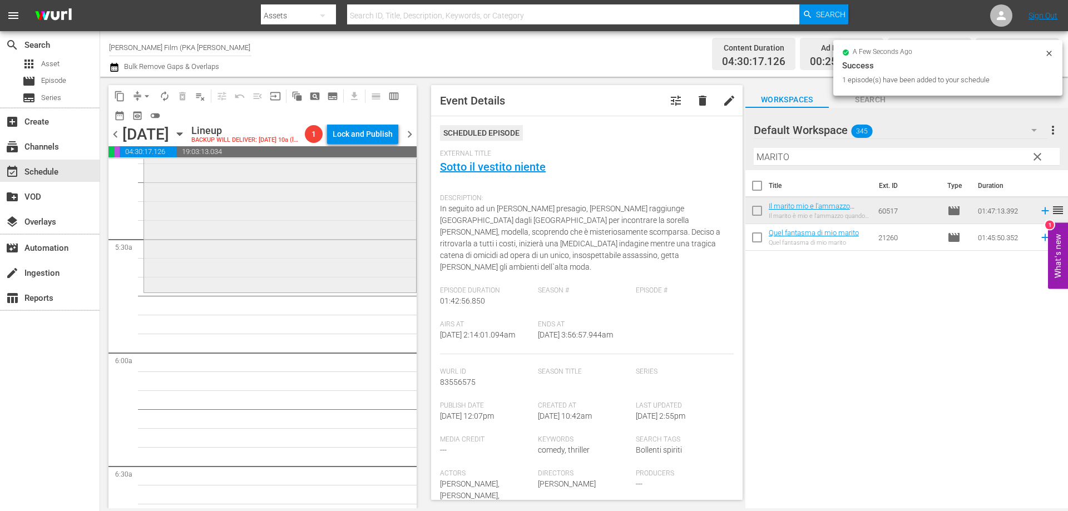
click at [343, 290] on div "Il marito mio e l'ammazzo quando mi pare reorder" at bounding box center [280, 89] width 272 height 402
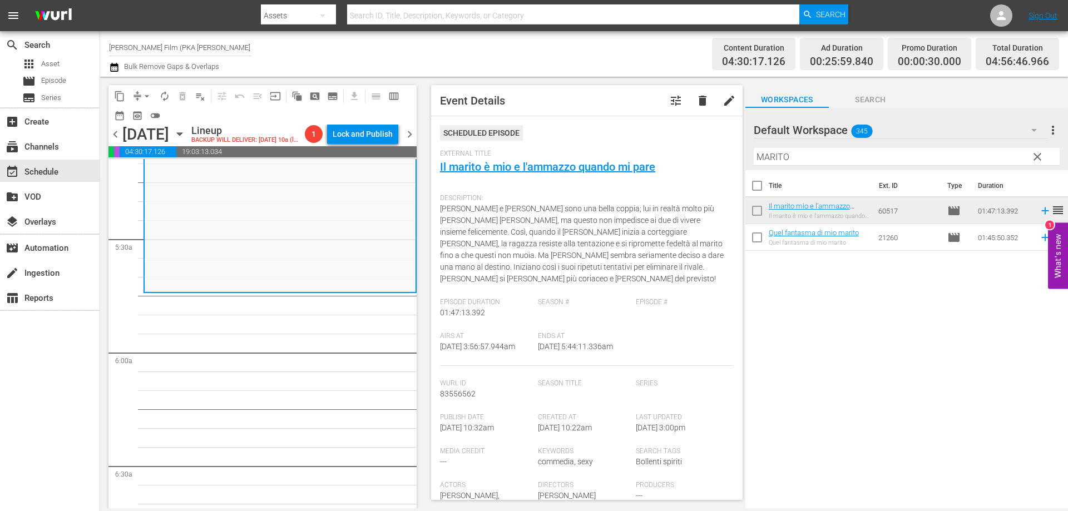
click at [734, 149] on div "content_copy compress arrow_drop_down autorenew_outlined delete_forever_outline…" at bounding box center [584, 293] width 968 height 432
click at [732, 149] on div "Event Details tune delete edit Scheduled Episode External Title Il marito è mio…" at bounding box center [587, 292] width 312 height 415
drag, startPoint x: 815, startPoint y: 159, endPoint x: 747, endPoint y: 156, distance: 67.4
click at [747, 156] on div "Default Workspace 345 Default more_vert clear Filter by Title MARITO" at bounding box center [907, 139] width 323 height 62
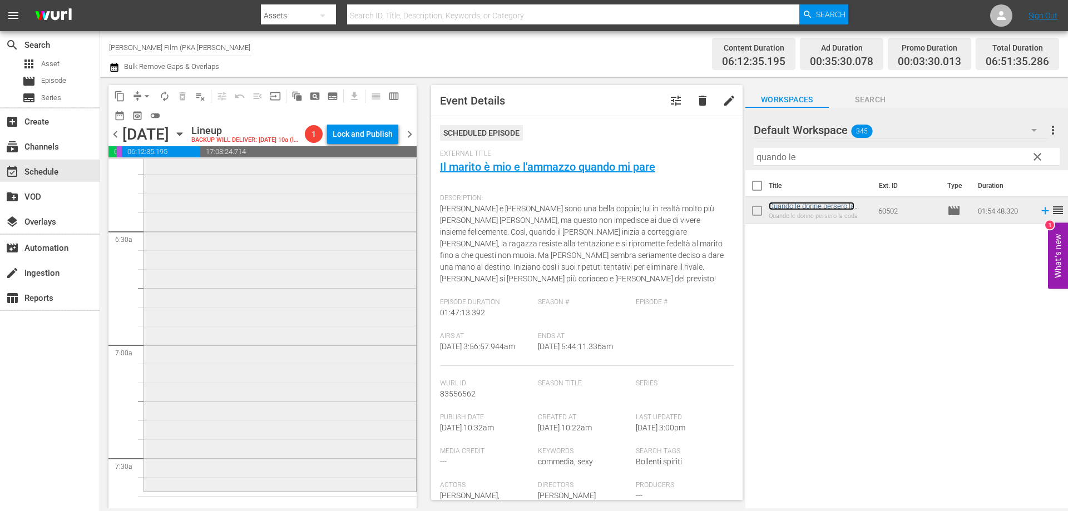
scroll to position [1502, 0]
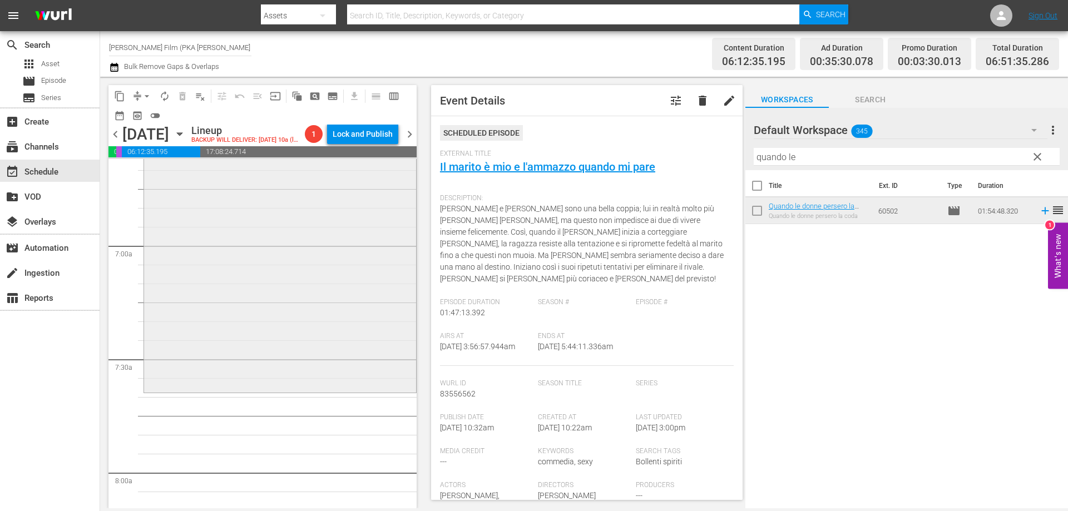
click at [362, 348] on div "Quando le donne persero la coda reorder" at bounding box center [280, 175] width 272 height 431
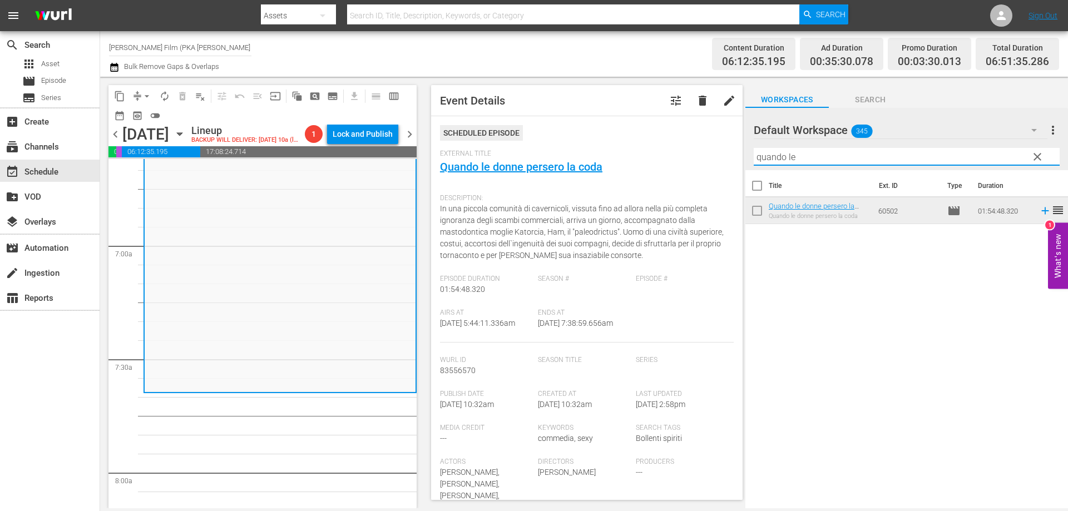
drag, startPoint x: 760, startPoint y: 155, endPoint x: 753, endPoint y: 156, distance: 6.7
click at [754, 156] on input "quando le" at bounding box center [907, 157] width 306 height 18
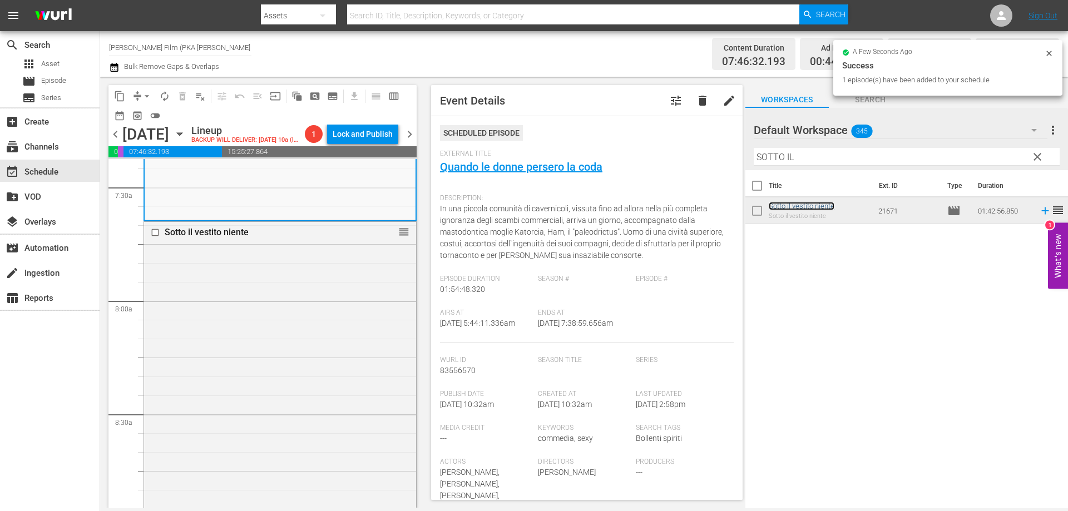
scroll to position [1836, 0]
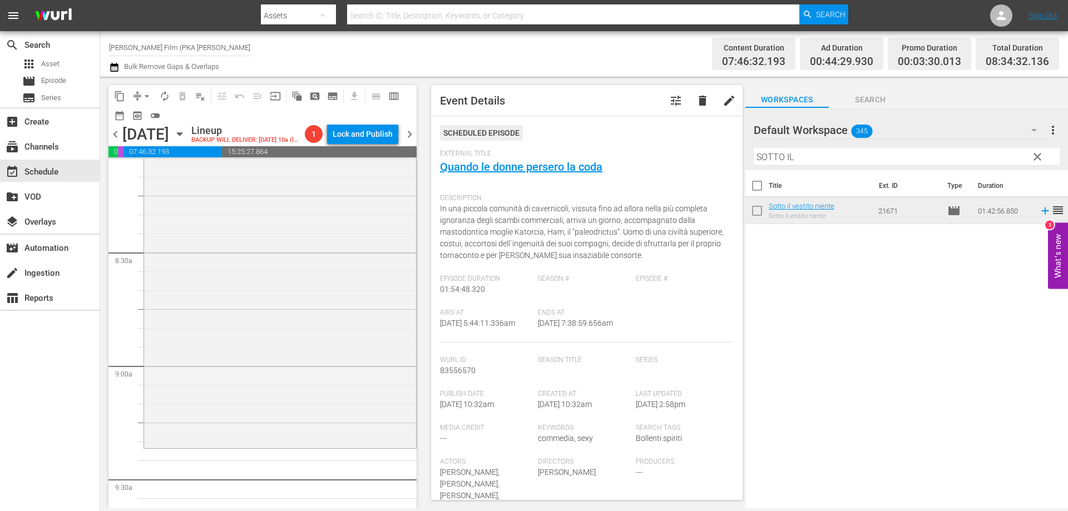
click at [359, 424] on div "Sotto il vestito niente reorder" at bounding box center [280, 253] width 272 height 386
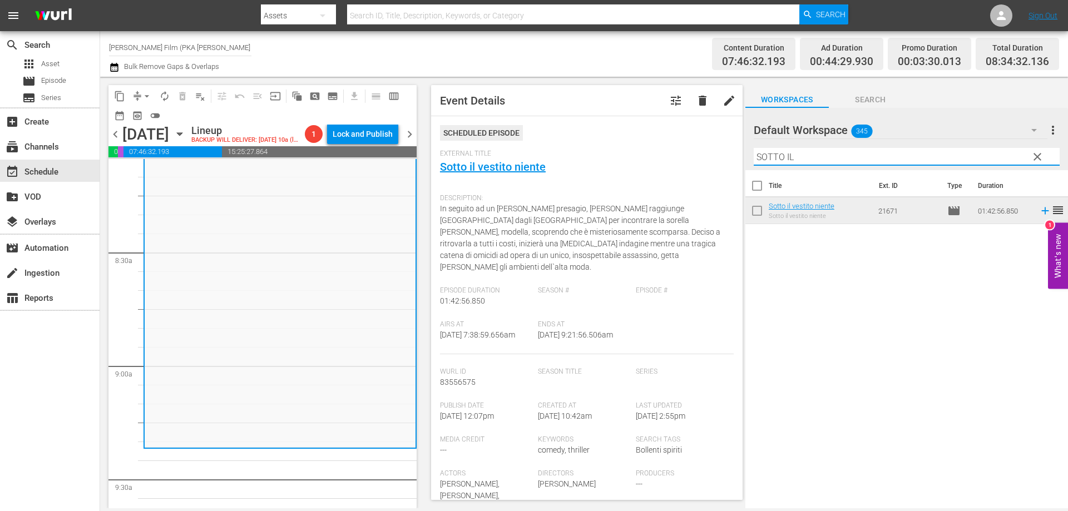
drag, startPoint x: 807, startPoint y: 160, endPoint x: 737, endPoint y: 150, distance: 70.3
click at [737, 150] on div "content_copy compress arrow_drop_down autorenew_outlined delete_forever_outline…" at bounding box center [584, 293] width 968 height 432
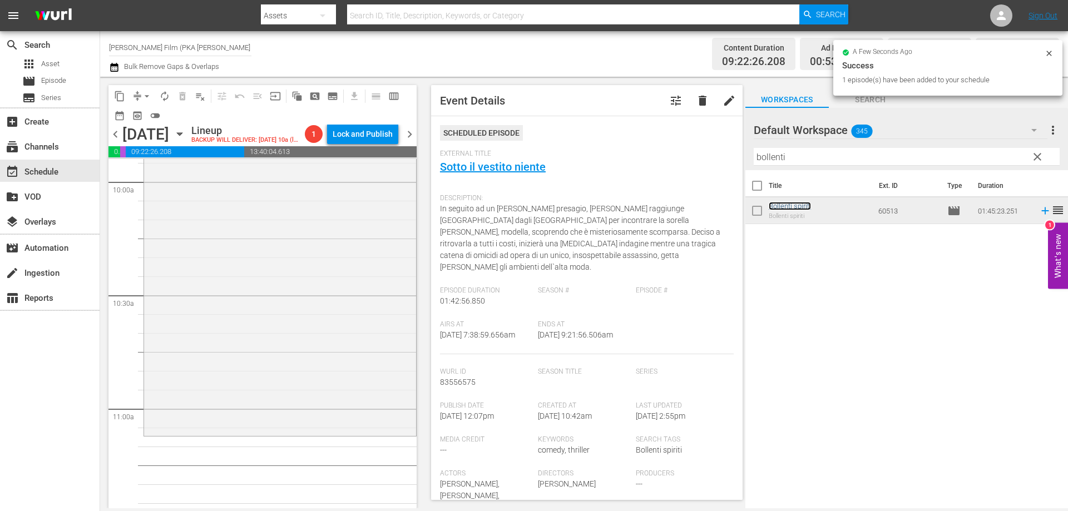
scroll to position [2392, 0]
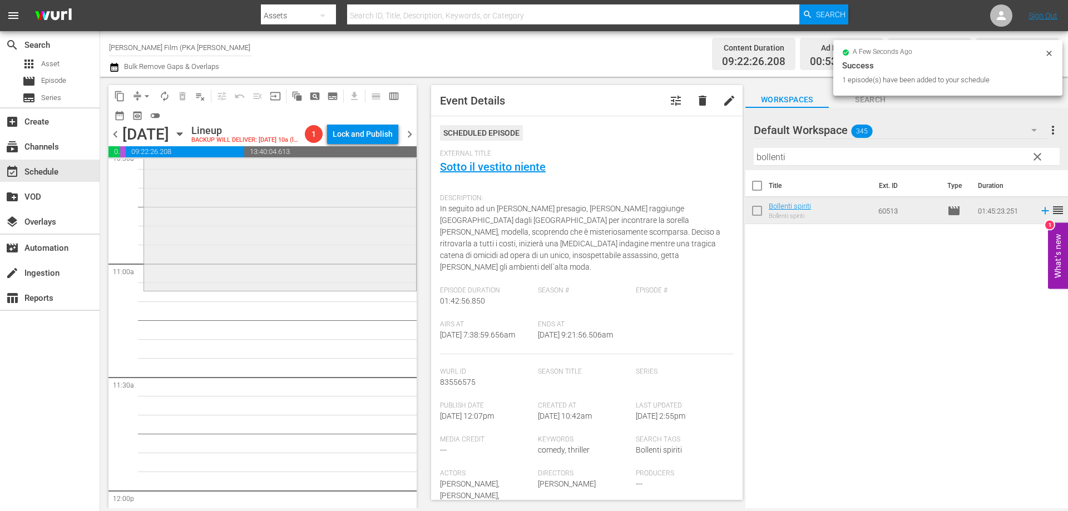
click at [325, 289] on div "Bollenti spiriti reorder" at bounding box center [280, 91] width 272 height 396
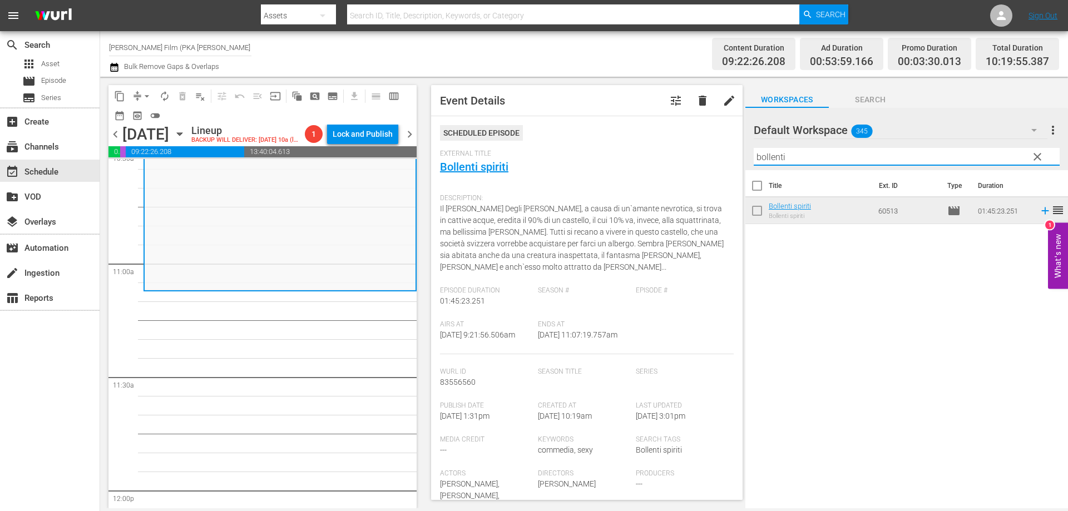
drag, startPoint x: 781, startPoint y: 156, endPoint x: 729, endPoint y: 142, distance: 54.1
click at [732, 142] on div "content_copy compress arrow_drop_down autorenew_outlined delete_forever_outline…" at bounding box center [584, 293] width 968 height 432
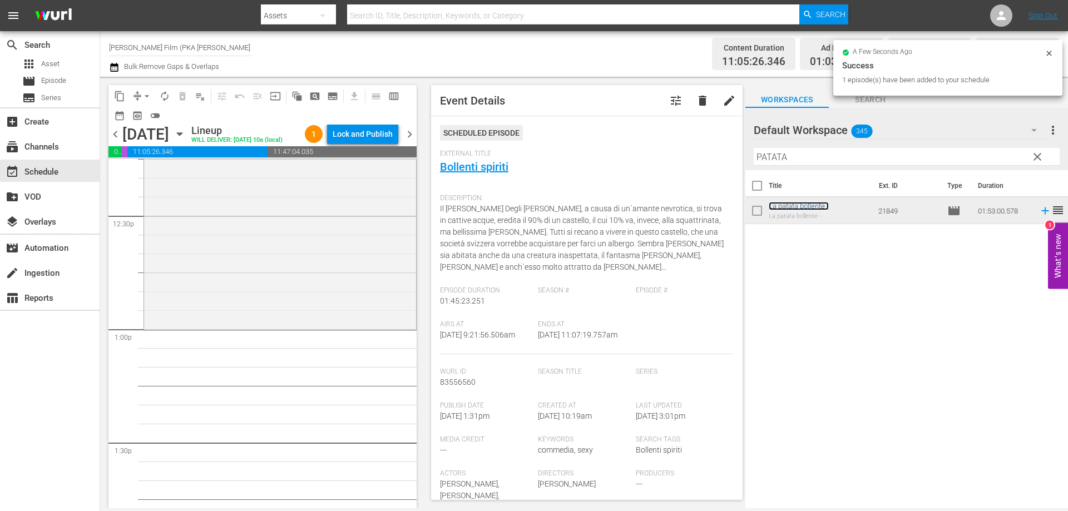
scroll to position [2782, 0]
click at [317, 326] on div "La patata bollente - reorder" at bounding box center [280, 115] width 272 height 424
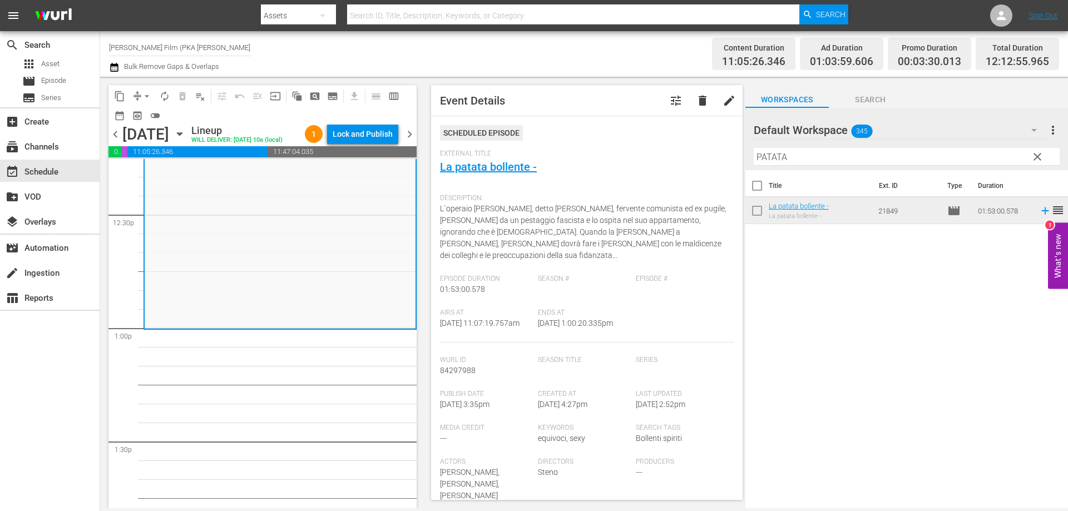
click at [651, 140] on div "content_copy compress arrow_drop_down autorenew_outlined delete_forever_outline…" at bounding box center [584, 293] width 968 height 432
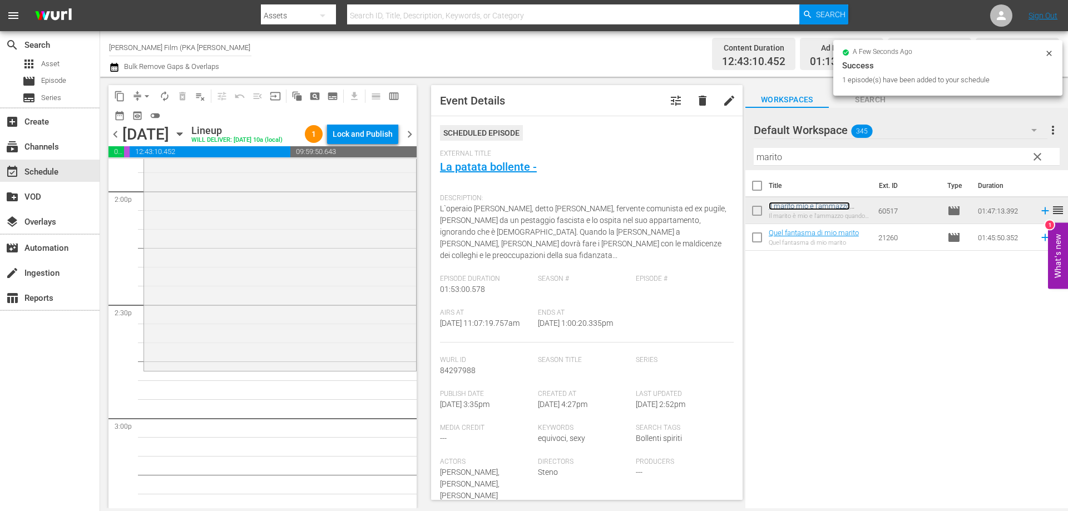
scroll to position [3227, 0]
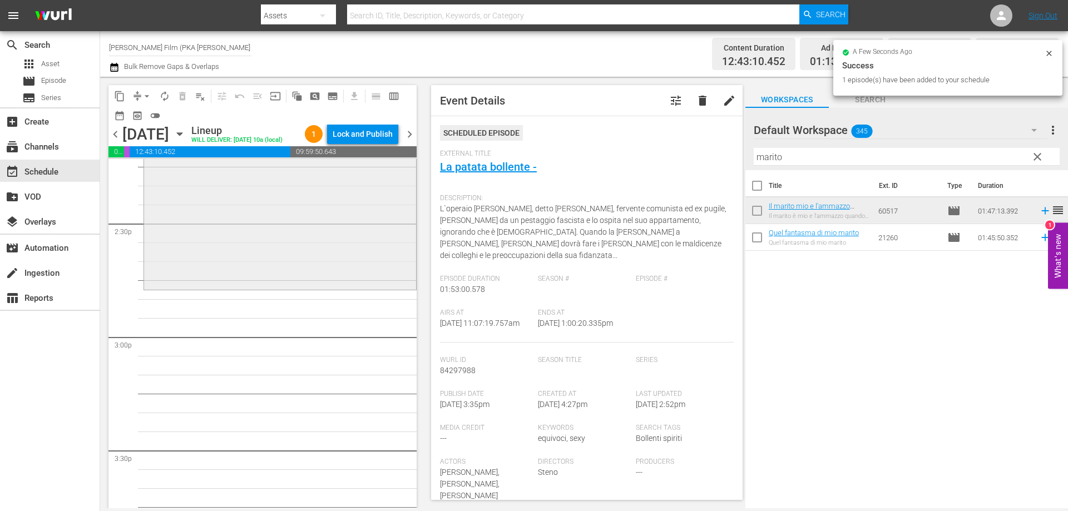
click at [303, 288] on div "Il marito mio e l'ammazzo quando mi pare reorder" at bounding box center [280, 86] width 272 height 402
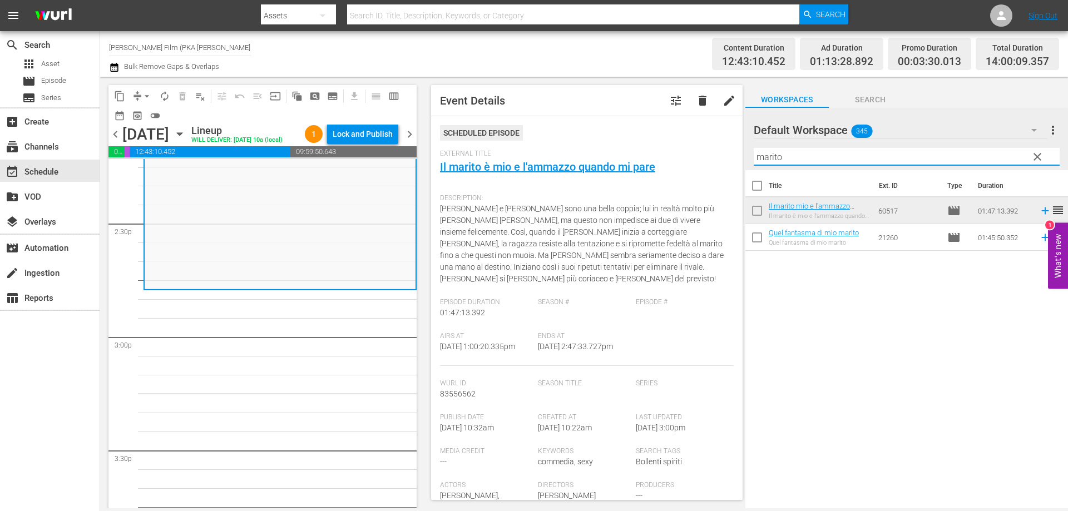
drag, startPoint x: 786, startPoint y: 159, endPoint x: 721, endPoint y: 150, distance: 66.2
click at [721, 150] on div "content_copy compress arrow_drop_down autorenew_outlined delete_forever_outline…" at bounding box center [584, 293] width 968 height 432
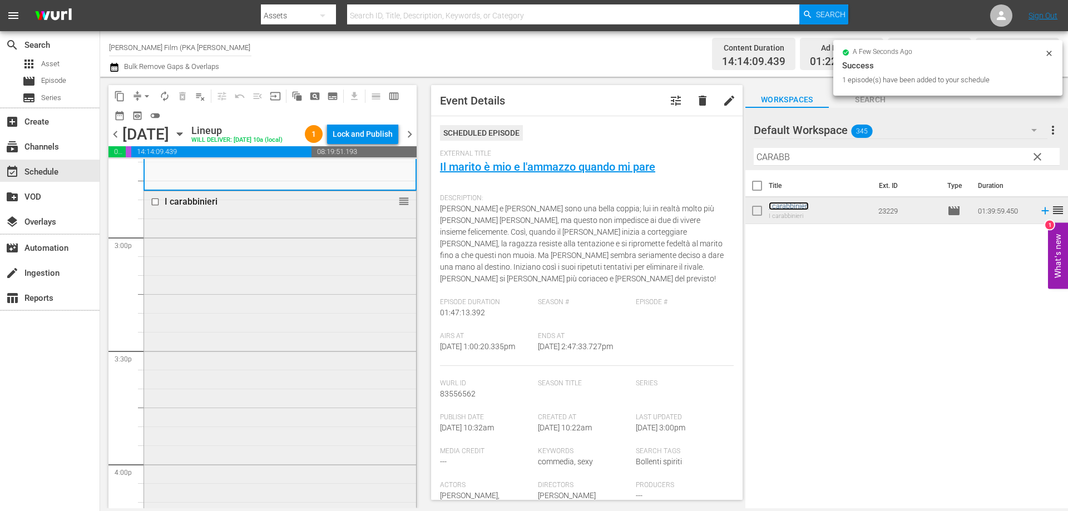
scroll to position [3505, 0]
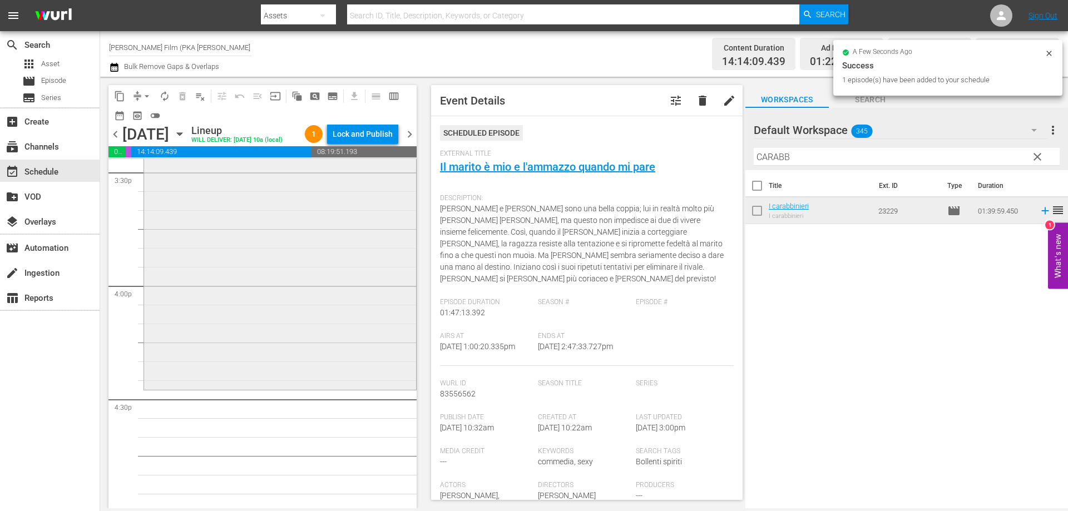
click at [304, 364] on div "I carabbinieri reorder" at bounding box center [280, 200] width 272 height 375
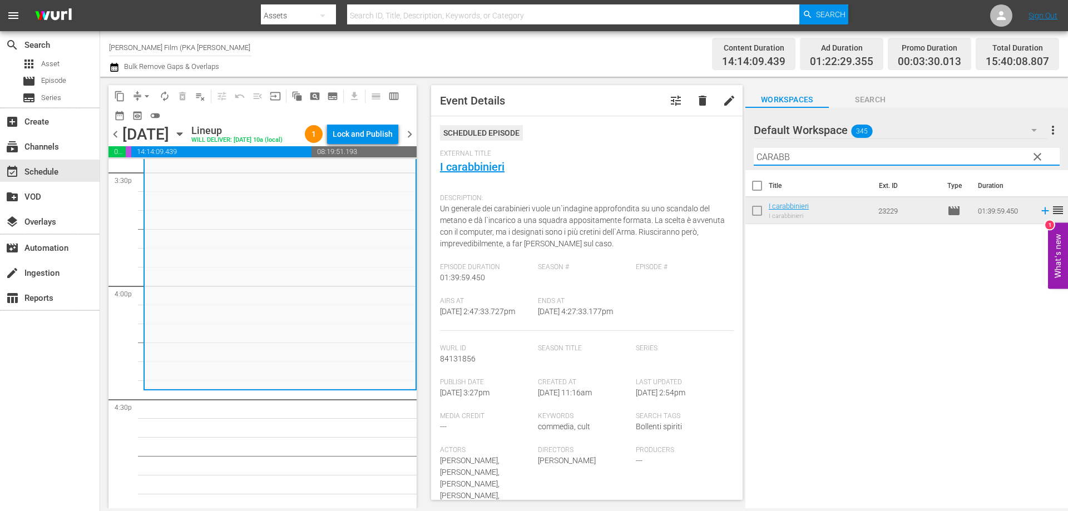
drag, startPoint x: 788, startPoint y: 156, endPoint x: 724, endPoint y: 153, distance: 64.0
click at [731, 156] on div "content_copy compress arrow_drop_down autorenew_outlined delete_forever_outline…" at bounding box center [584, 293] width 968 height 432
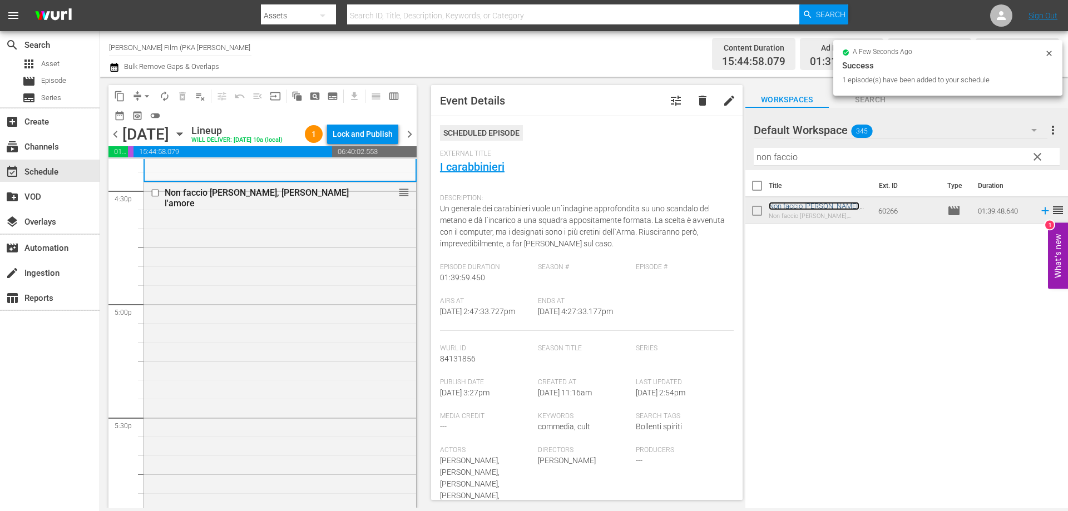
scroll to position [3895, 0]
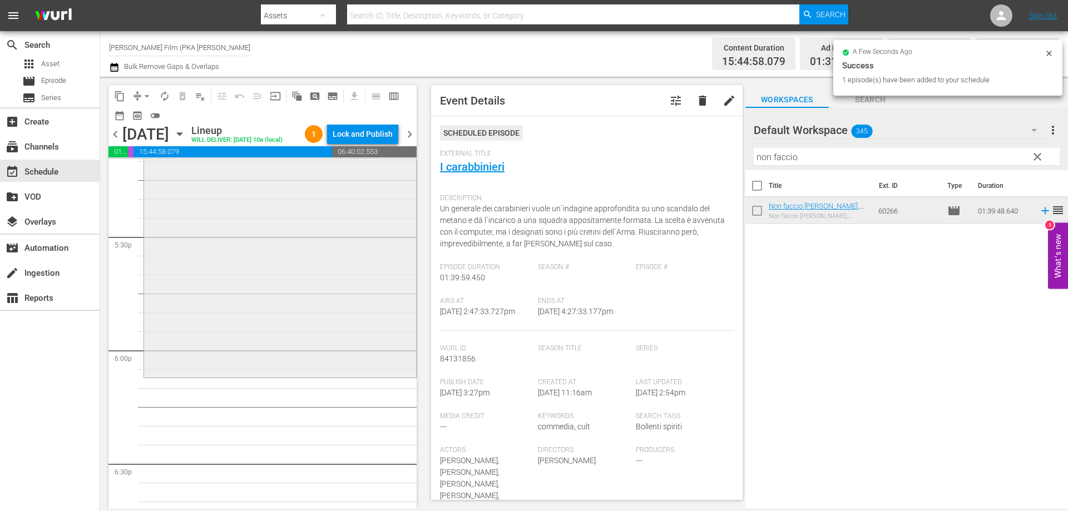
click at [307, 372] on div "Non faccio [PERSON_NAME], [PERSON_NAME] l'amore reorder" at bounding box center [280, 189] width 272 height 374
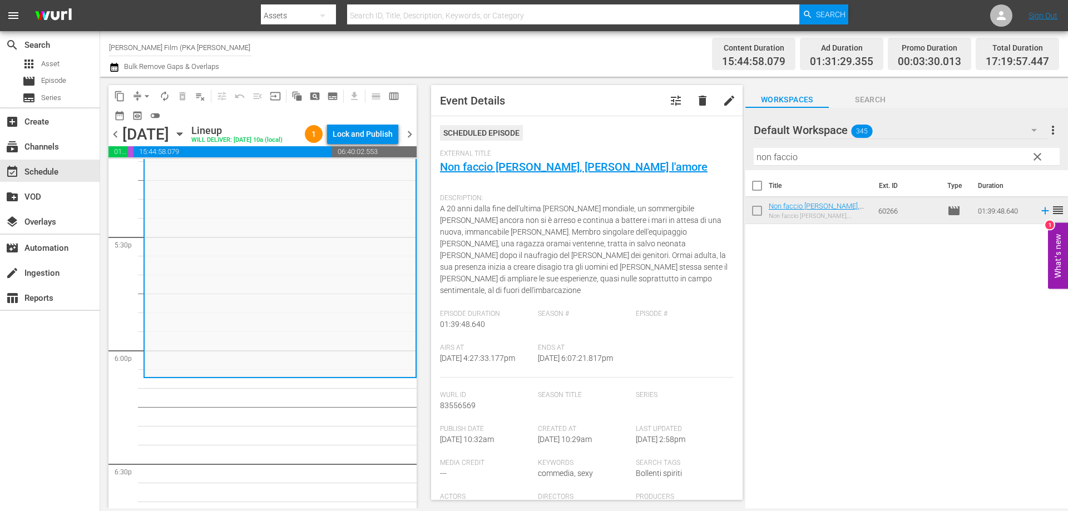
drag, startPoint x: 808, startPoint y: 159, endPoint x: 677, endPoint y: 141, distance: 132.5
click at [677, 141] on div "content_copy compress arrow_drop_down autorenew_outlined delete_forever_outline…" at bounding box center [584, 293] width 968 height 432
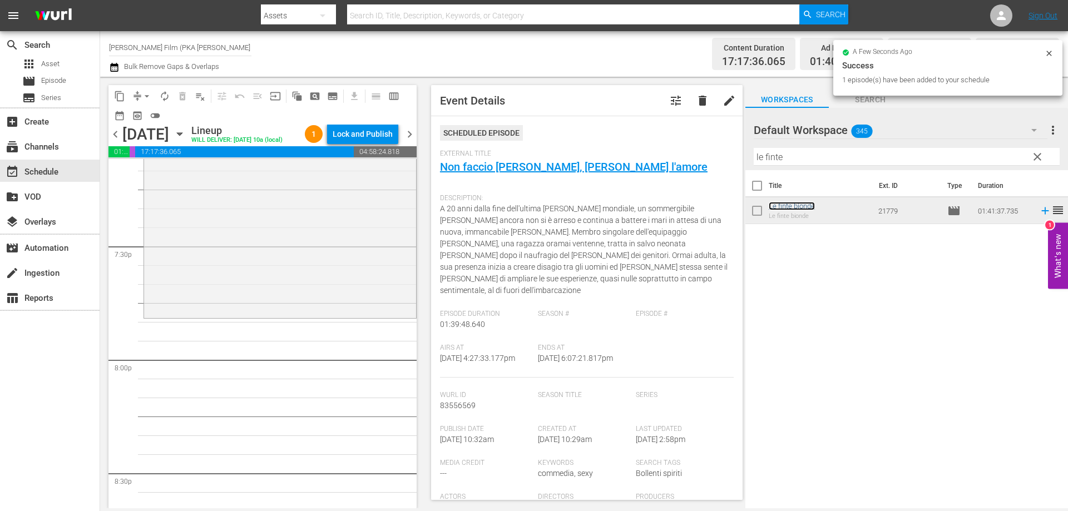
scroll to position [4340, 0]
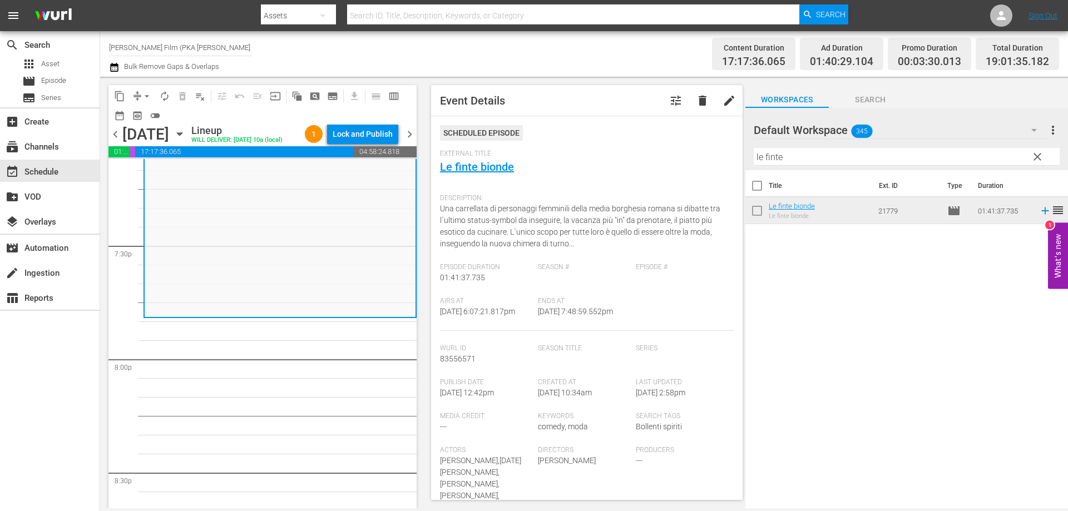
drag, startPoint x: 803, startPoint y: 156, endPoint x: 693, endPoint y: 145, distance: 110.2
click at [713, 149] on div "content_copy compress arrow_drop_down autorenew_outlined delete_forever_outline…" at bounding box center [584, 293] width 968 height 432
click at [695, 146] on div "Scheduled Episode" at bounding box center [587, 137] width 294 height 24
drag, startPoint x: 800, startPoint y: 159, endPoint x: 749, endPoint y: 157, distance: 50.1
click at [749, 157] on div "Default Workspace 345 Default more_vert clear Filter by Title le finte" at bounding box center [907, 139] width 323 height 62
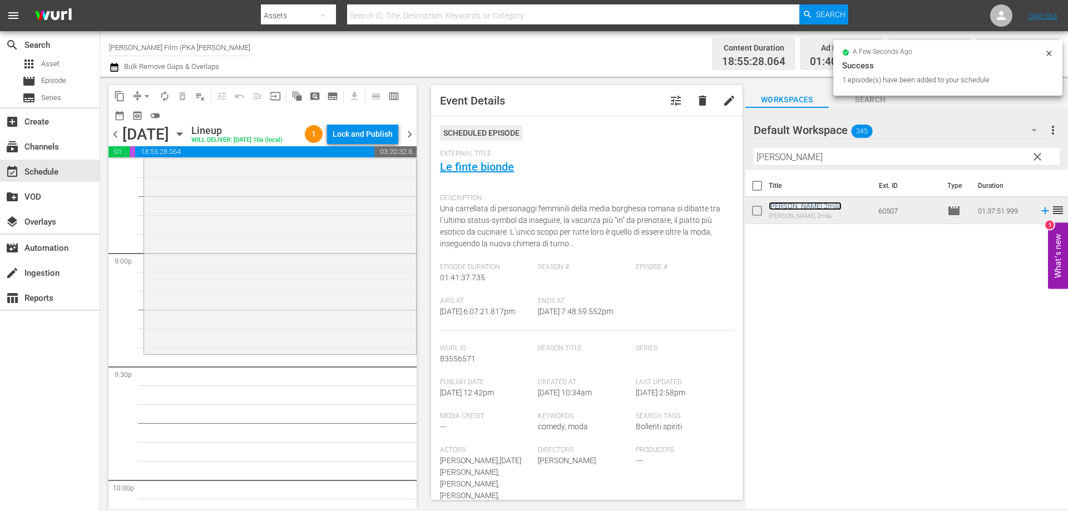
scroll to position [4674, 0]
click at [357, 352] on div "[PERSON_NAME] 2mila reorder" at bounding box center [280, 168] width 272 height 367
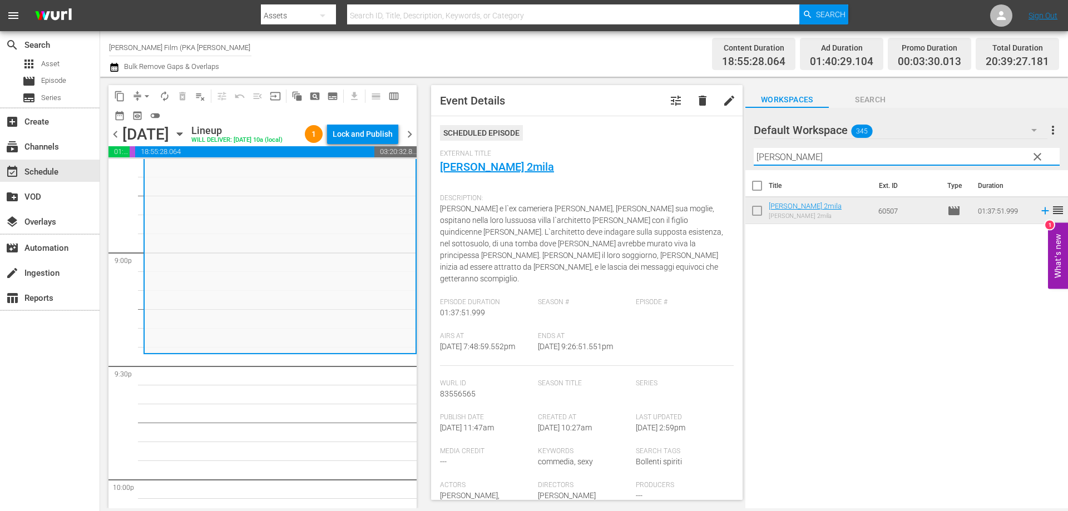
drag, startPoint x: 784, startPoint y: 157, endPoint x: 746, endPoint y: 156, distance: 38.4
click at [746, 156] on div "Default Workspace 345 Default more_vert clear Filter by Title [PERSON_NAME]" at bounding box center [907, 139] width 323 height 62
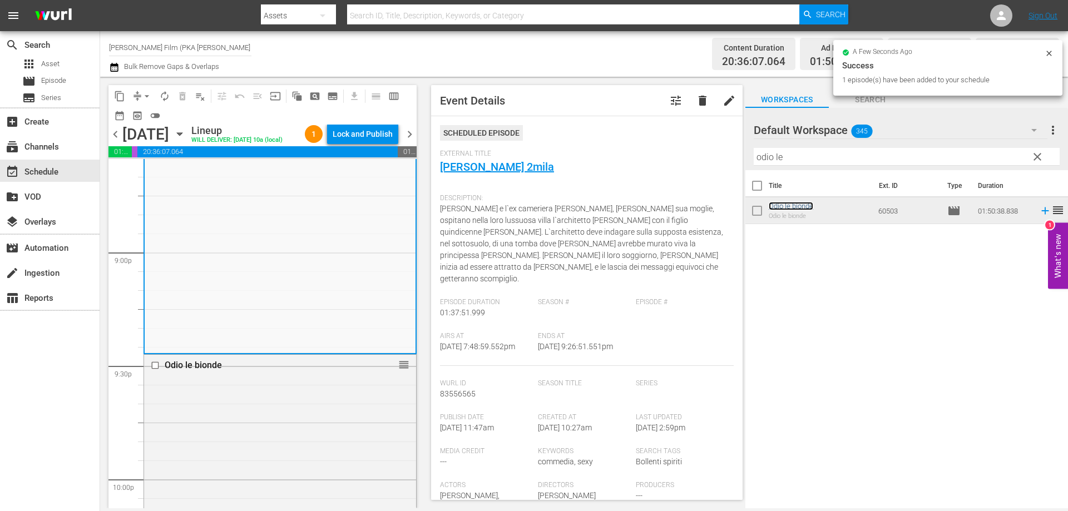
scroll to position [5063, 0]
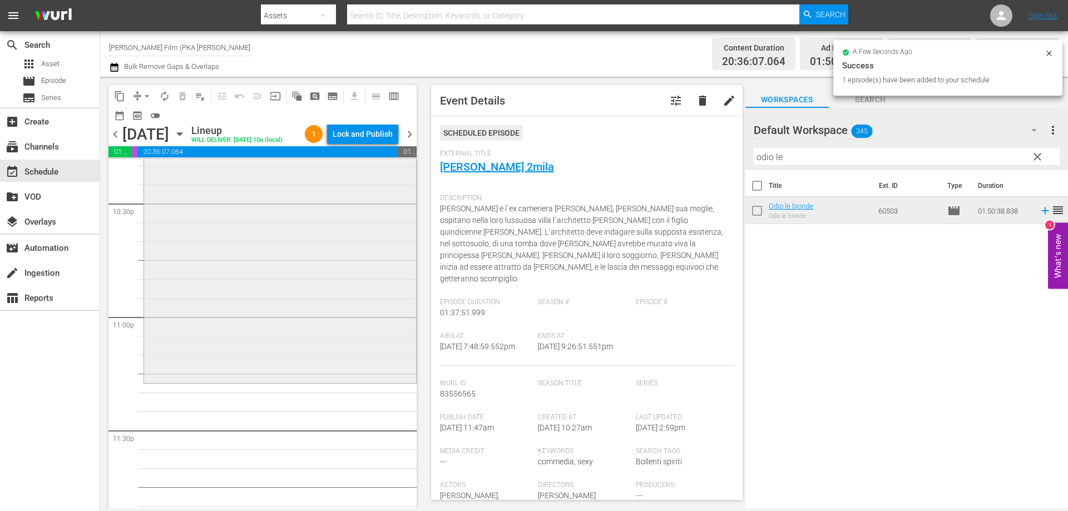
click at [351, 358] on div "Odio le bionde reorder" at bounding box center [280, 173] width 272 height 415
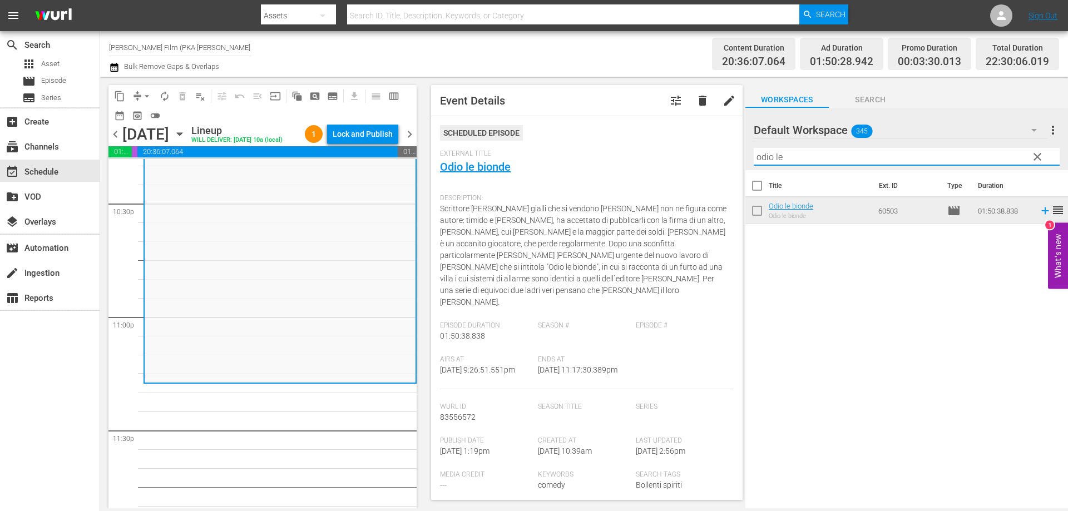
drag, startPoint x: 761, startPoint y: 155, endPoint x: 706, endPoint y: 149, distance: 54.9
click at [706, 149] on div "content_copy compress arrow_drop_down autorenew_outlined delete_forever_outline…" at bounding box center [584, 293] width 968 height 432
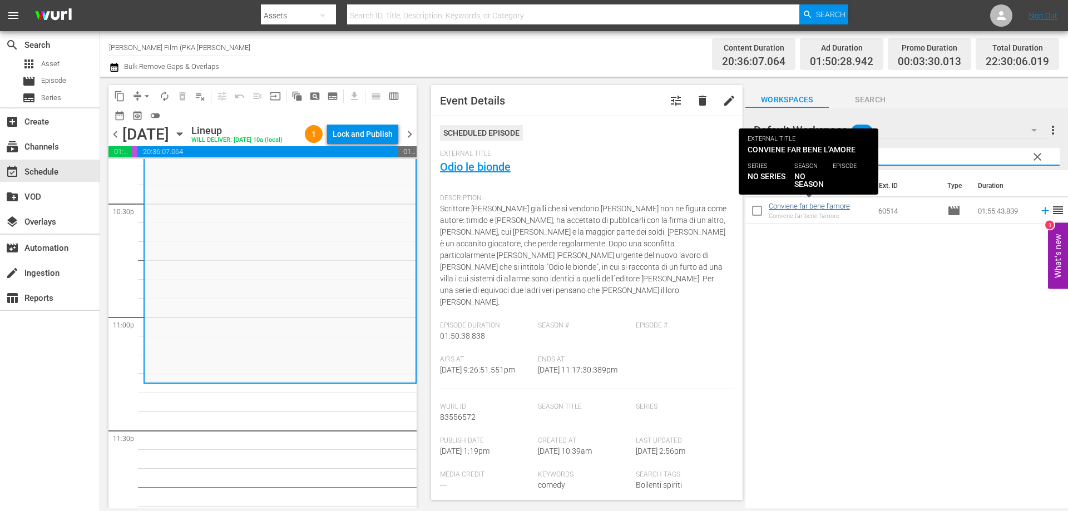
type input "conviene"
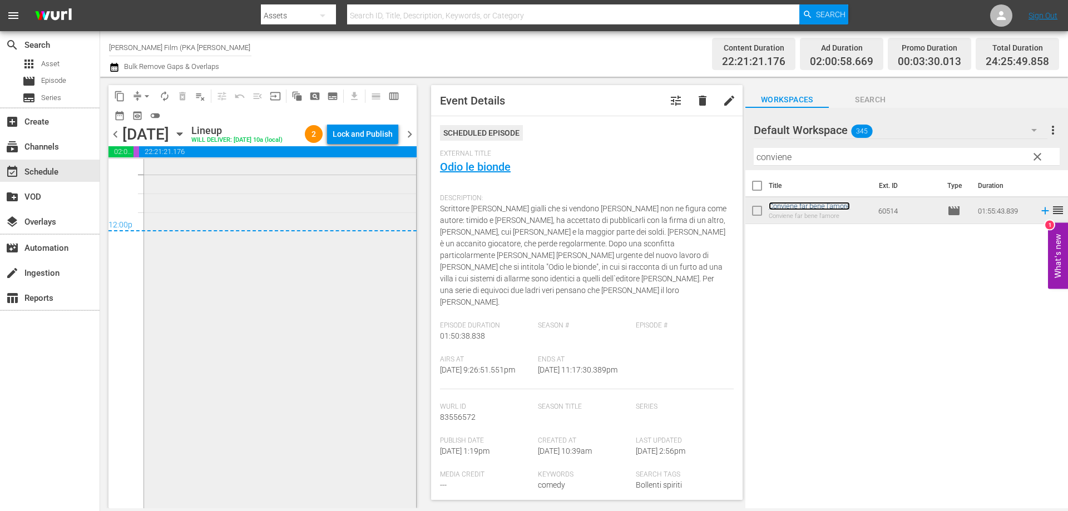
scroll to position [5395, 0]
click at [377, 134] on div "Lock and Publish" at bounding box center [363, 134] width 60 height 20
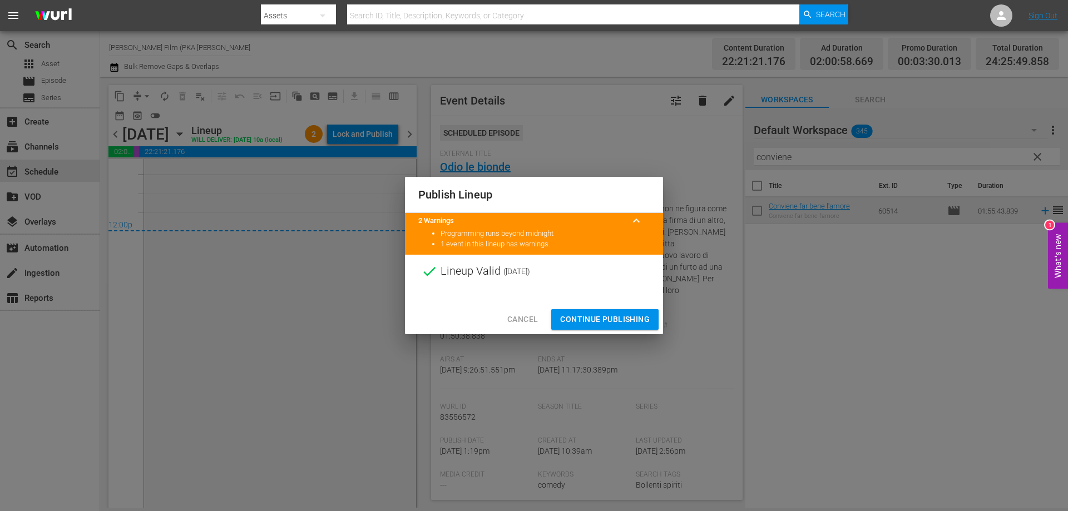
click at [573, 318] on span "Continue Publishing" at bounding box center [605, 320] width 90 height 14
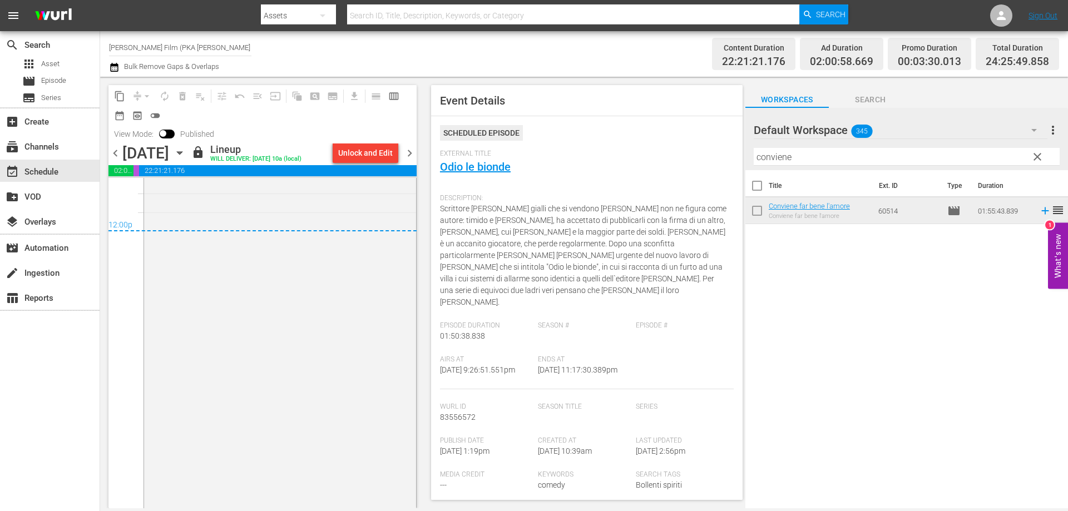
click at [1033, 21] on nav "menu Search By Assets Search ID, Title, Description, Keywords, or Category Sear…" at bounding box center [534, 15] width 1068 height 31
click at [1034, 17] on link "Sign Out" at bounding box center [1043, 15] width 29 height 9
